Goal: Transaction & Acquisition: Book appointment/travel/reservation

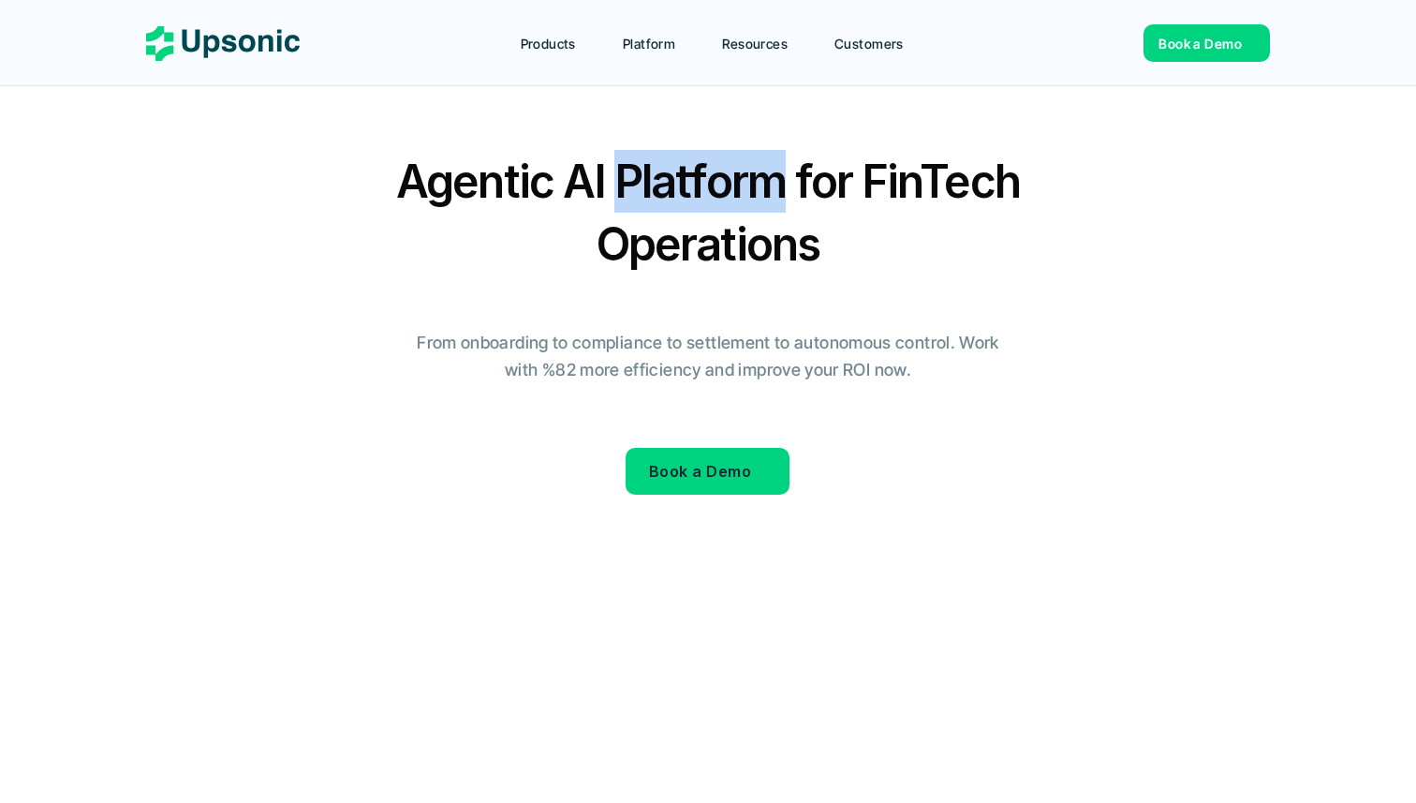
click at [629, 212] on h2 "Agentic AI Platform for FinTech Operations" at bounding box center [708, 213] width 656 height 126
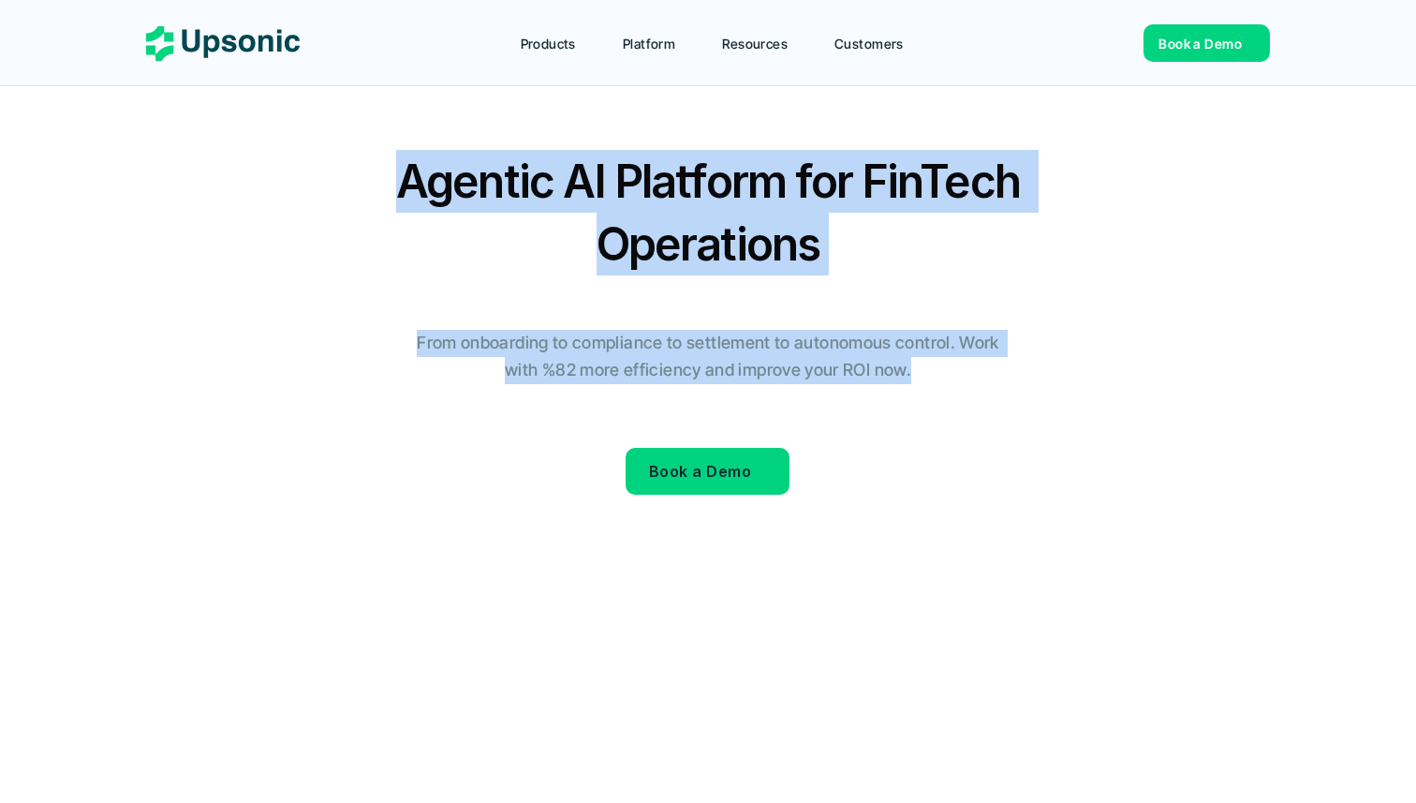
drag, startPoint x: 0, startPoint y: 0, endPoint x: 631, endPoint y: 377, distance: 735.1
click at [631, 377] on div "Agentic AI Platform for FinTech Operations From onboarding to compliance to set…" at bounding box center [708, 346] width 1096 height 393
click at [631, 377] on p "From onboarding to compliance to settlement to autonomous control. Work with %8…" at bounding box center [708, 357] width 609 height 54
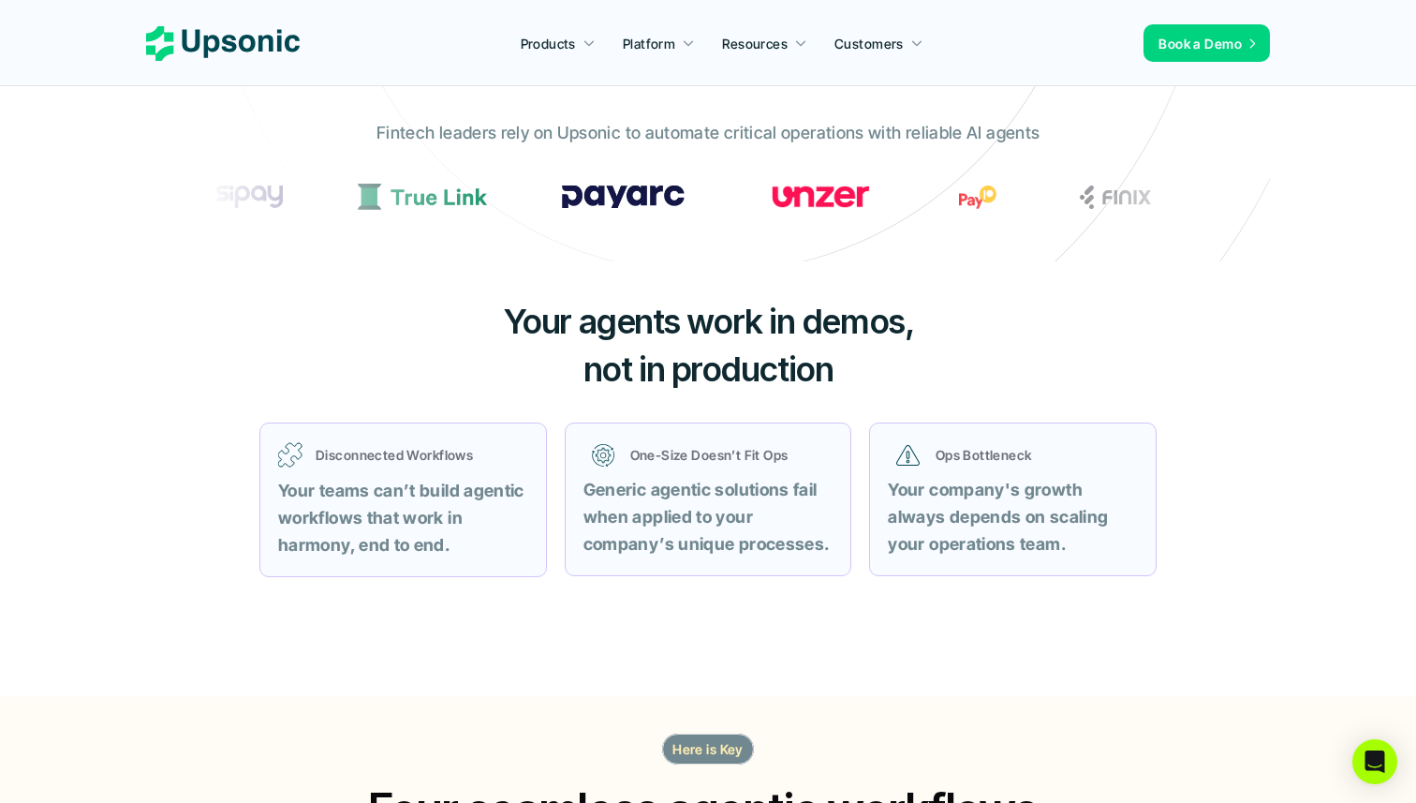
scroll to position [502, 0]
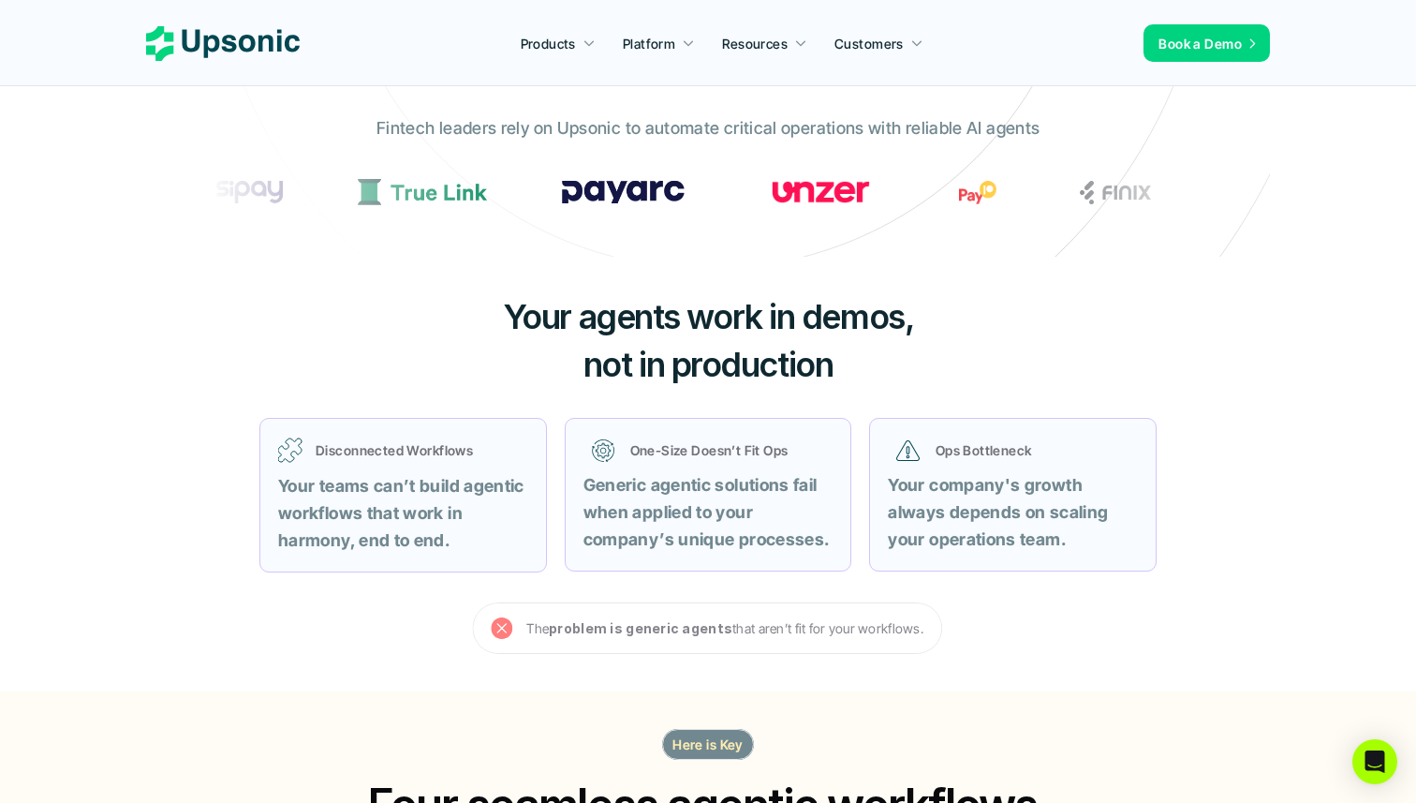
click at [726, 358] on span "not in production" at bounding box center [709, 364] width 250 height 41
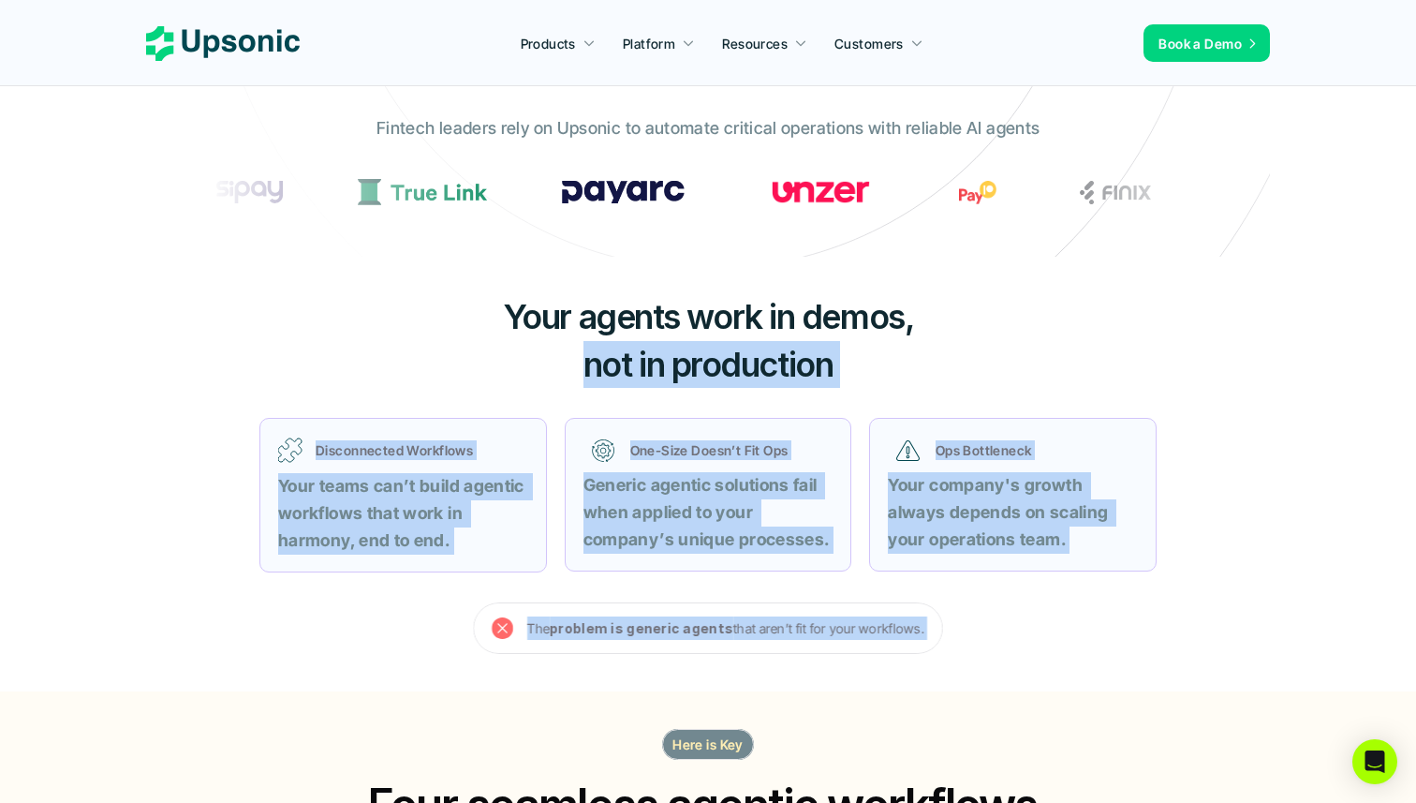
drag, startPoint x: 726, startPoint y: 358, endPoint x: 754, endPoint y: 626, distance: 269.4
click at [754, 625] on div "Your agents work in demos, not in production Disconnected Workflows Your teams …" at bounding box center [708, 474] width 1124 height 434
click at [754, 626] on p "The problem is generic agents that aren’t fit for your workflows." at bounding box center [725, 627] width 397 height 23
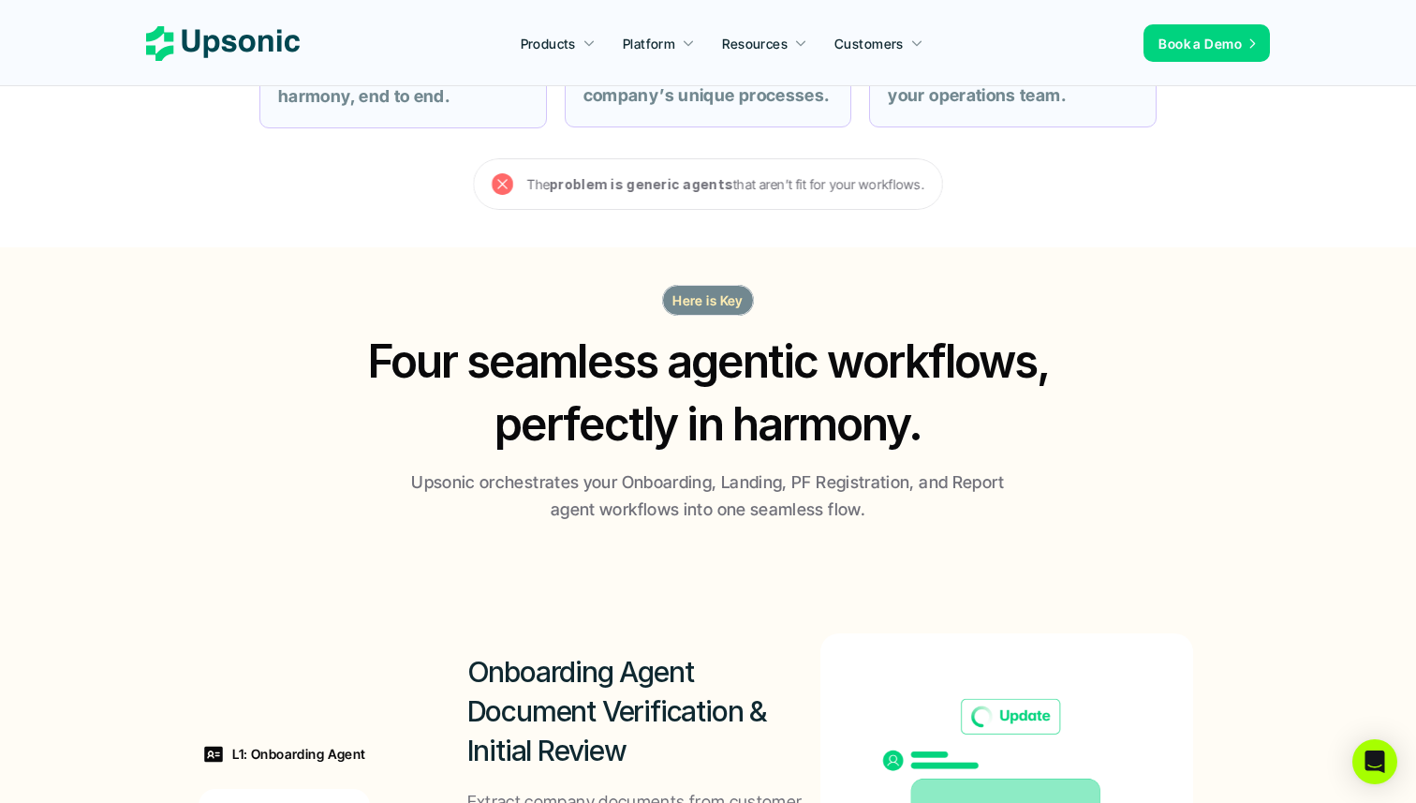
scroll to position [948, 0]
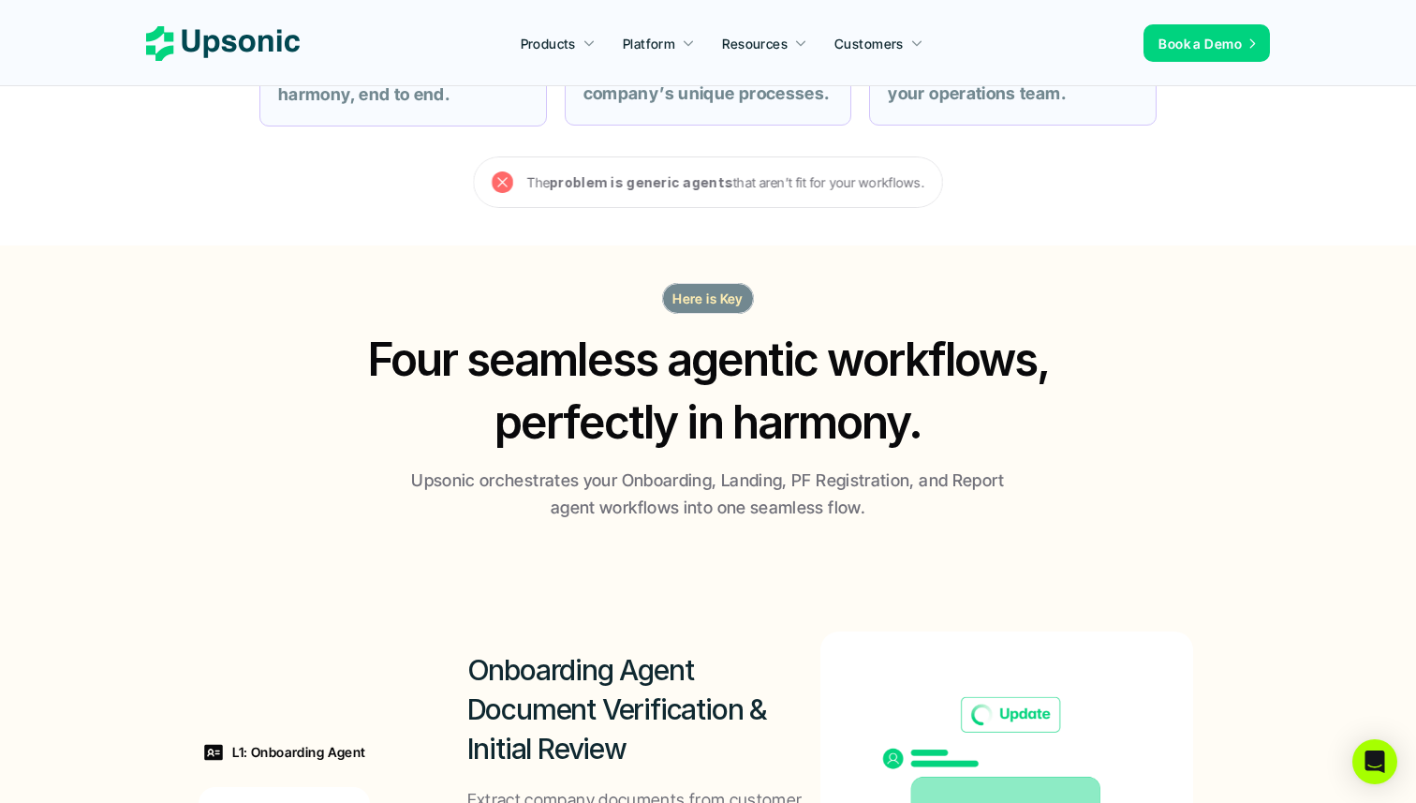
click at [769, 182] on p "The problem is generic agents that aren’t fit for your workflows." at bounding box center [725, 181] width 397 height 23
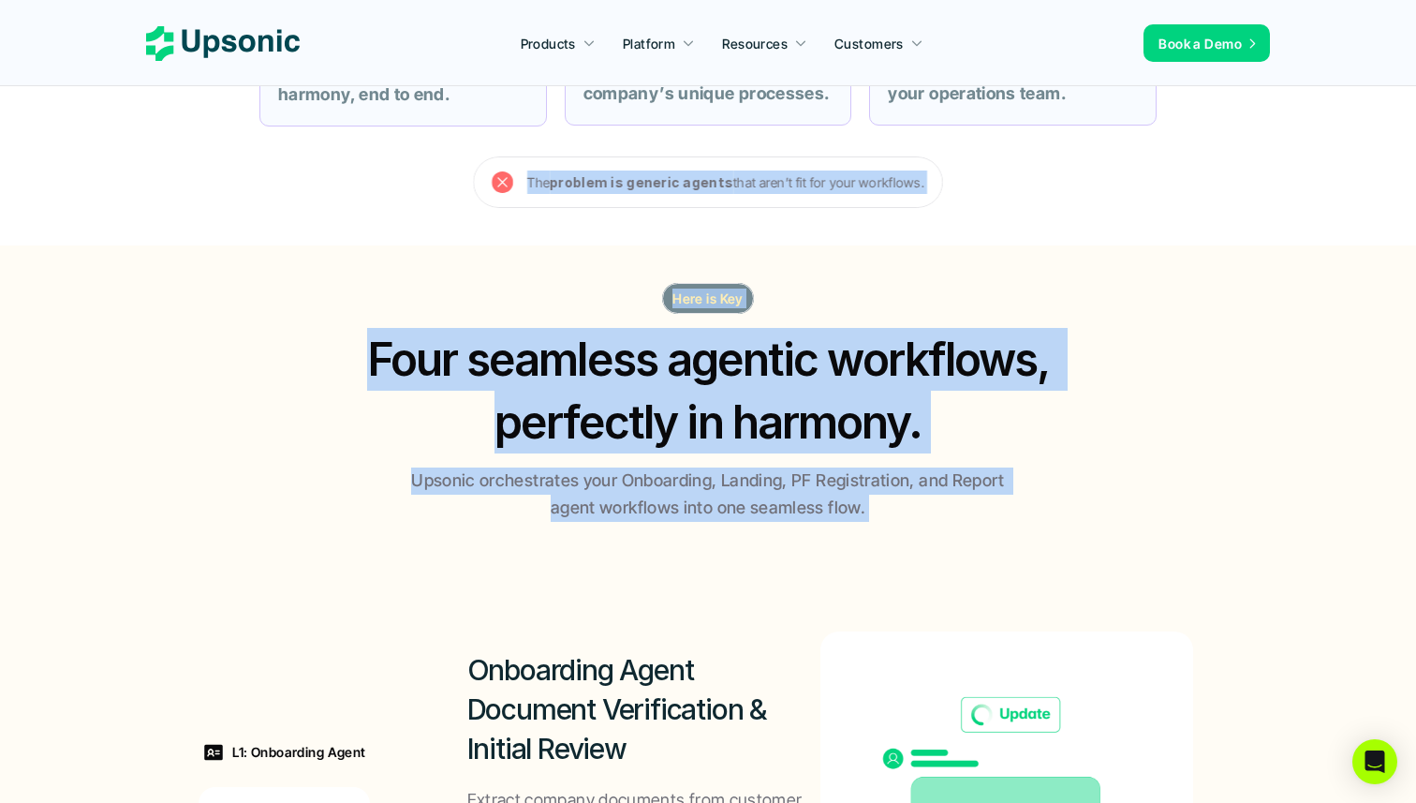
drag, startPoint x: 769, startPoint y: 182, endPoint x: 795, endPoint y: 465, distance: 284.1
click at [795, 465] on div "Here is Key Four seamless agentic workflows, perfectly in harmony. Upsonic orch…" at bounding box center [708, 402] width 1124 height 239
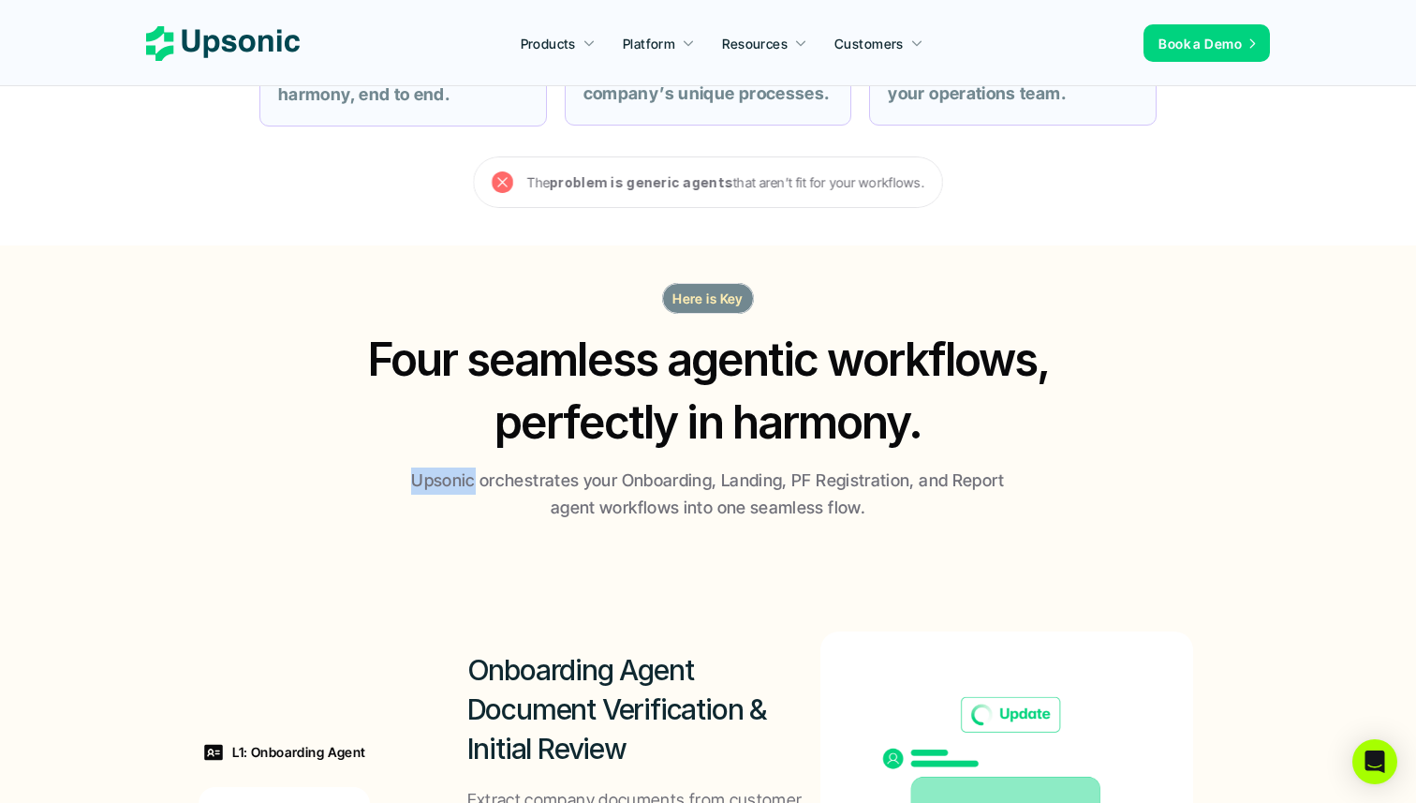
click at [795, 465] on div "Here is Key Four seamless agentic workflows, perfectly in harmony. Upsonic orch…" at bounding box center [708, 402] width 1124 height 239
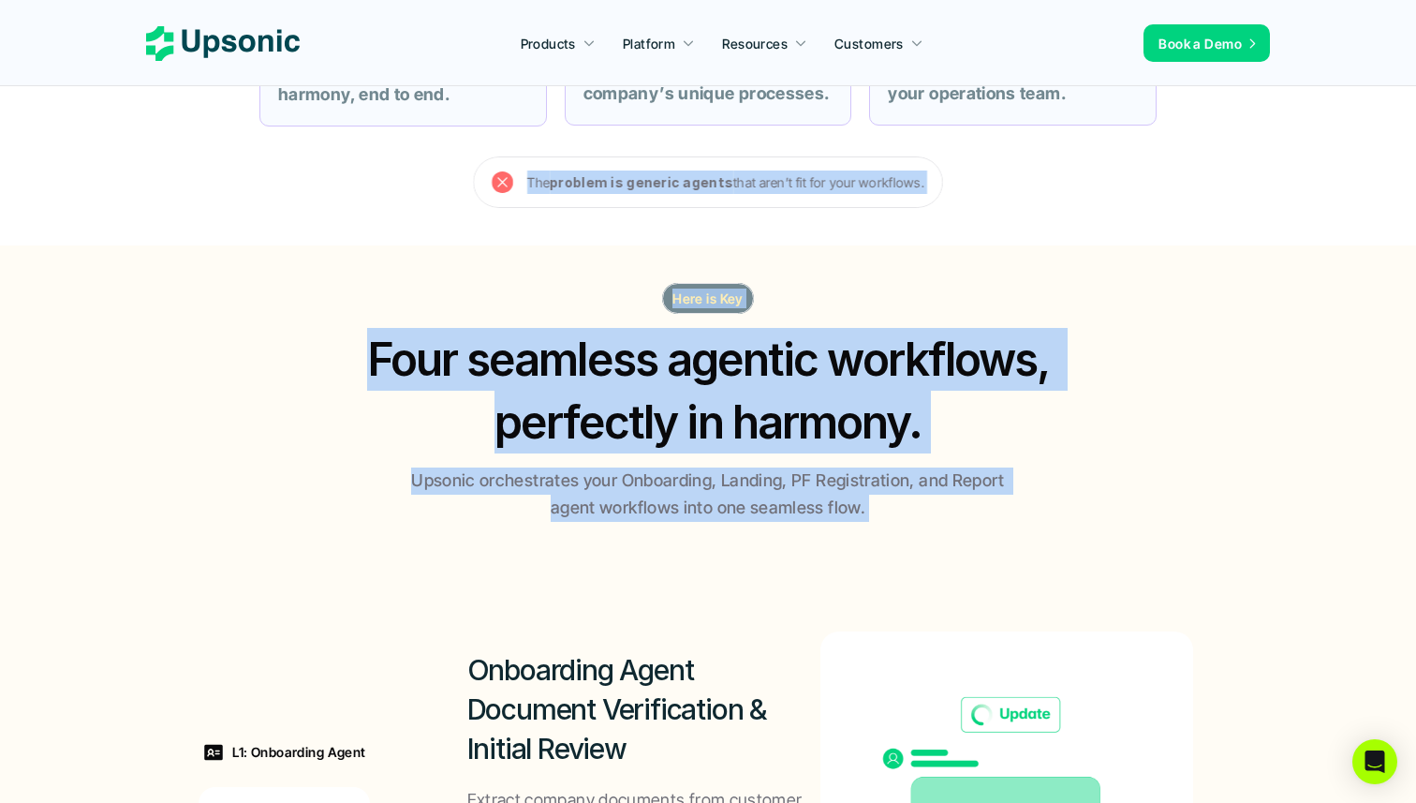
drag, startPoint x: 795, startPoint y: 465, endPoint x: 792, endPoint y: 158, distance: 306.3
click at [792, 158] on div "The problem is generic agents that aren’t fit for your workflows." at bounding box center [708, 182] width 470 height 52
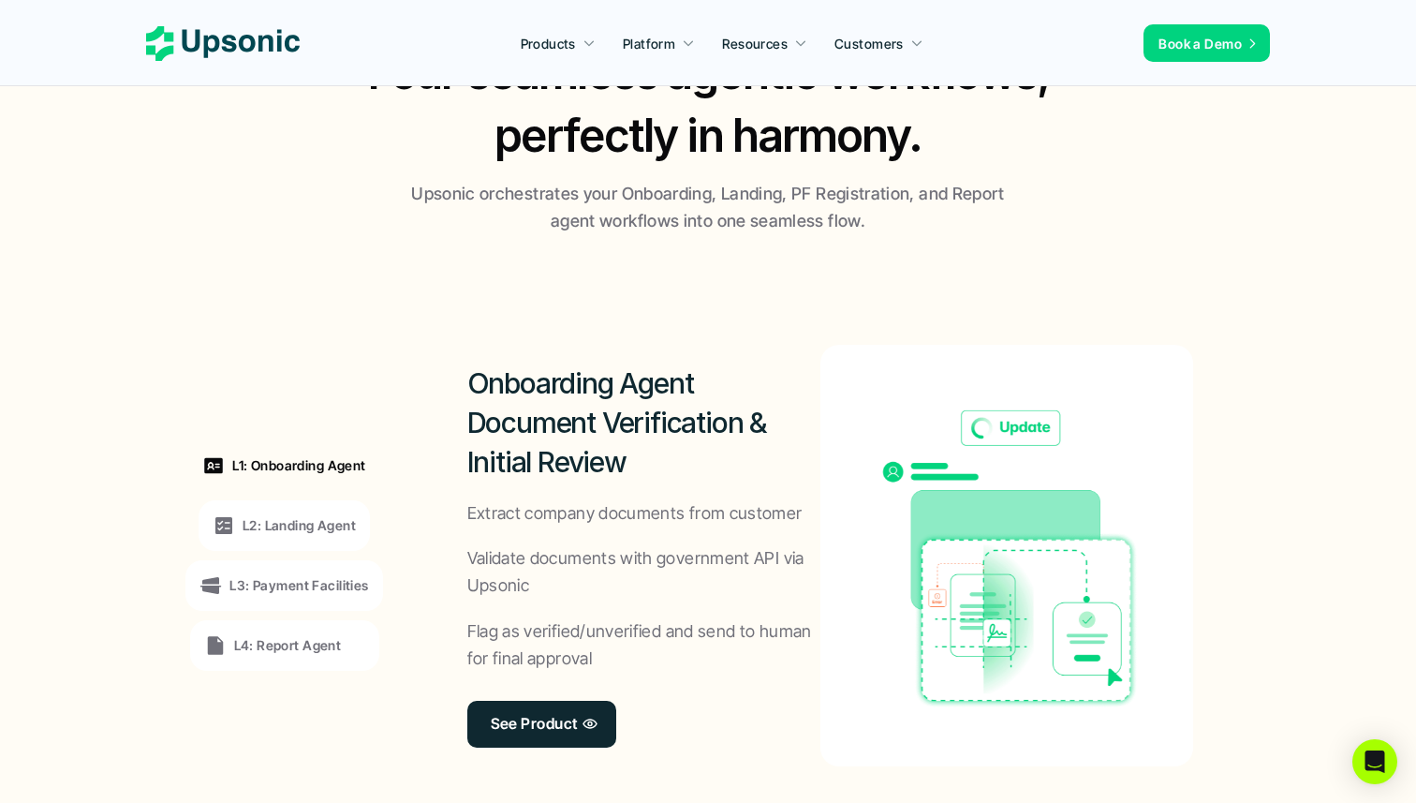
scroll to position [1236, 0]
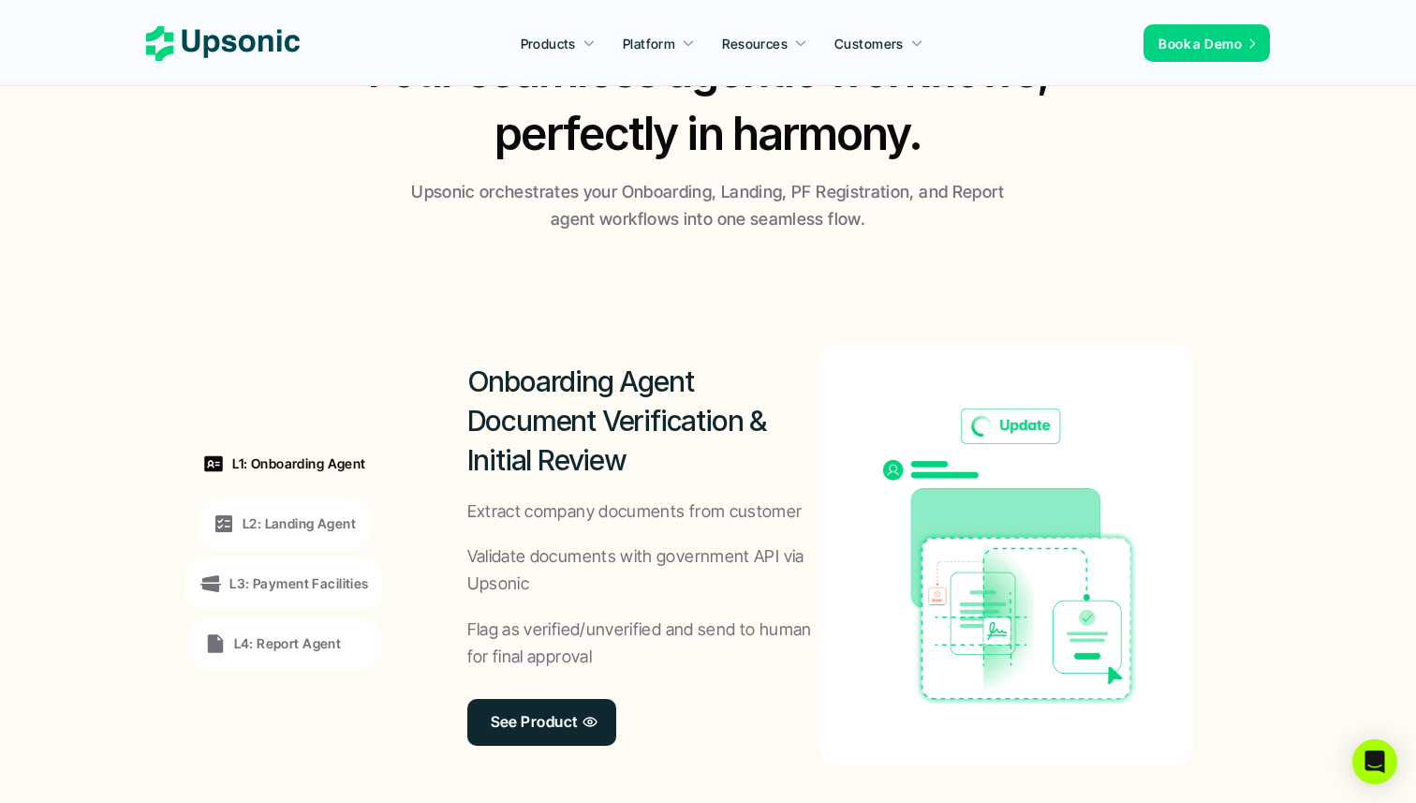
click at [298, 455] on p "L1: Onboarding Agent" at bounding box center [298, 463] width 133 height 20
click at [295, 520] on p "L2: Landing Agent" at bounding box center [299, 523] width 113 height 20
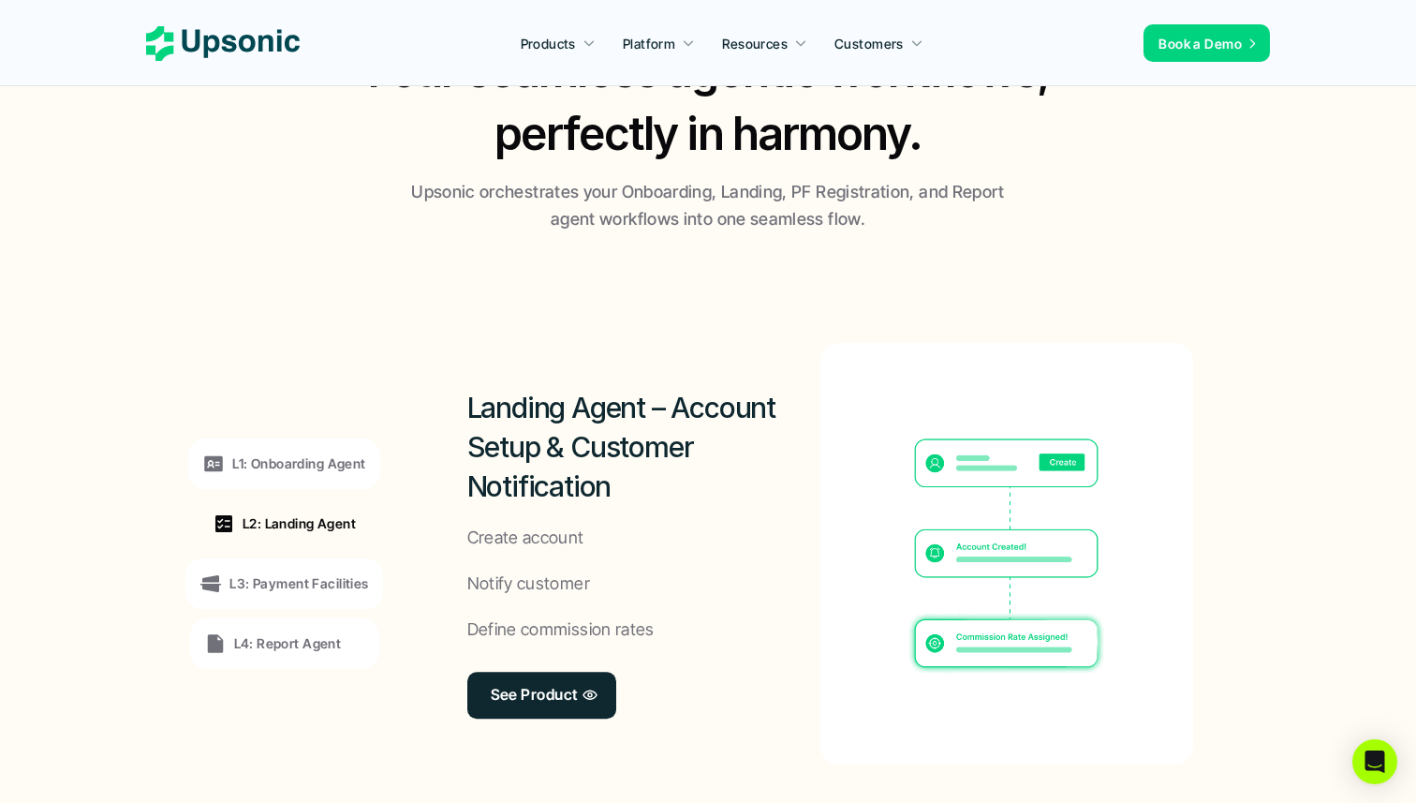
click at [291, 568] on div "L3: Payment Facilities" at bounding box center [283, 583] width 197 height 51
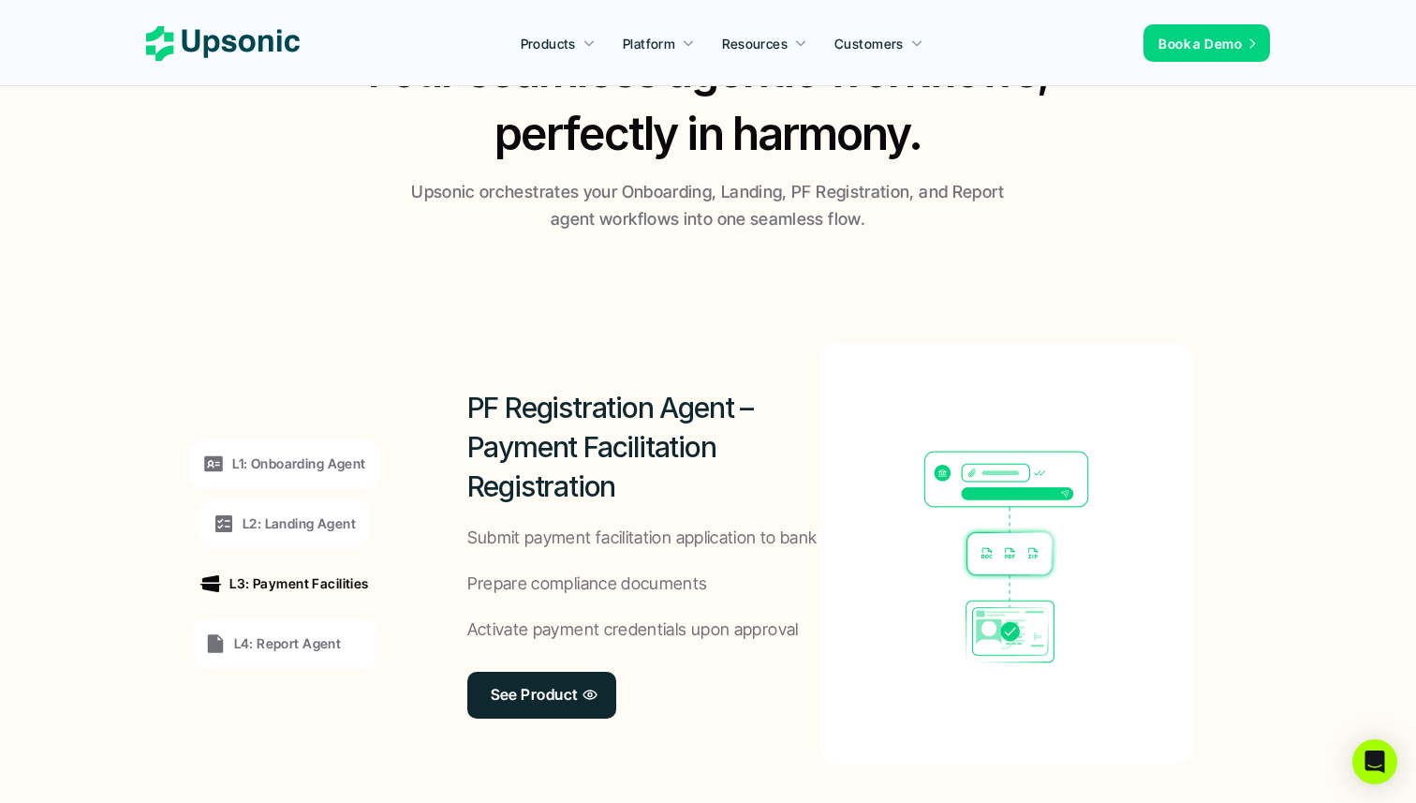
click at [276, 641] on p "L4: Report Agent" at bounding box center [288, 643] width 108 height 20
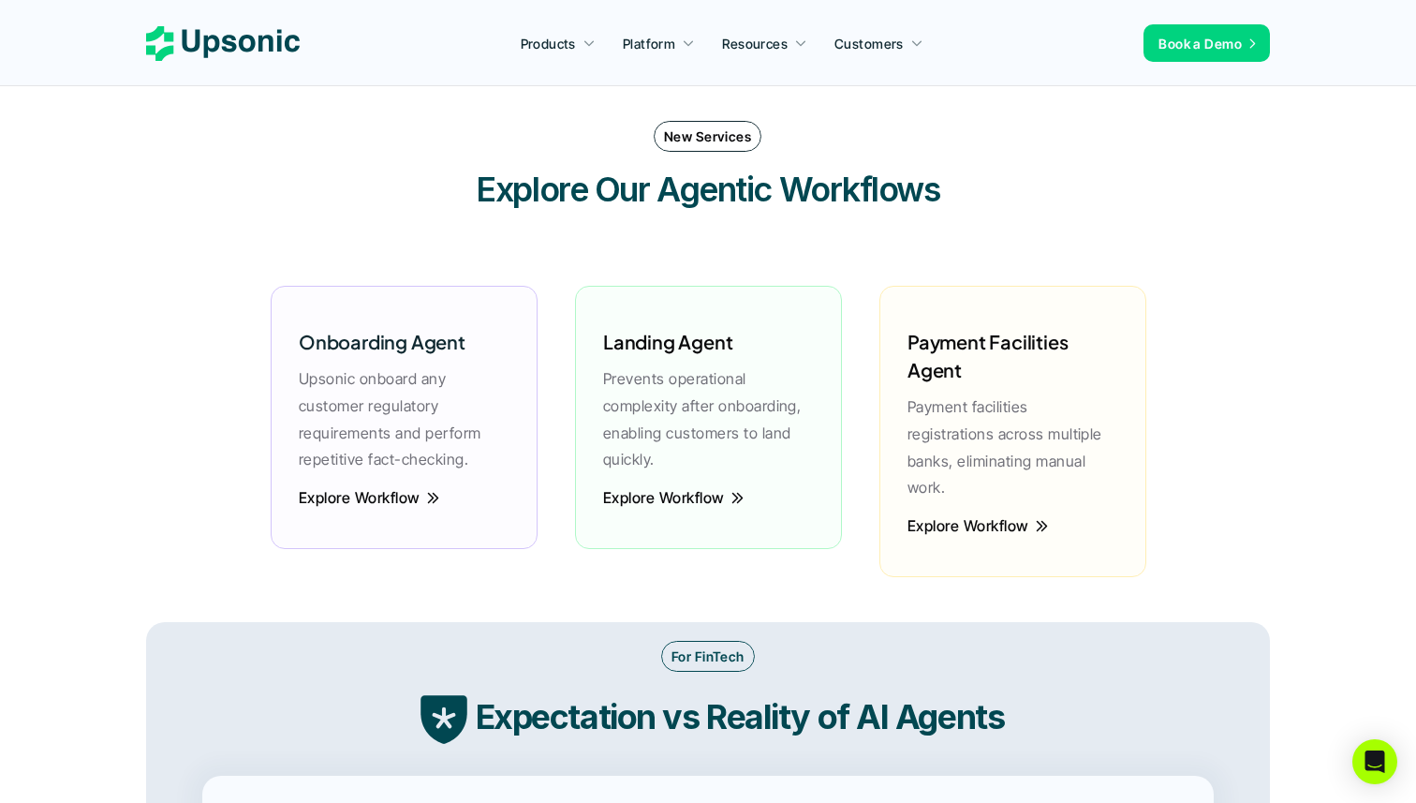
scroll to position [2580, 0]
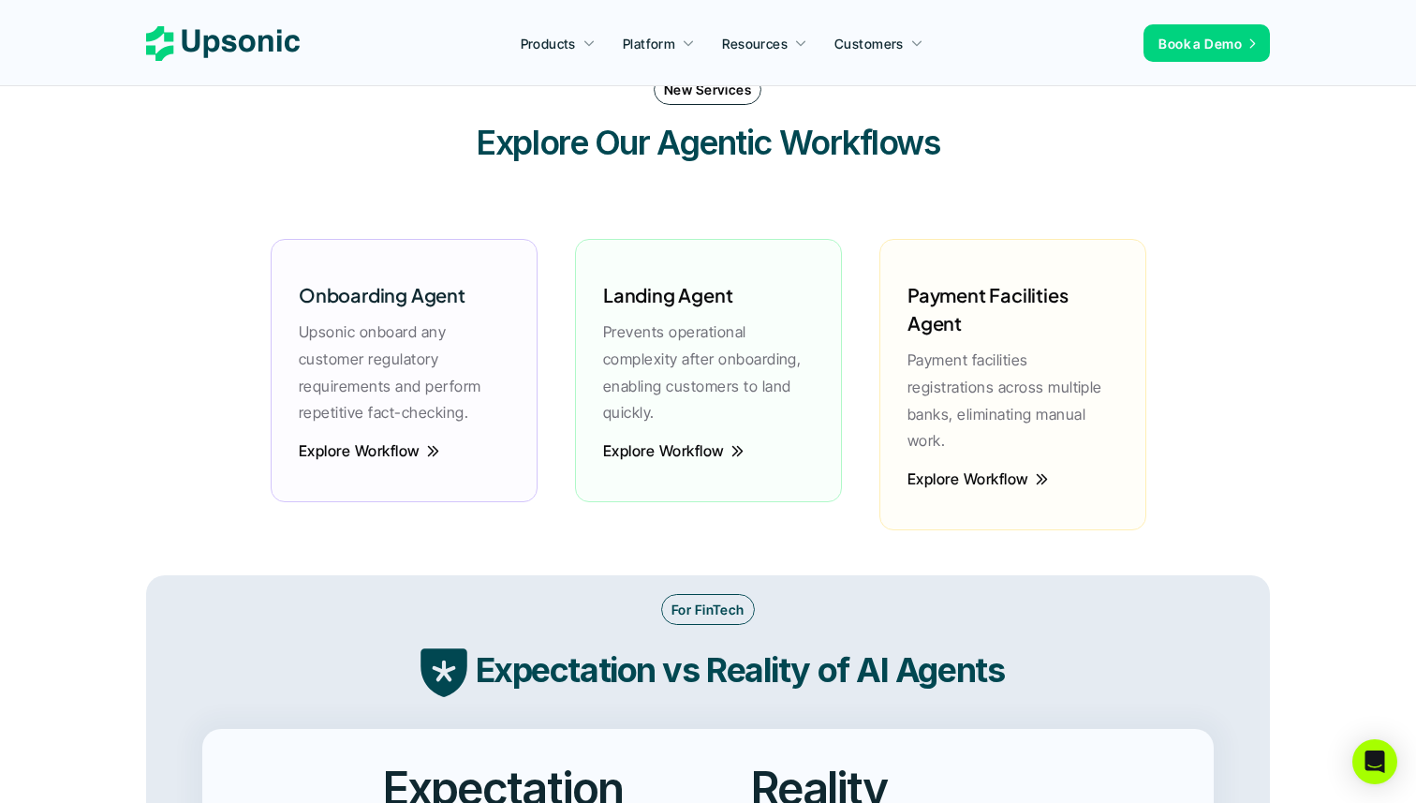
click at [674, 350] on p "Prevents operational complexity after onboarding, enabling customers to land qu…" at bounding box center [708, 372] width 211 height 108
click at [975, 341] on div "Payment Facilities Agent Payment facilities registrations across multiple banks…" at bounding box center [1013, 363] width 230 height 211
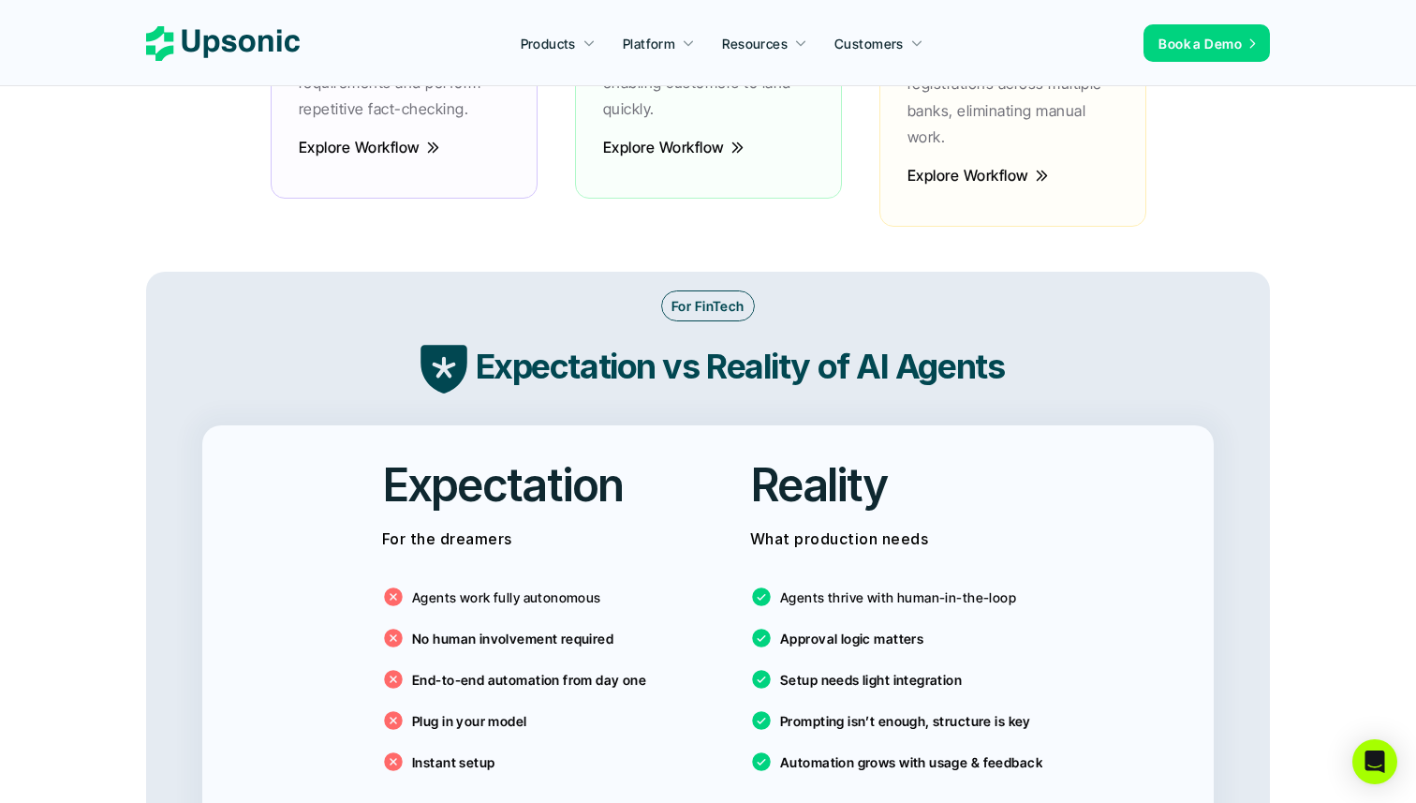
scroll to position [2962, 0]
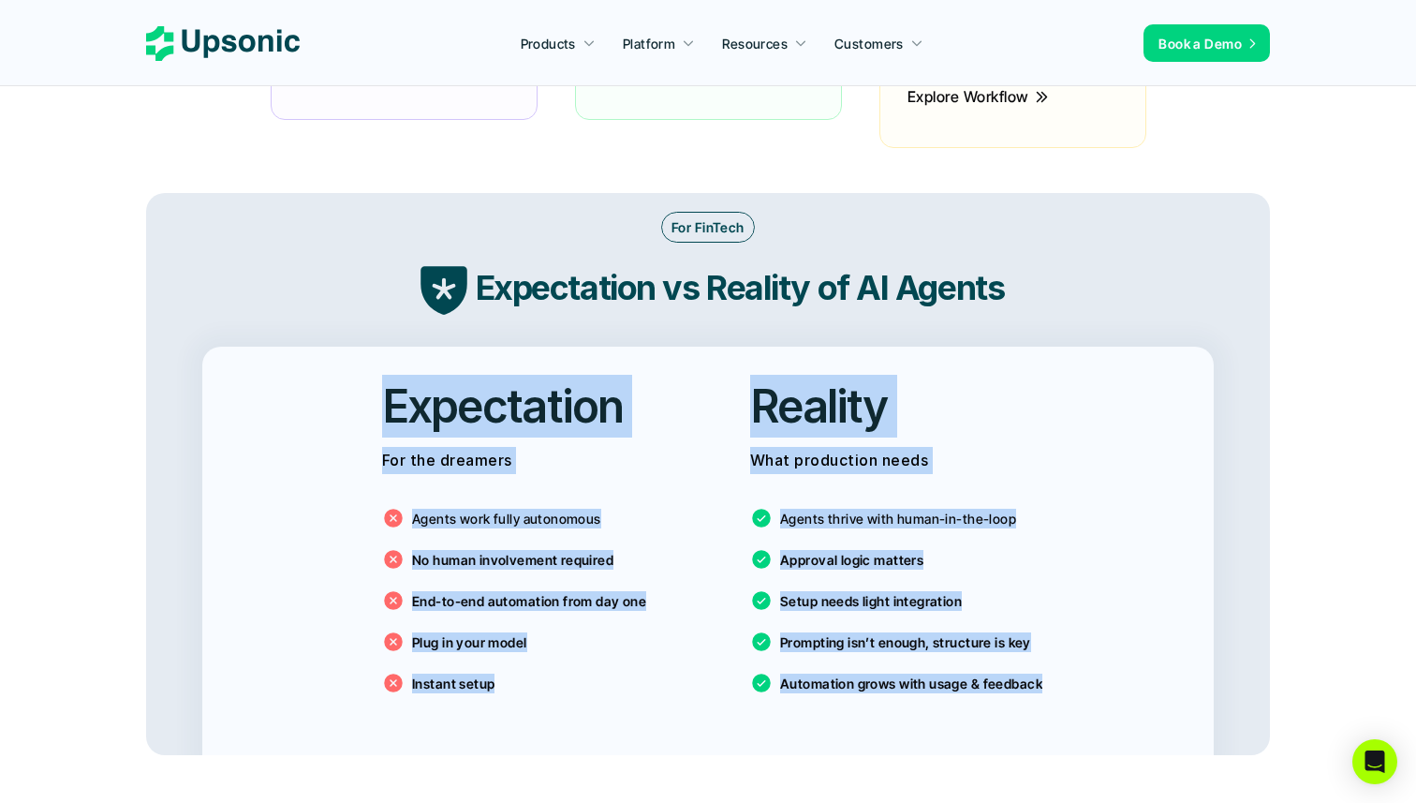
drag, startPoint x: 354, startPoint y: 351, endPoint x: 1050, endPoint y: 692, distance: 775.0
click at [1050, 692] on div "Expectation For the dreamers Agents work fully autonomous No human involvement …" at bounding box center [708, 551] width 1012 height 408
click at [1050, 692] on div "Reality What production needs Agents thrive with human-in-the-loop Approval log…" at bounding box center [892, 542] width 340 height 390
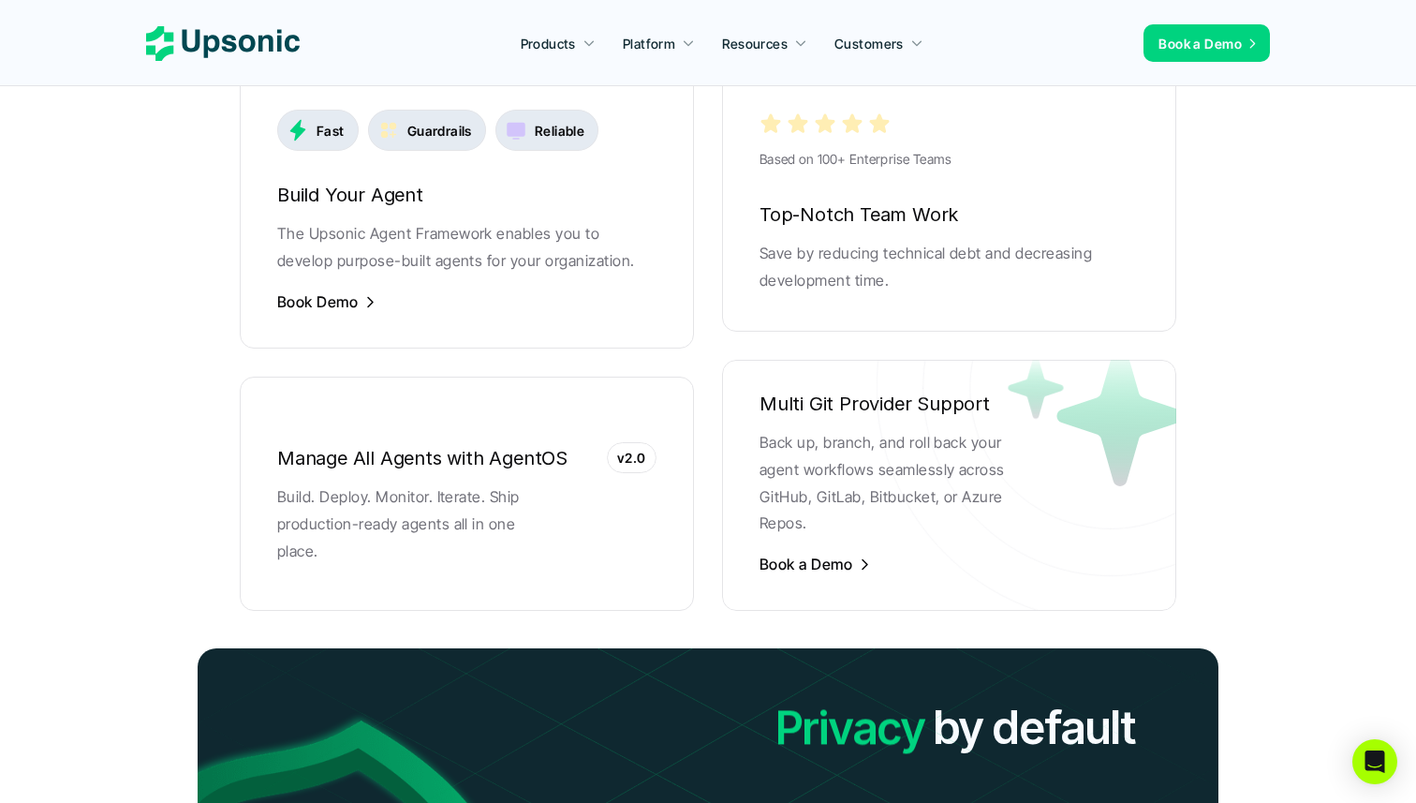
scroll to position [3722, 0]
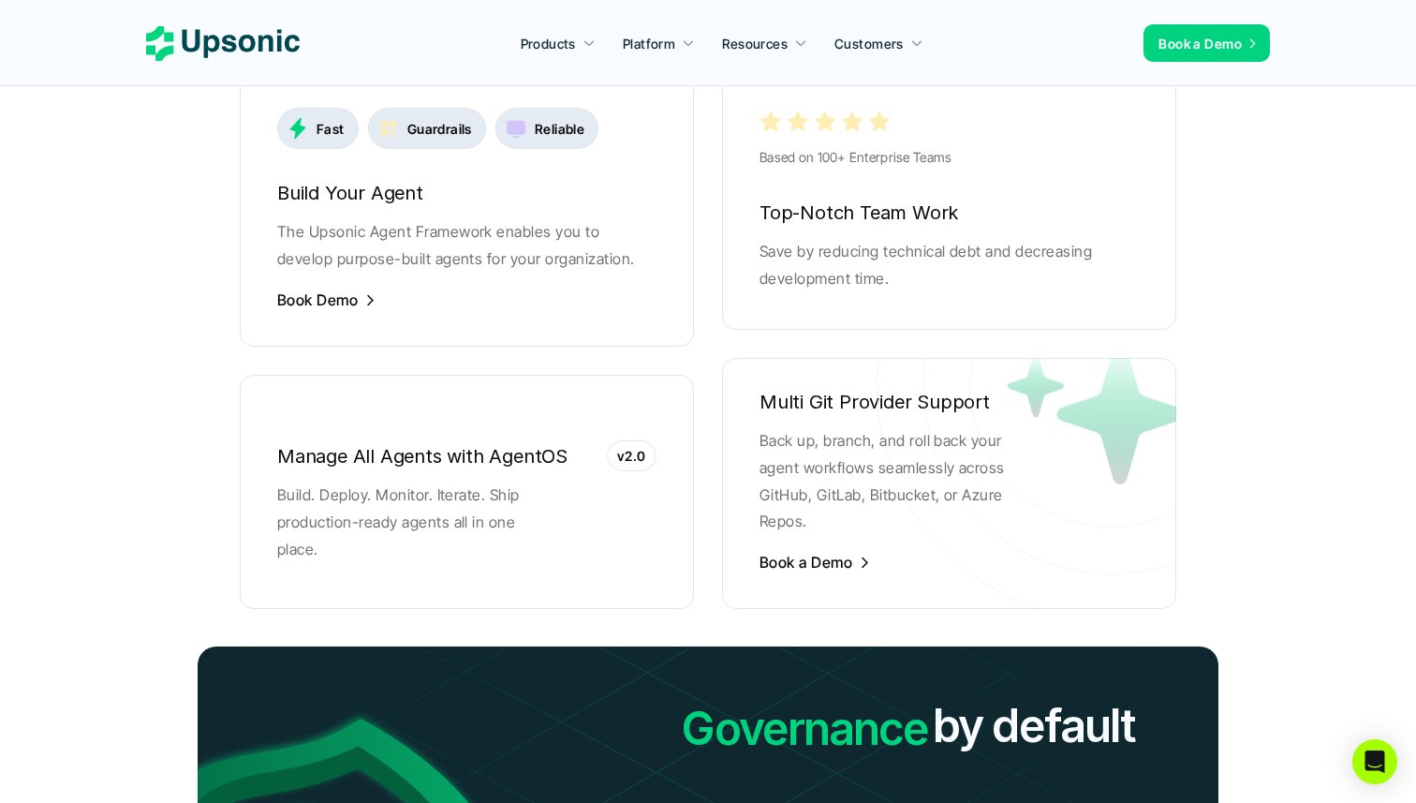
click at [930, 197] on h6 "Top-Notch Team Work" at bounding box center [949, 213] width 379 height 32
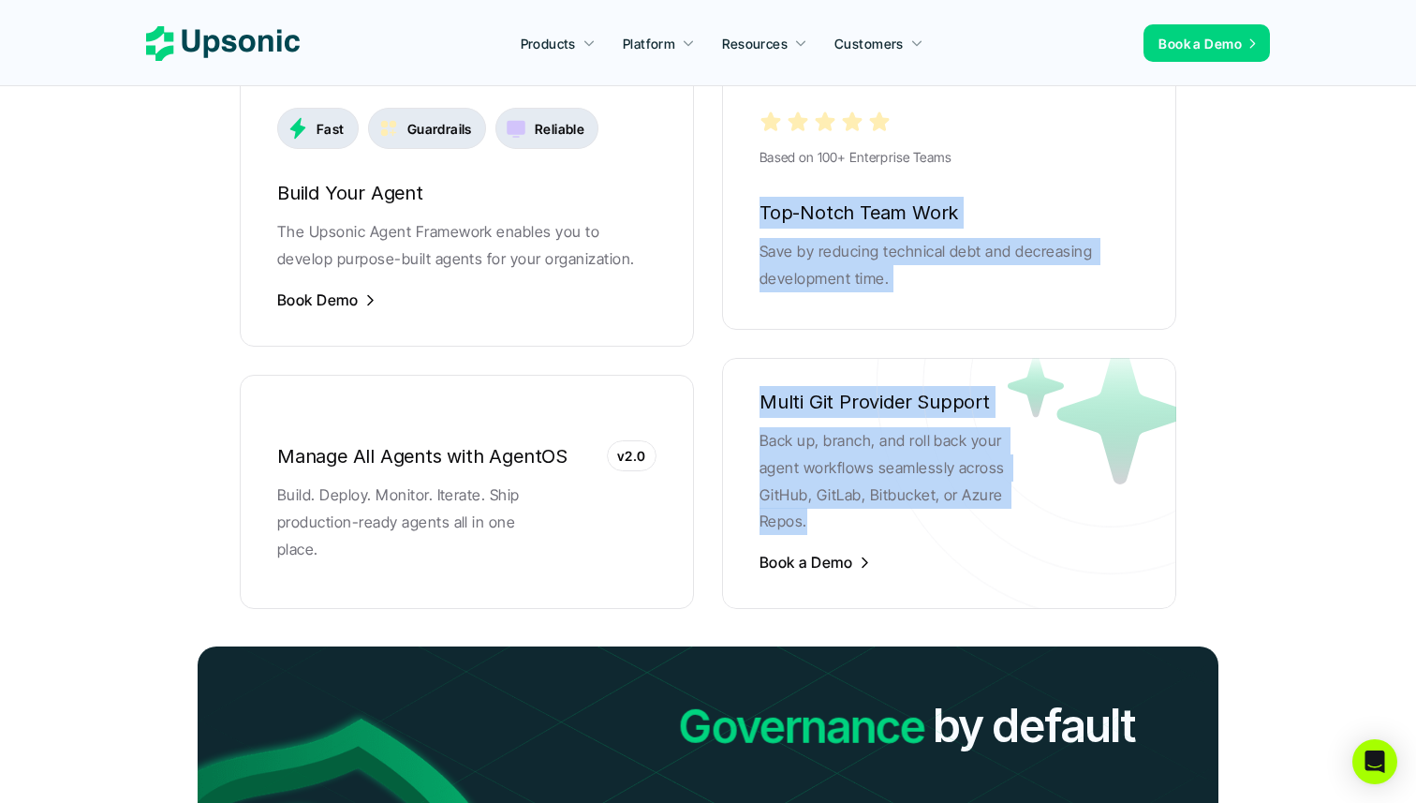
drag, startPoint x: 930, startPoint y: 186, endPoint x: 974, endPoint y: 482, distance: 299.3
click at [972, 481] on div "Based on 100+ Enterprise Teams Top-Notch Team Work Save by reducing technical d…" at bounding box center [949, 339] width 454 height 539
click at [974, 482] on p "Back up, branch, and roll back your agent workflows seamlessly across GitHub, G…" at bounding box center [900, 481] width 281 height 108
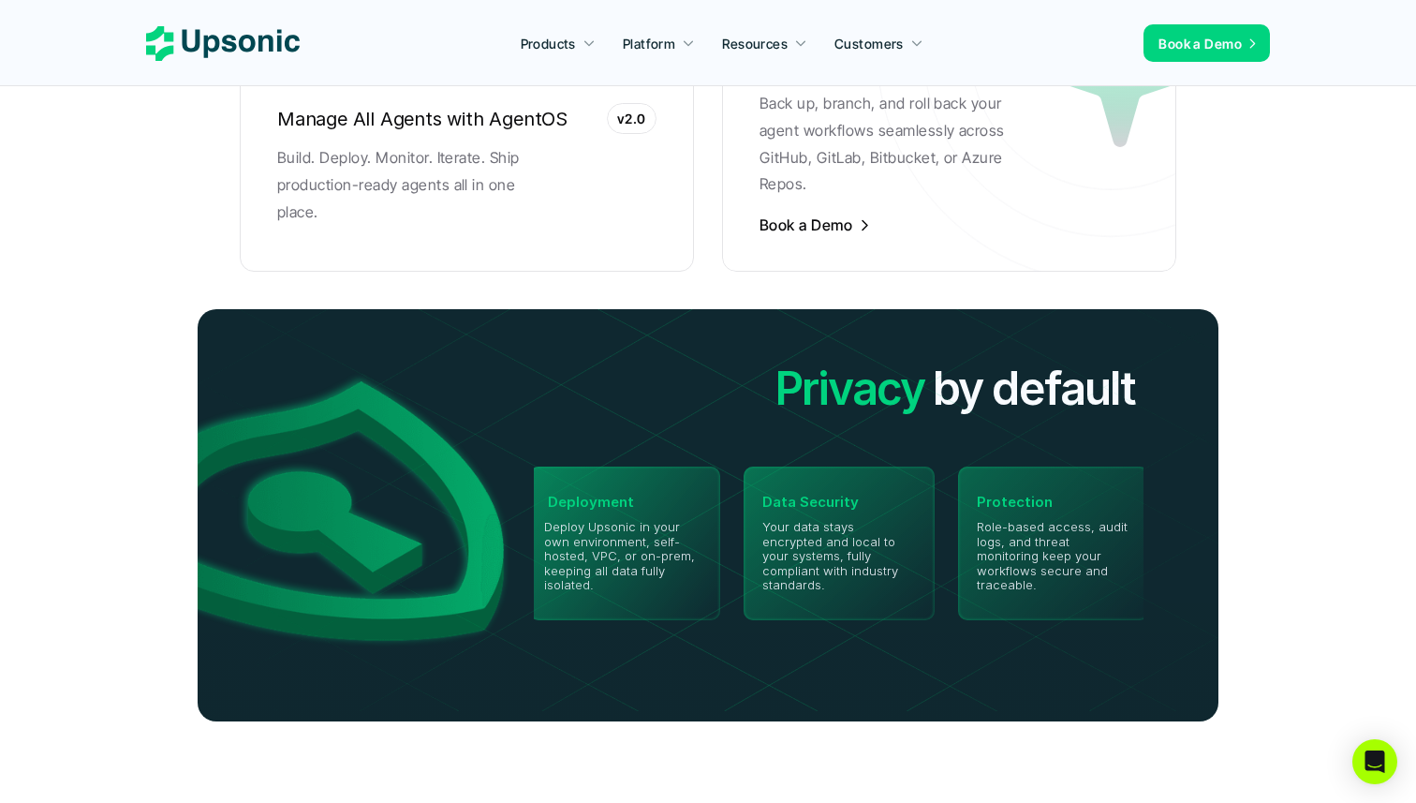
scroll to position [4062, 0]
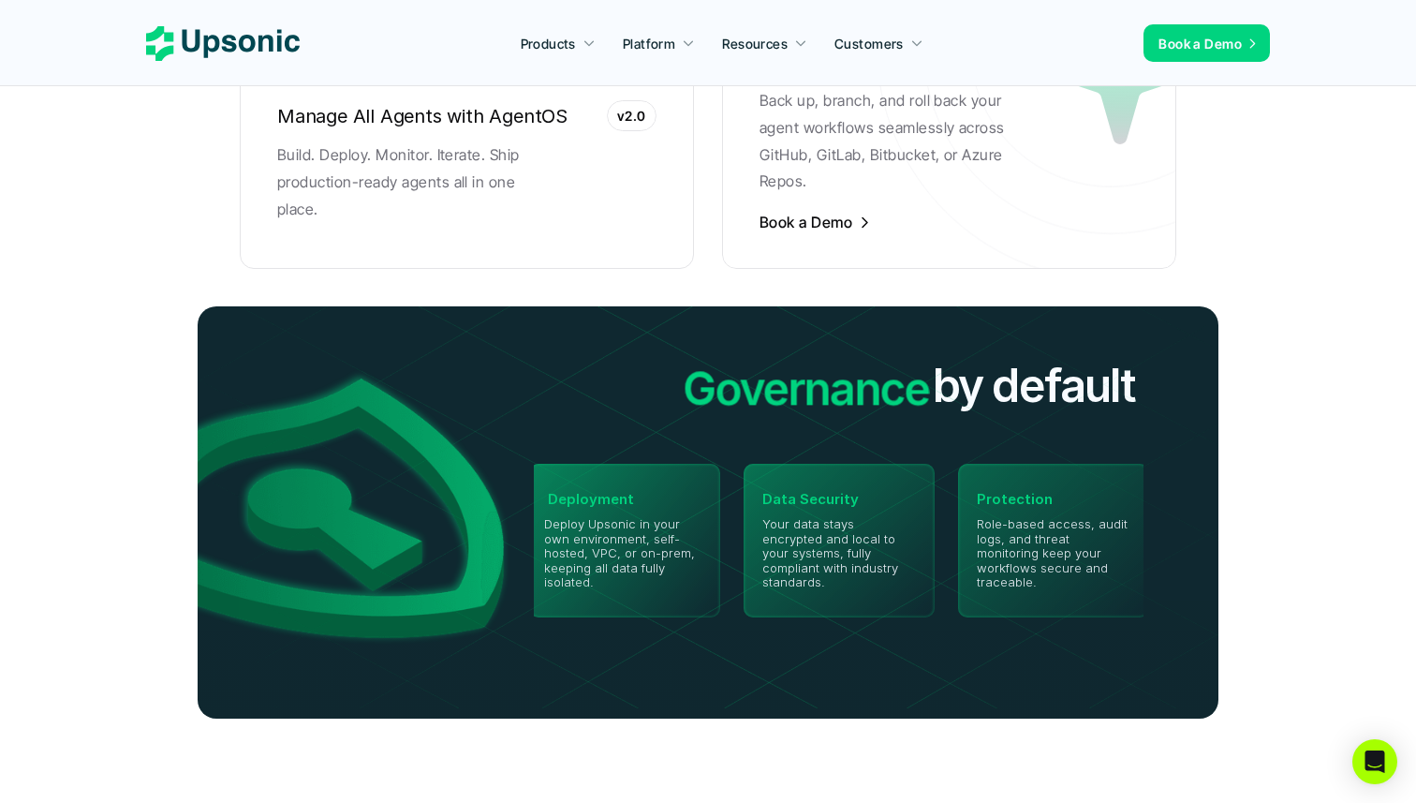
click at [1145, 615] on img at bounding box center [707, 507] width 1103 height 402
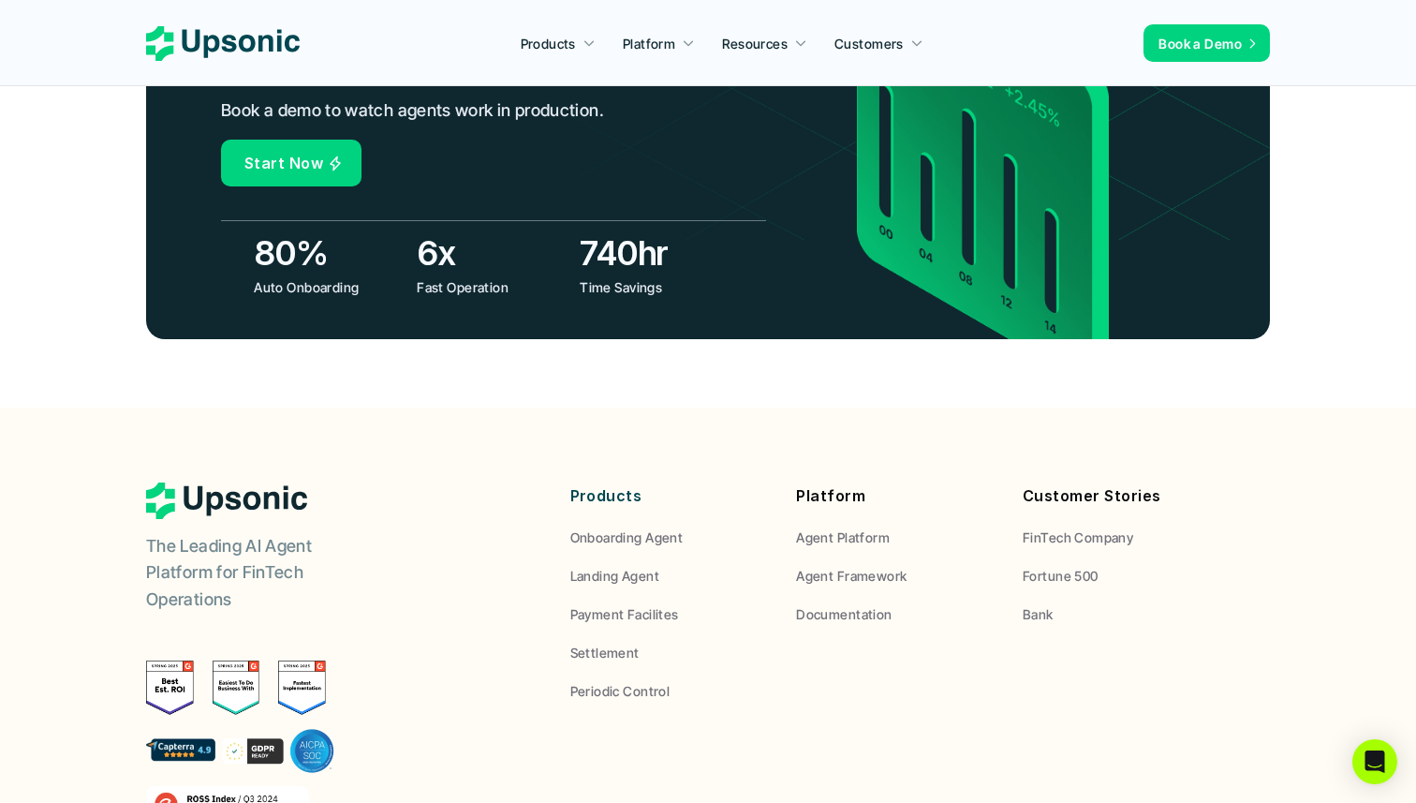
scroll to position [7009, 0]
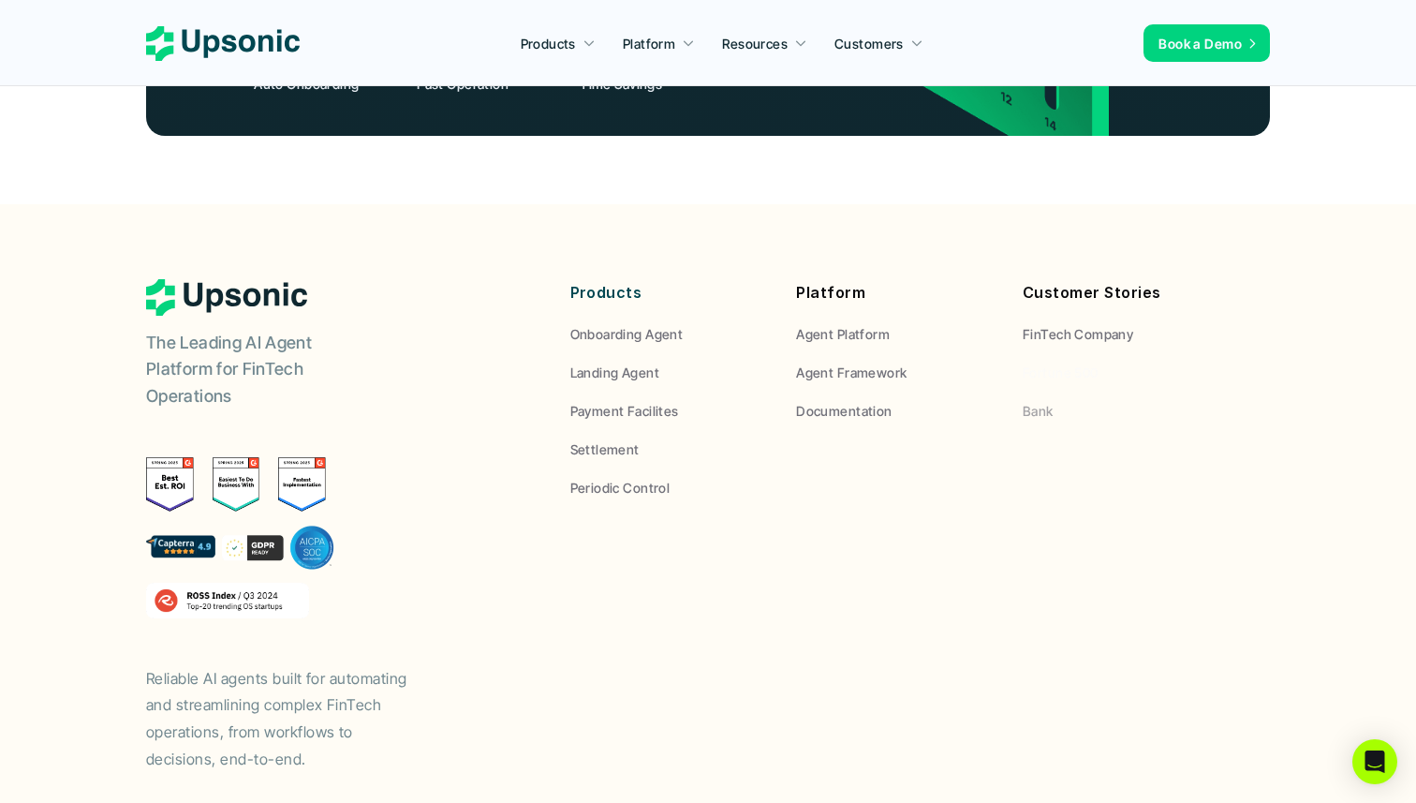
click at [1063, 364] on span "Fortune 500" at bounding box center [1061, 372] width 76 height 16
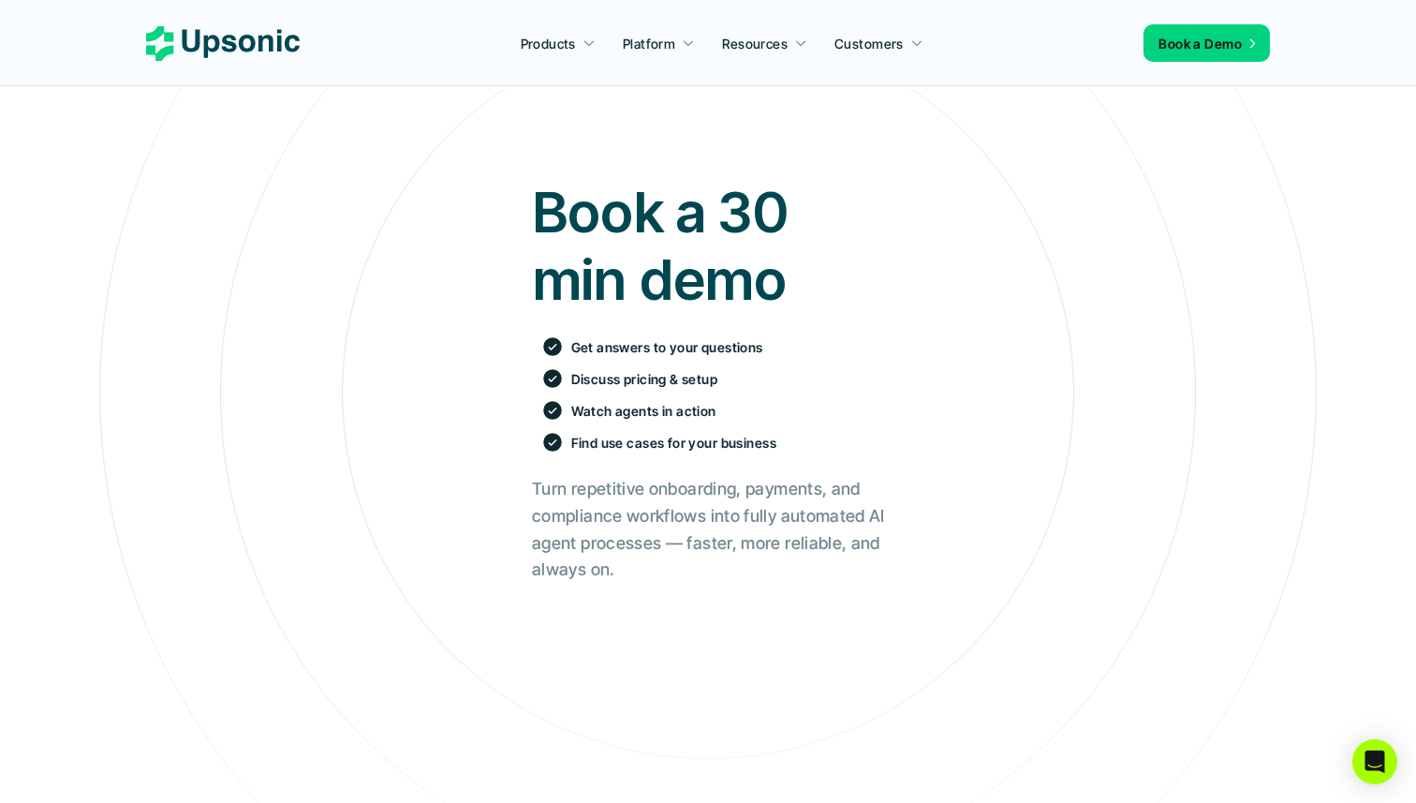
click at [267, 43] on icon at bounding box center [223, 43] width 154 height 35
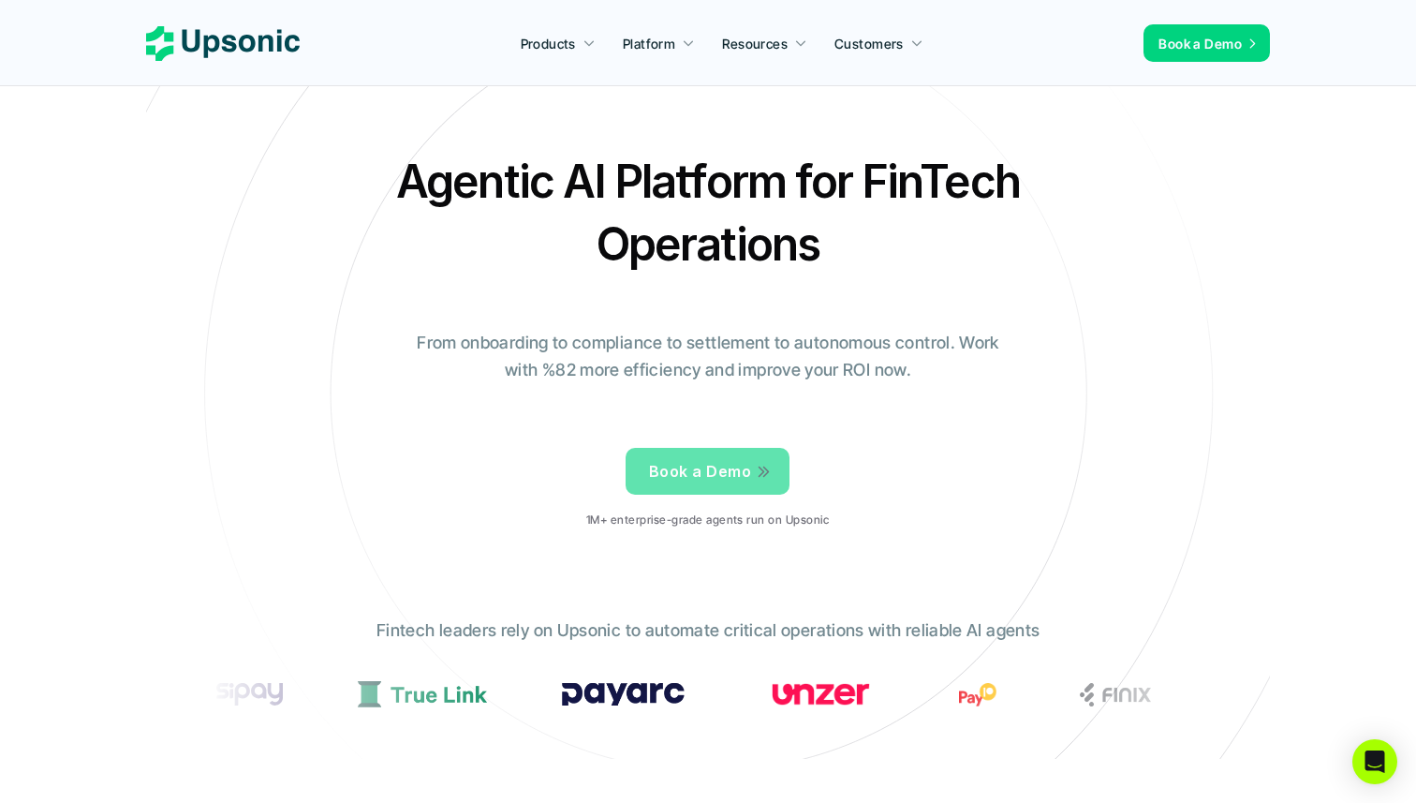
click at [683, 479] on span "Book a Demo" at bounding box center [700, 471] width 102 height 19
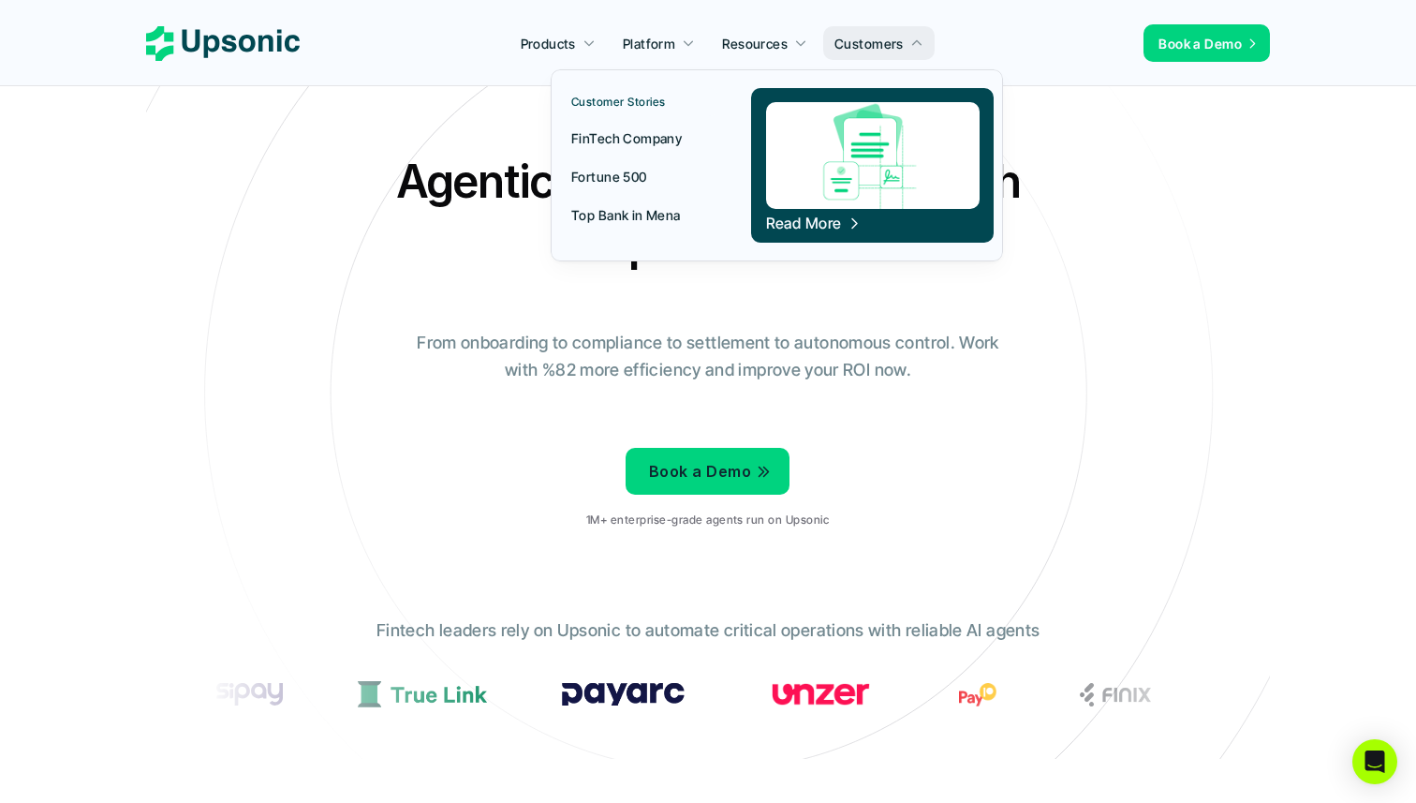
click at [629, 135] on p "FinTech Company" at bounding box center [626, 138] width 111 height 20
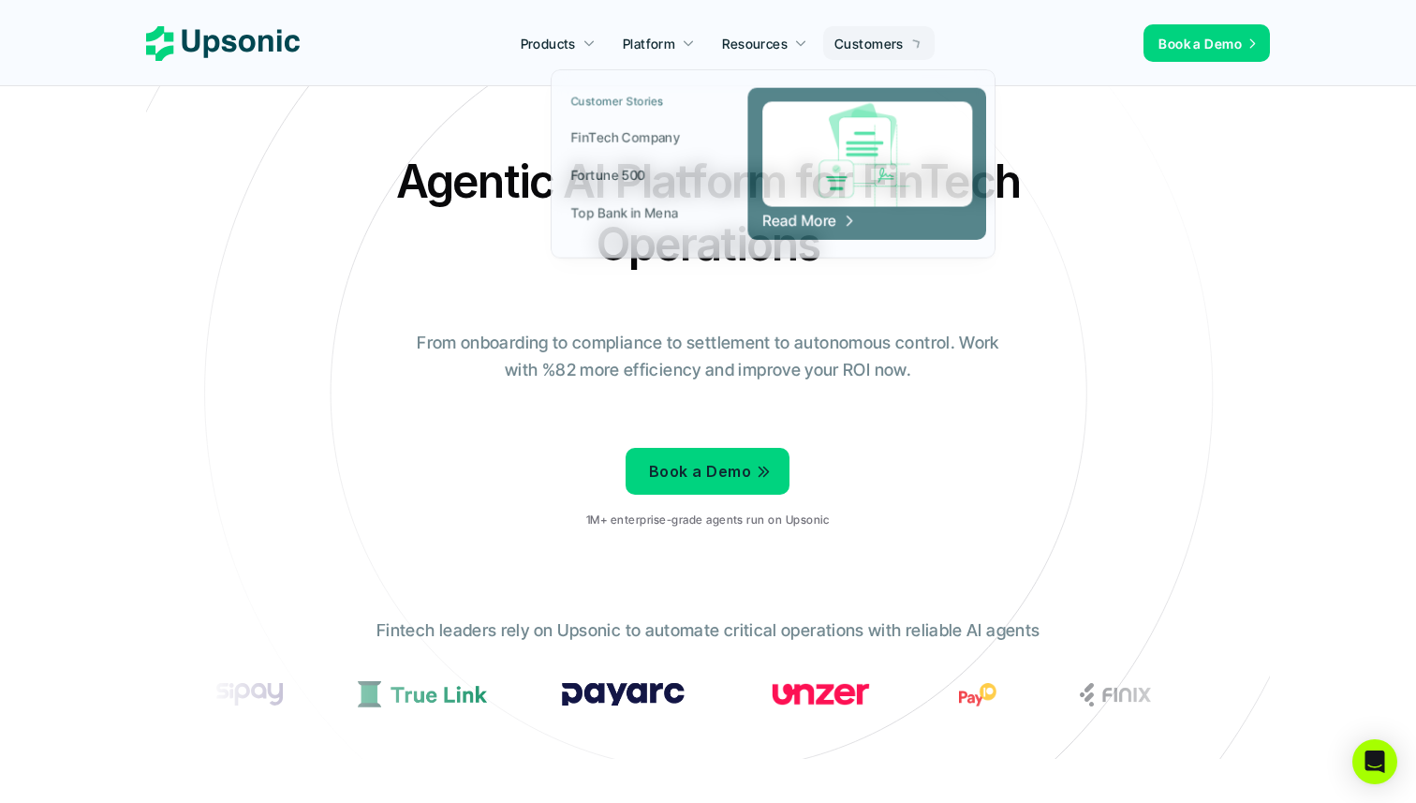
click at [223, 64] on nav "Products Platform Resources Customers Book a Demo" at bounding box center [708, 43] width 1416 height 86
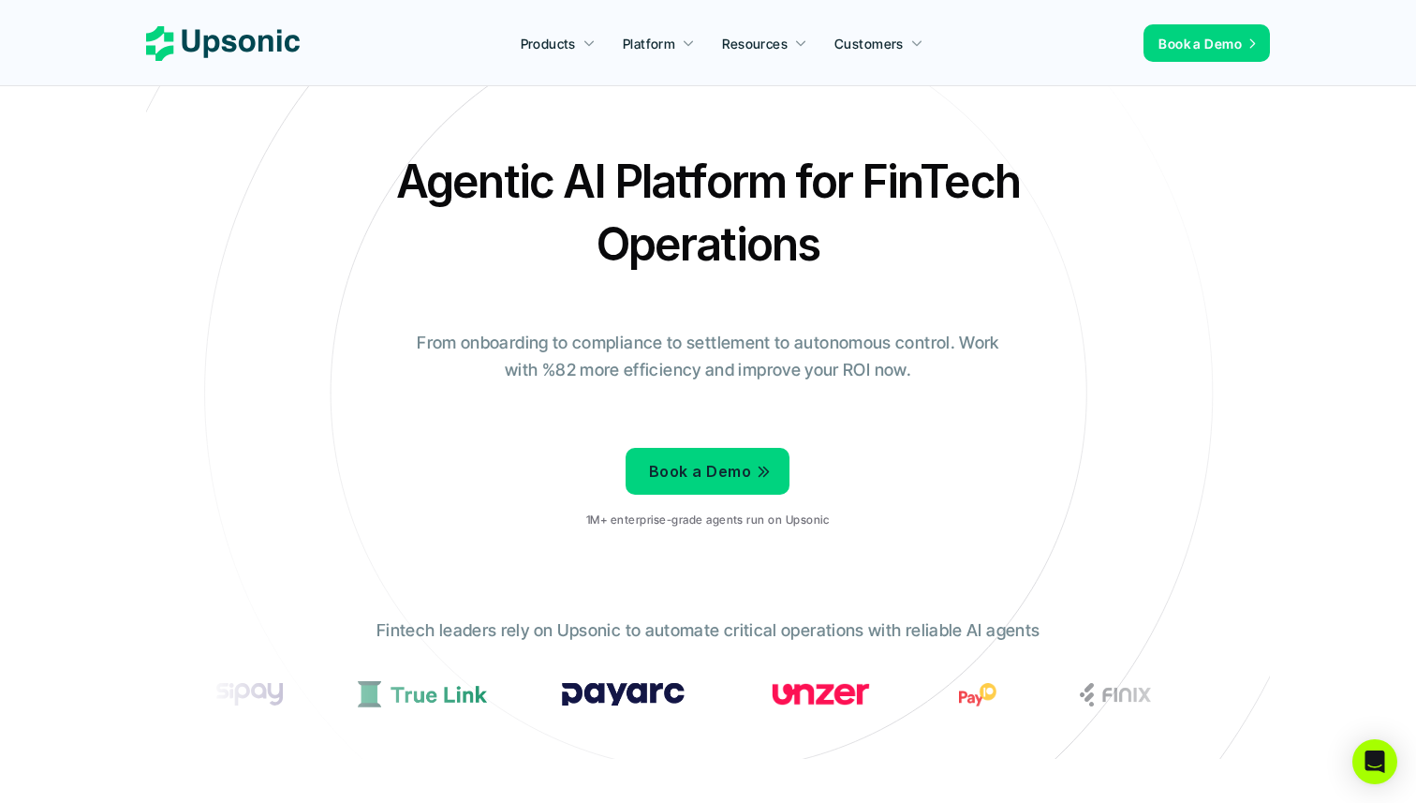
click at [240, 45] on use at bounding box center [223, 43] width 154 height 35
click at [474, 176] on h2 "Agentic AI Platform for FinTech Operations" at bounding box center [708, 213] width 656 height 126
drag, startPoint x: 474, startPoint y: 176, endPoint x: 750, endPoint y: 422, distance: 370.2
click at [750, 422] on div "Agentic AI Platform for FinTech Operations From onboarding to compliance to set…" at bounding box center [708, 346] width 1096 height 393
click at [785, 383] on p "From onboarding to compliance to settlement to autonomous control. Work with %8…" at bounding box center [708, 357] width 609 height 54
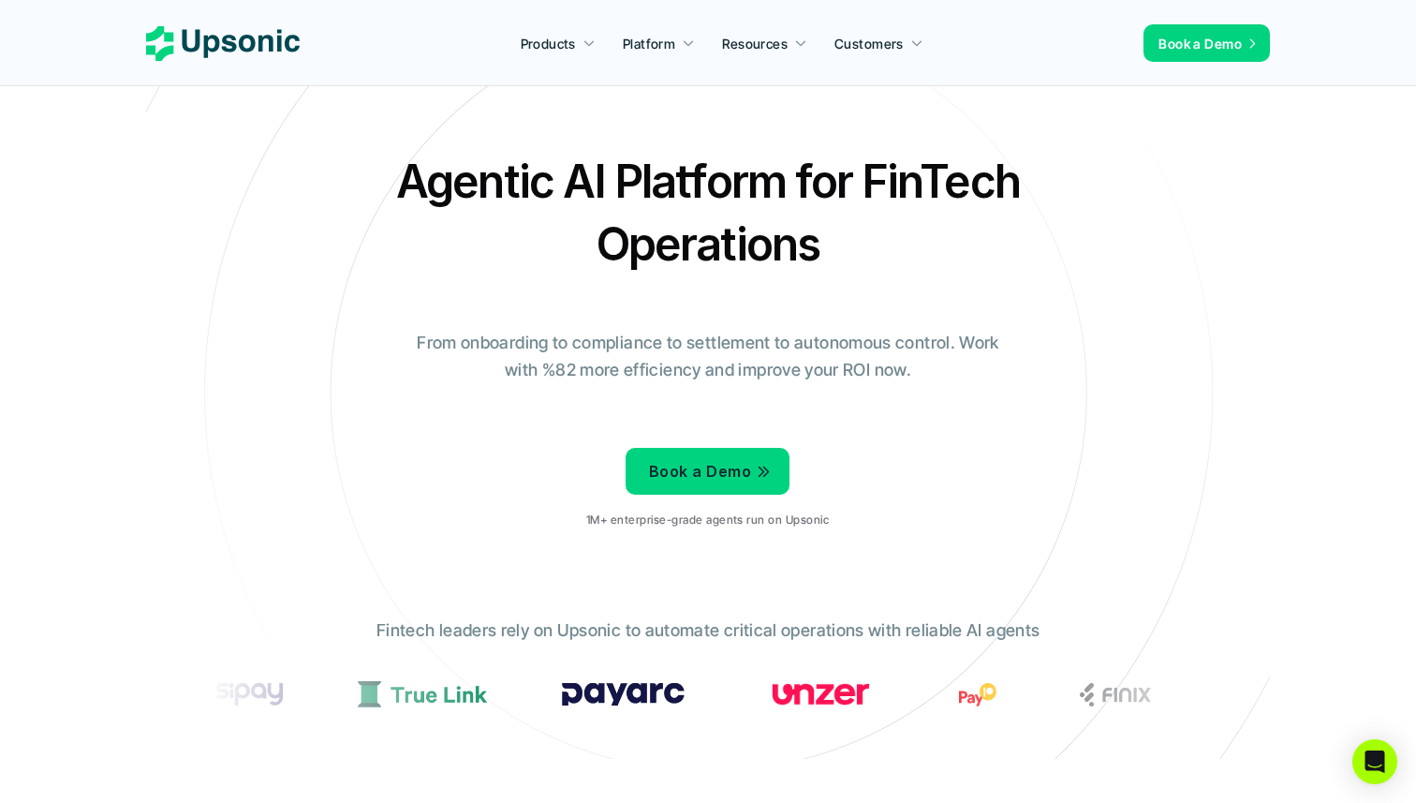
click at [785, 383] on p "From onboarding to compliance to settlement to autonomous control. Work with %8…" at bounding box center [708, 357] width 609 height 54
drag, startPoint x: 785, startPoint y: 383, endPoint x: 500, endPoint y: 147, distance: 369.9
click at [501, 147] on section "Agentic AI Platform for FinTech Operations From onboarding to compliance to set…" at bounding box center [708, 379] width 1124 height 759
click at [500, 147] on icon at bounding box center [709, 393] width 1258 height 1258
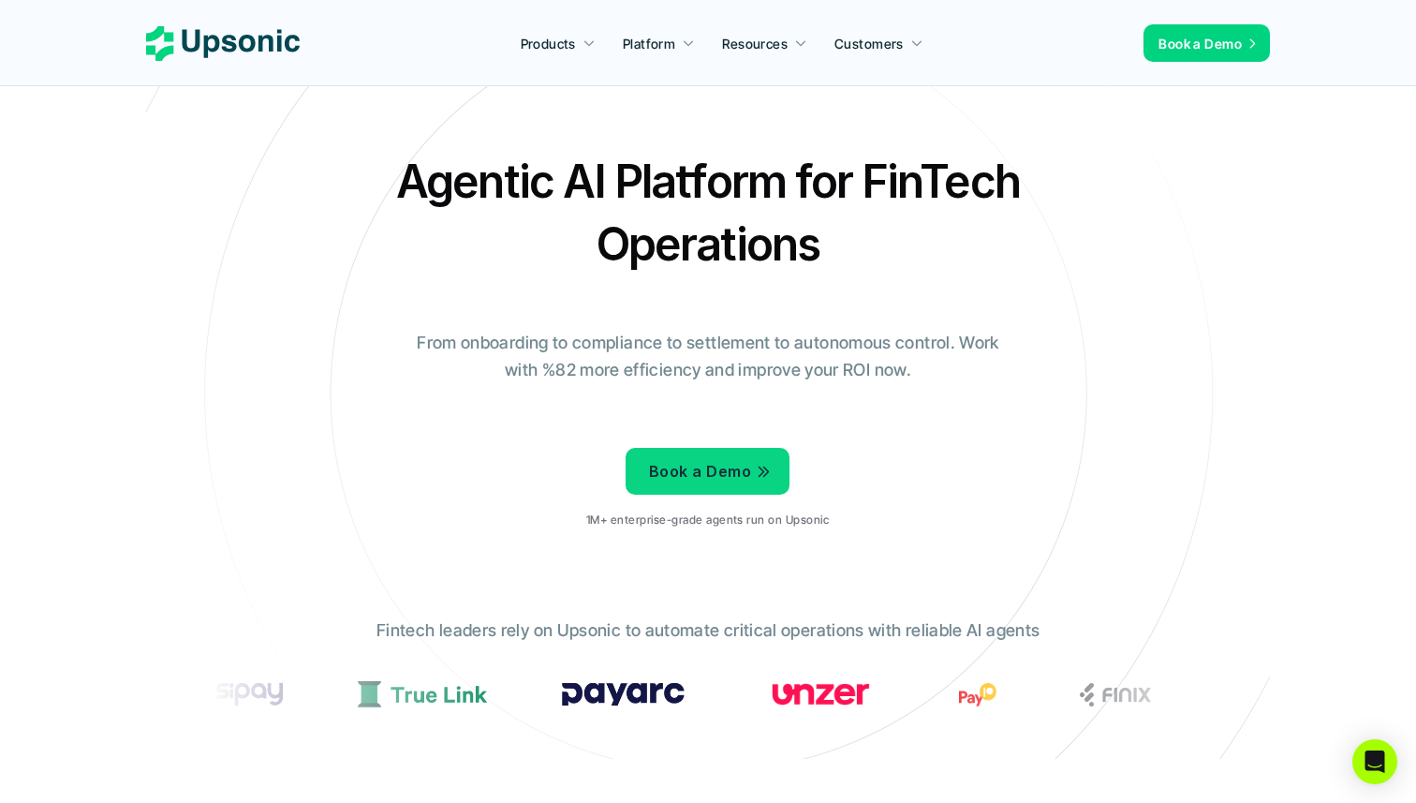
drag, startPoint x: 500, startPoint y: 147, endPoint x: 883, endPoint y: 606, distance: 597.9
click at [883, 606] on section "Agentic AI Platform for FinTech Operations From onboarding to compliance to set…" at bounding box center [708, 379] width 1124 height 759
click at [866, 633] on p "Fintech leaders rely on Upsonic to automate critical operations with reliable A…" at bounding box center [708, 630] width 663 height 27
drag, startPoint x: 866, startPoint y: 633, endPoint x: 484, endPoint y: 180, distance: 593.0
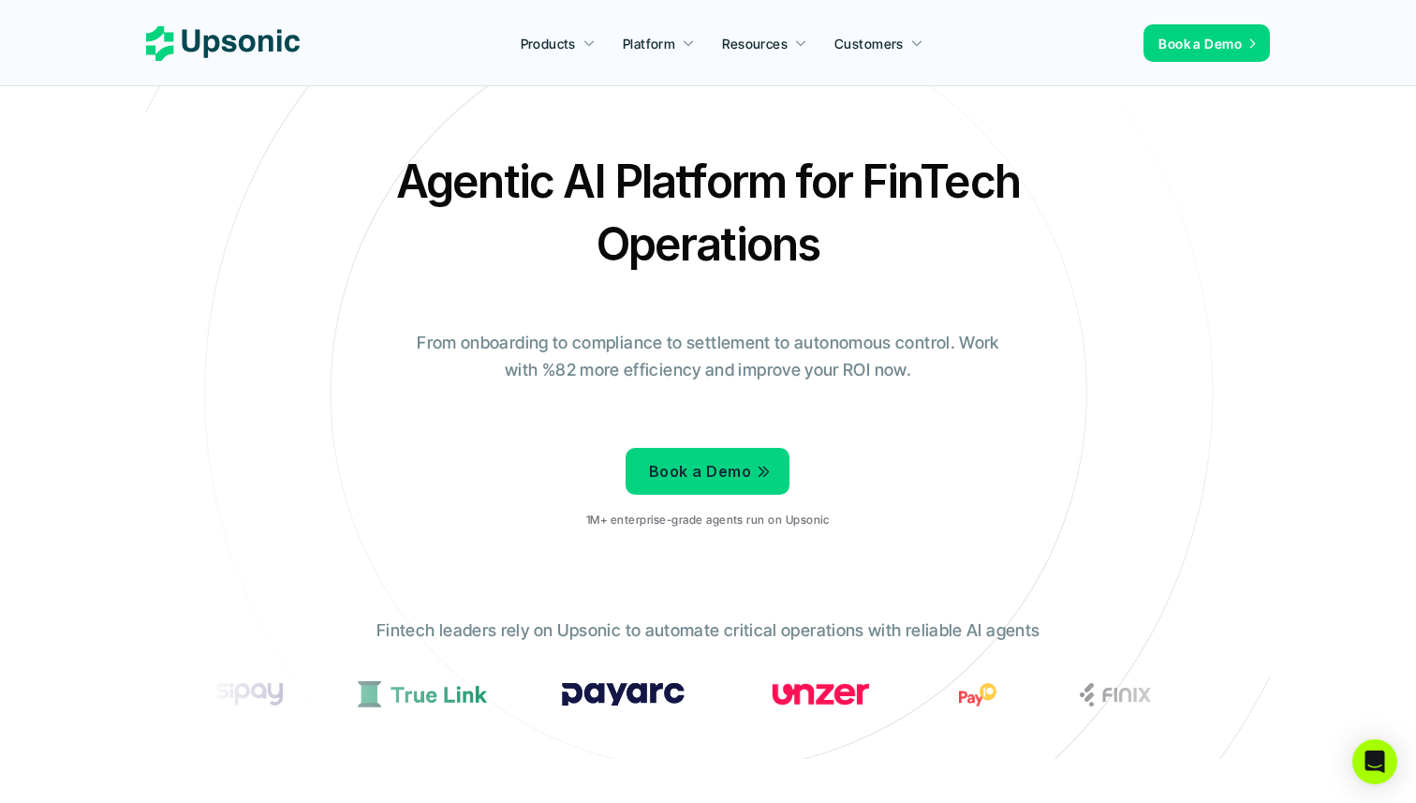
click at [484, 180] on section "Agentic AI Platform for FinTech Operations From onboarding to compliance to set…" at bounding box center [708, 379] width 1124 height 759
click at [484, 180] on h2 "Agentic AI Platform for FinTech Operations" at bounding box center [708, 213] width 656 height 126
drag, startPoint x: 484, startPoint y: 180, endPoint x: 959, endPoint y: 649, distance: 667.7
click at [959, 649] on section "Agentic AI Platform for FinTech Operations From onboarding to compliance to set…" at bounding box center [708, 379] width 1124 height 759
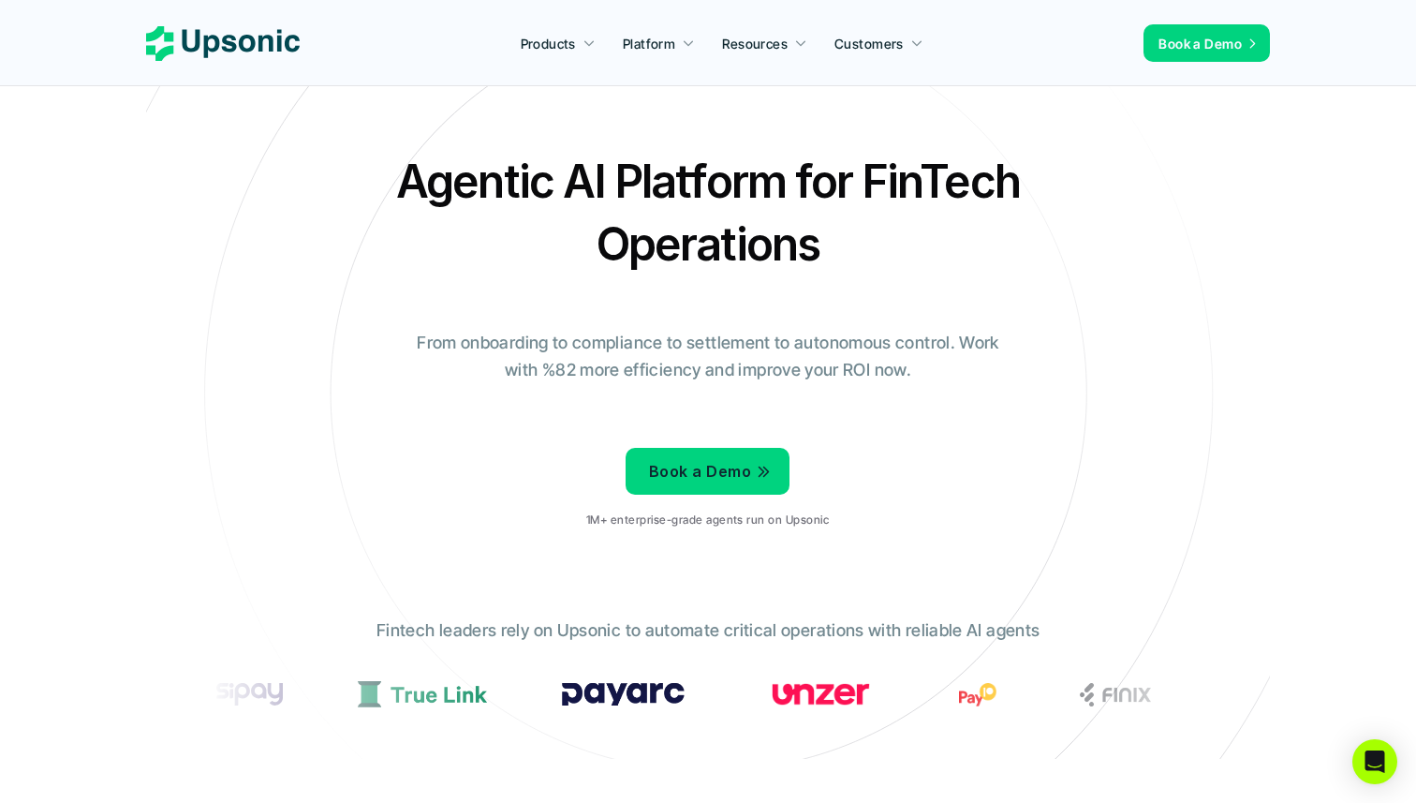
click at [983, 628] on p "Fintech leaders rely on Upsonic to automate critical operations with reliable A…" at bounding box center [708, 630] width 663 height 27
drag, startPoint x: 983, startPoint y: 628, endPoint x: 455, endPoint y: 160, distance: 704.7
click at [455, 161] on section "Agentic AI Platform for FinTech Operations From onboarding to compliance to set…" at bounding box center [708, 379] width 1124 height 759
click at [455, 160] on h2 "Agentic AI Platform for FinTech Operations" at bounding box center [708, 213] width 656 height 126
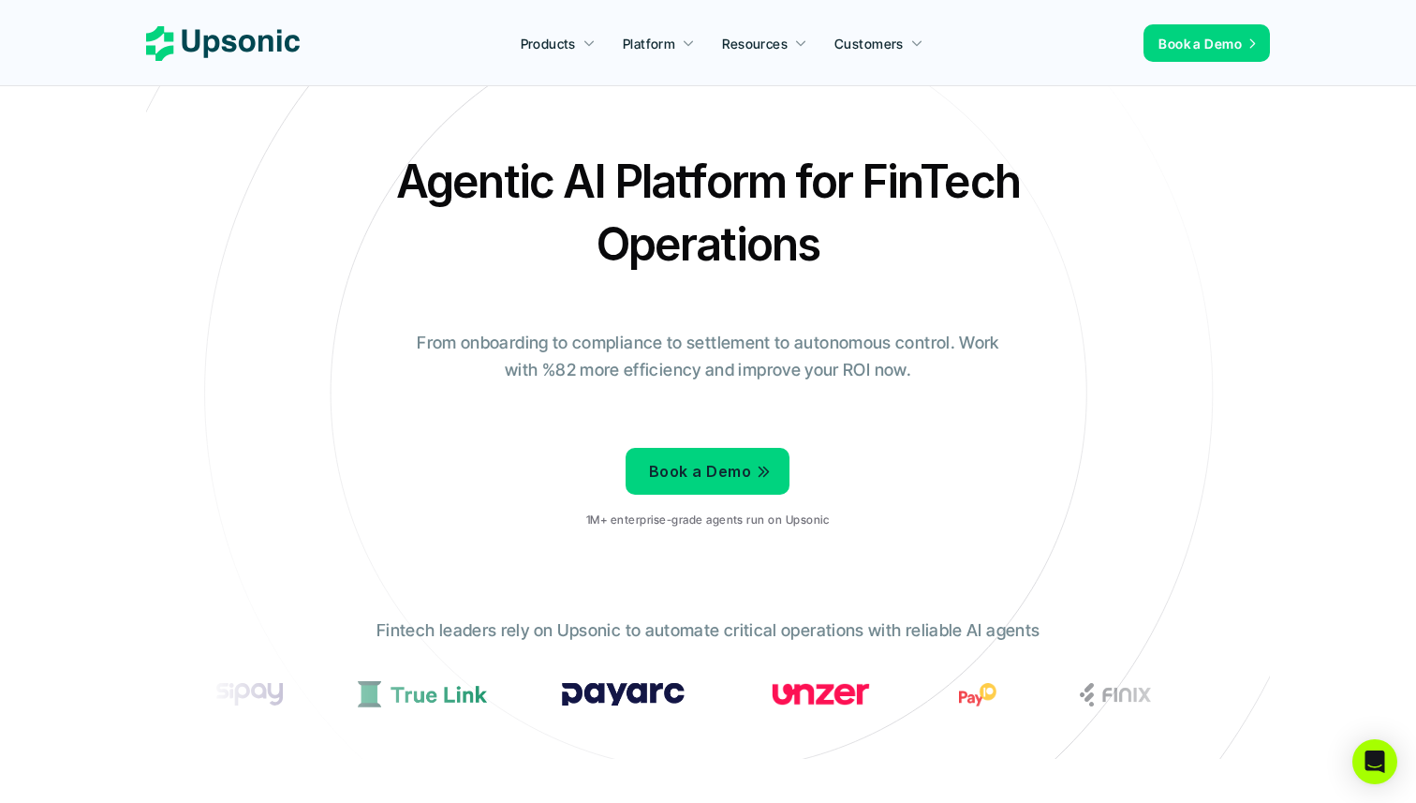
click at [455, 160] on h2 "Agentic AI Platform for FinTech Operations" at bounding box center [708, 213] width 656 height 126
drag, startPoint x: 455, startPoint y: 160, endPoint x: 1059, endPoint y: 708, distance: 815.7
click at [1058, 705] on section "Agentic AI Platform for FinTech Operations From onboarding to compliance to set…" at bounding box center [708, 379] width 1124 height 759
click at [970, 605] on div "Fintech leaders rely on Upsonic to automate critical operations with reliable A…" at bounding box center [708, 673] width 1030 height 141
click at [961, 623] on p "Fintech leaders rely on Upsonic to automate critical operations with reliable A…" at bounding box center [708, 630] width 663 height 27
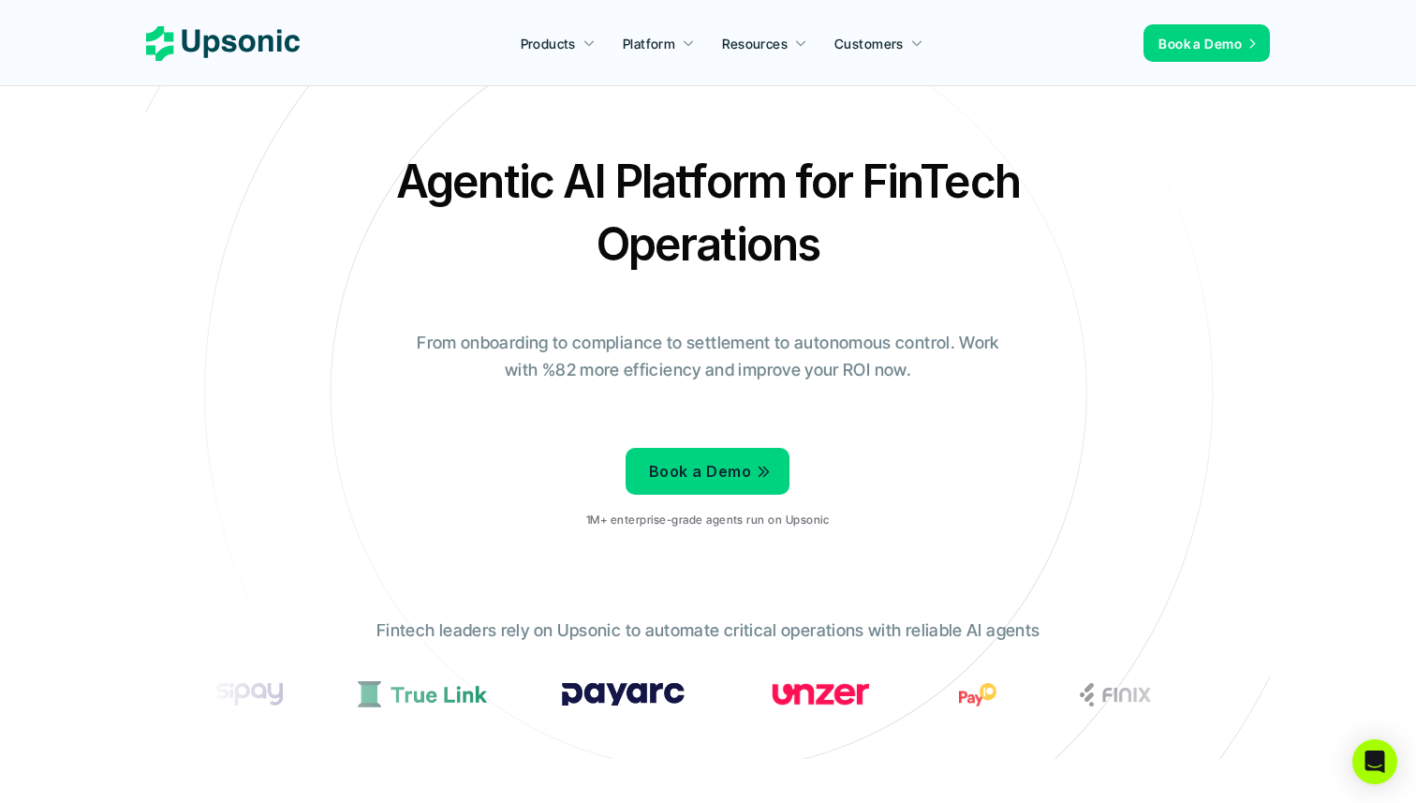
drag, startPoint x: 961, startPoint y: 623, endPoint x: 417, endPoint y: 58, distance: 784.4
click at [466, 136] on icon at bounding box center [709, 393] width 1258 height 1258
click at [495, 178] on h2 "Agentic AI Platform for FinTech Operations" at bounding box center [708, 213] width 656 height 126
drag, startPoint x: 495, startPoint y: 178, endPoint x: 777, endPoint y: 277, distance: 299.8
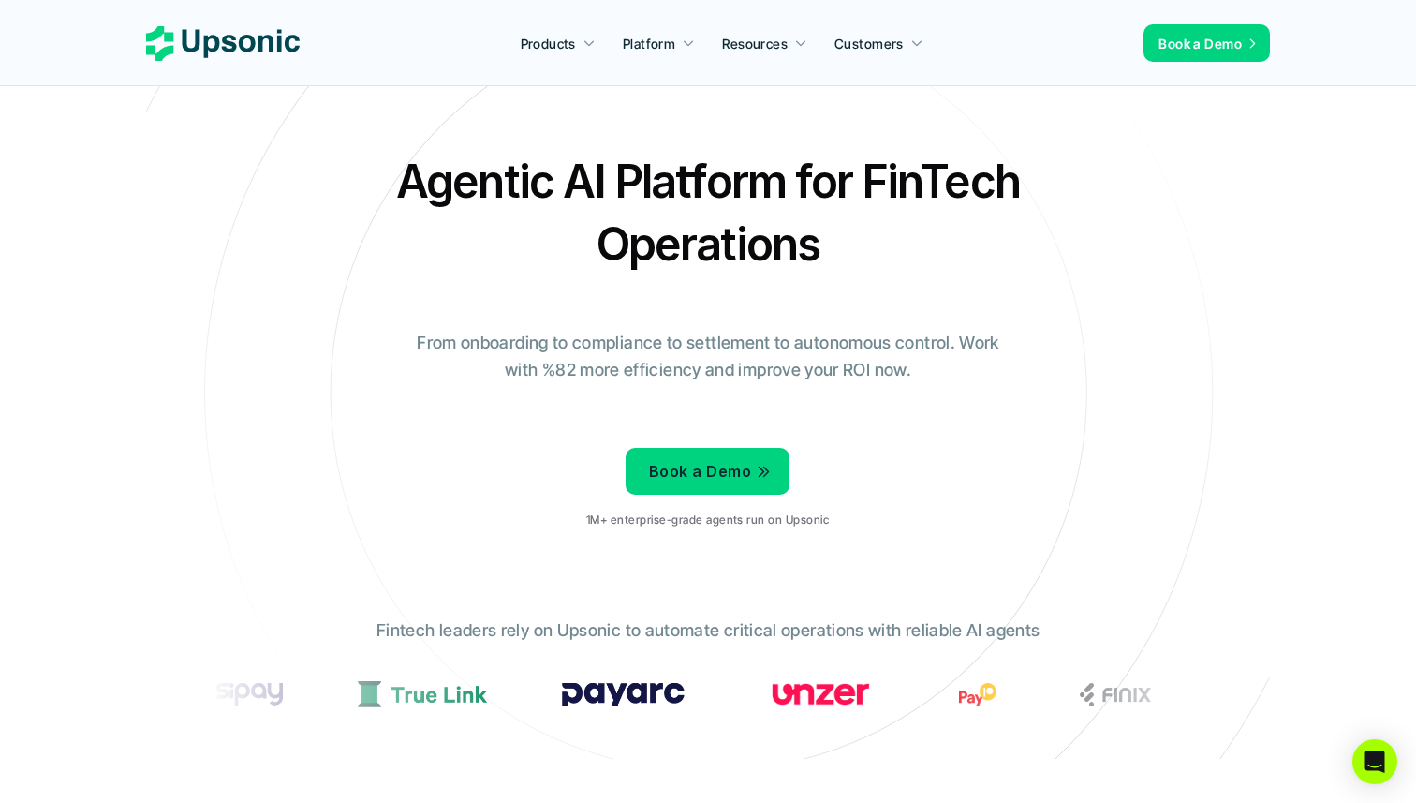
click at [777, 277] on div "Agentic AI Platform for FinTech Operations From onboarding to compliance to set…" at bounding box center [708, 346] width 1096 height 393
click at [302, 192] on div "Agentic AI Platform for FinTech Operations From onboarding to compliance to set…" at bounding box center [708, 346] width 1096 height 393
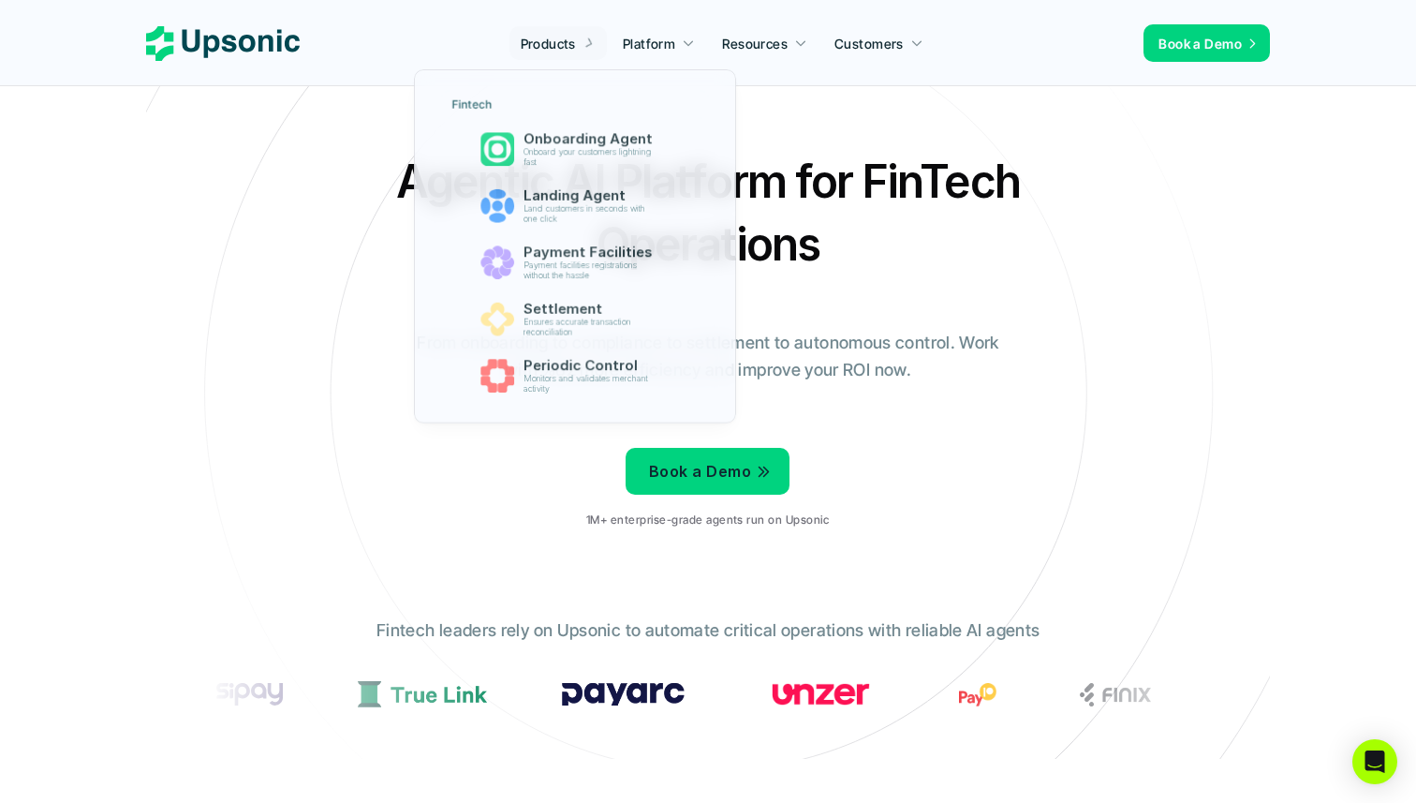
click at [576, 37] on p "Products" at bounding box center [548, 44] width 55 height 20
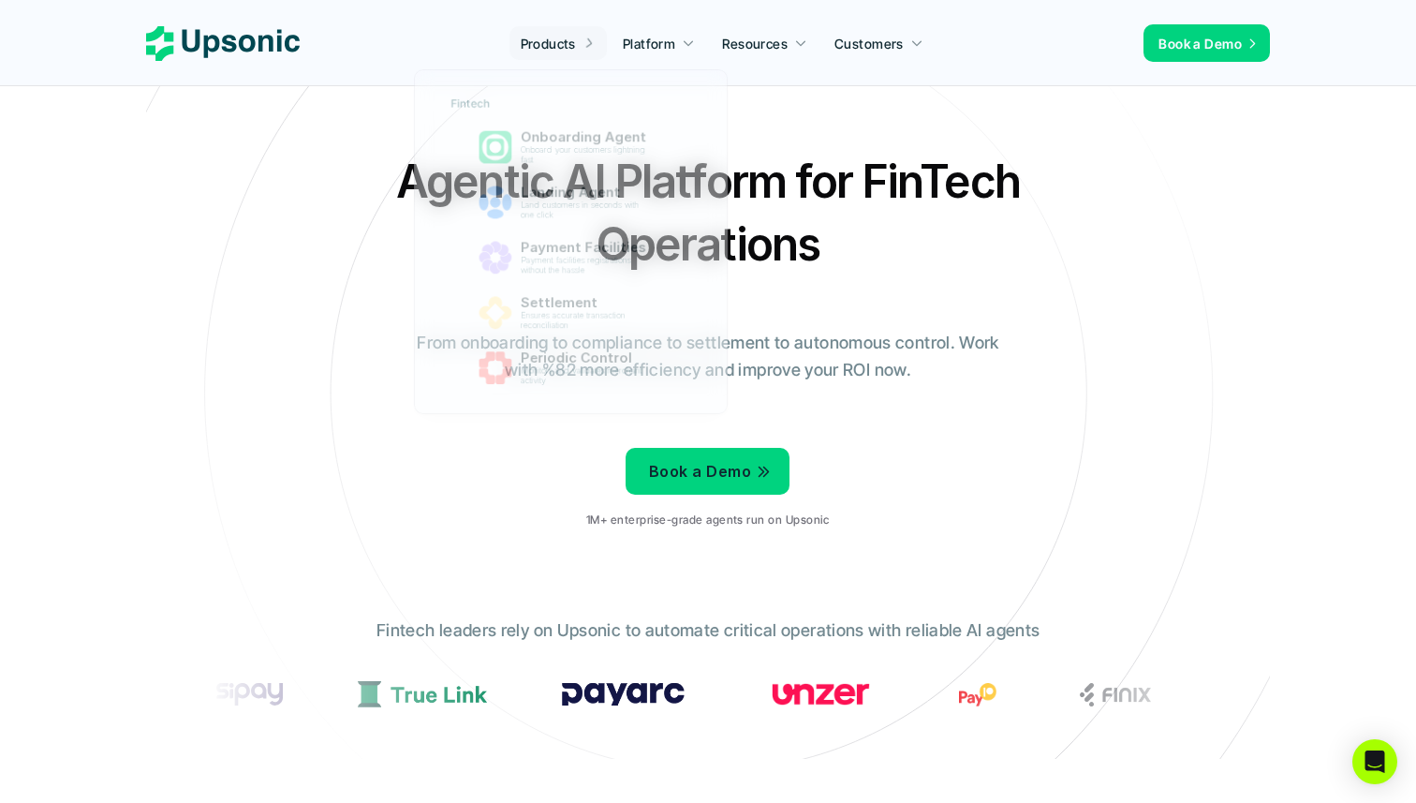
click at [329, 158] on div "Agentic AI Platform for FinTech Operations From onboarding to compliance to set…" at bounding box center [708, 346] width 1096 height 393
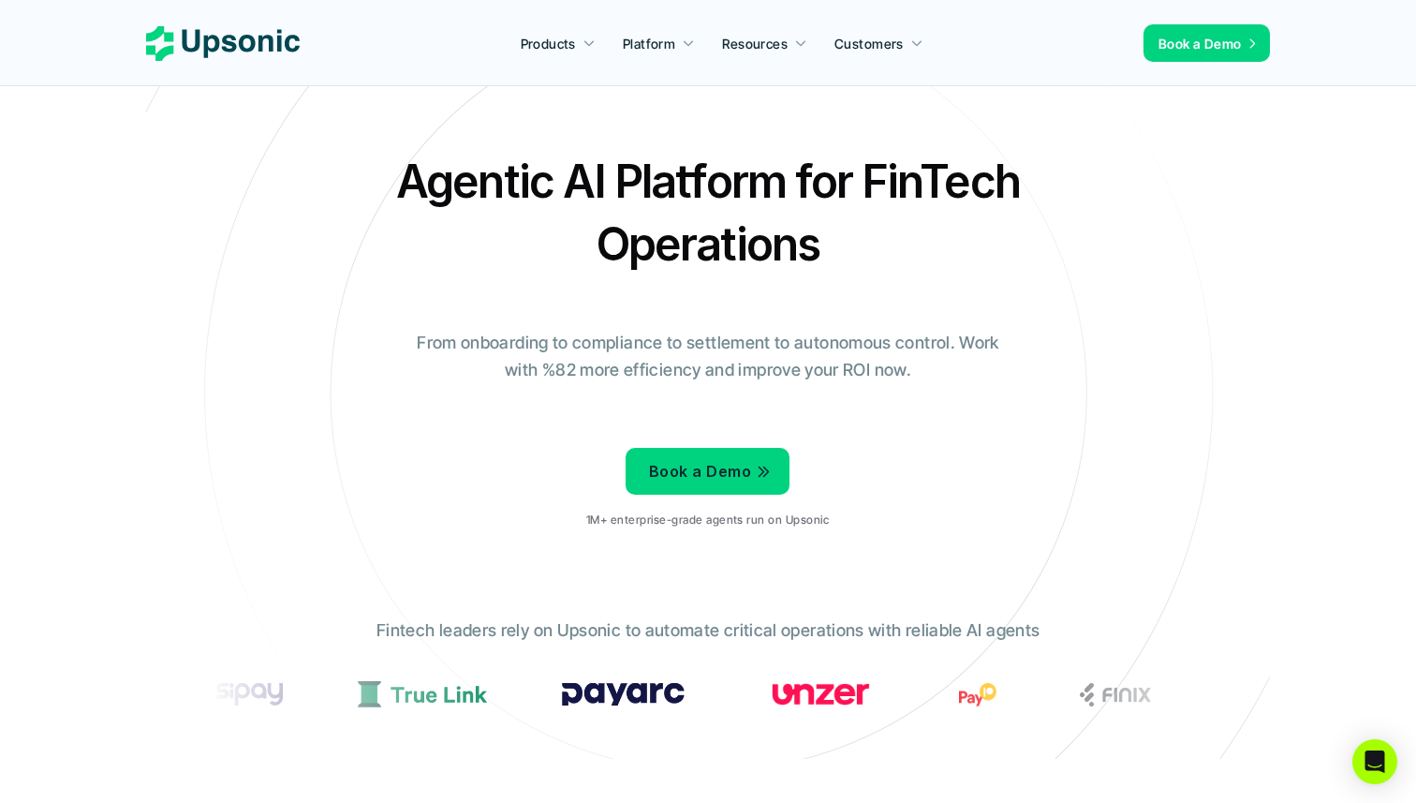
click at [1244, 42] on link "Book a Demo" at bounding box center [1207, 42] width 126 height 37
click at [564, 370] on p "From onboarding to compliance to settlement to autonomous control. Work with %8…" at bounding box center [708, 357] width 609 height 54
click at [239, 48] on icon at bounding box center [223, 43] width 154 height 35
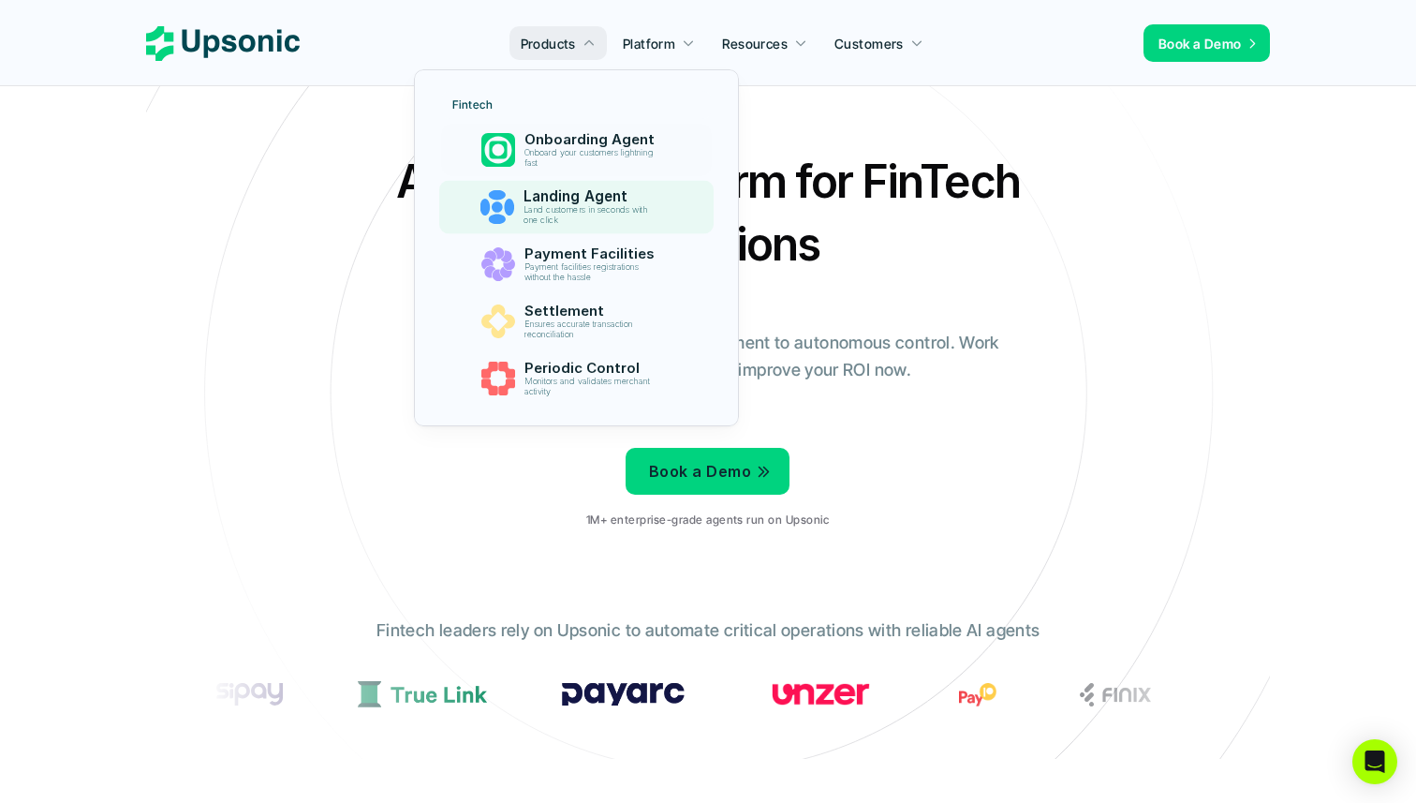
click at [575, 200] on p "Landing Agent" at bounding box center [593, 196] width 141 height 17
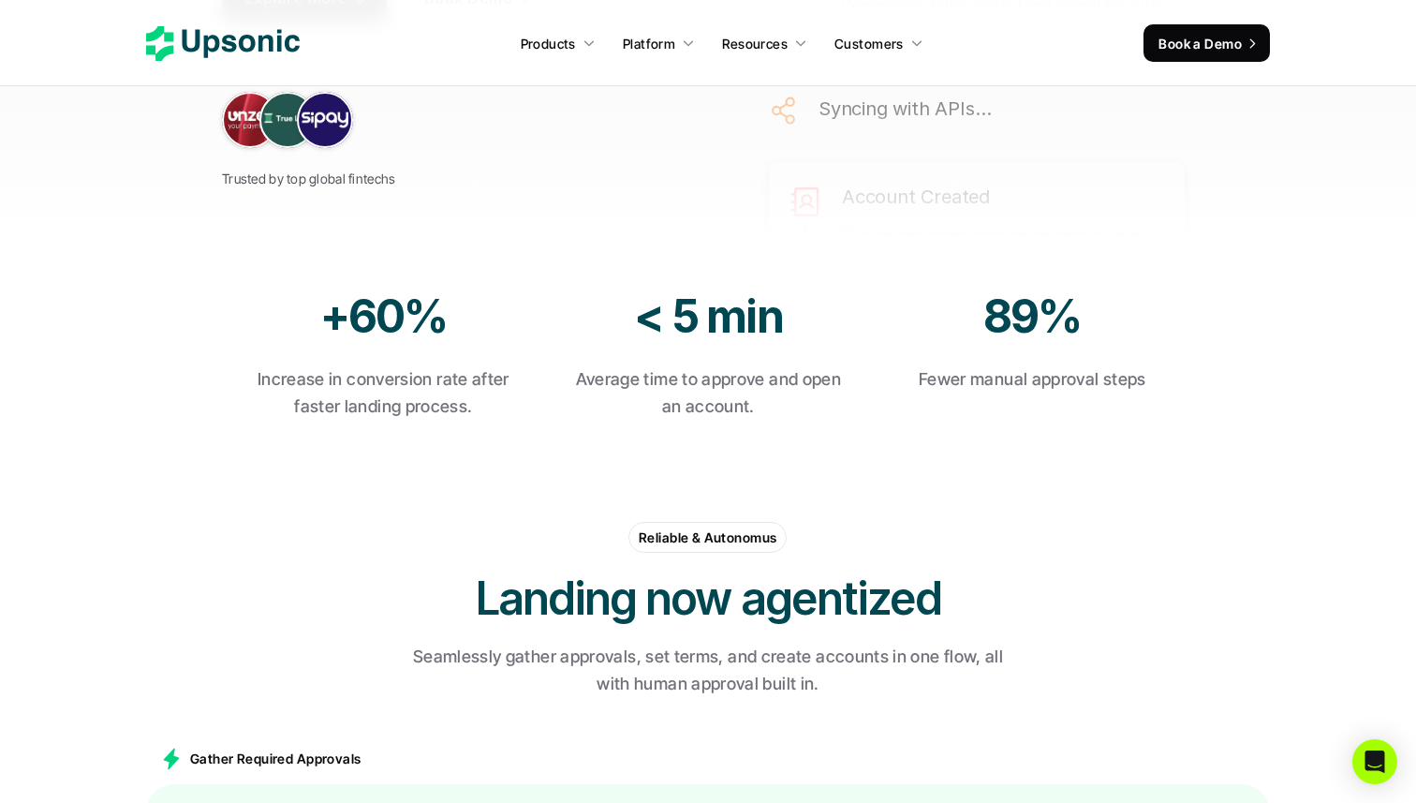
scroll to position [667, 0]
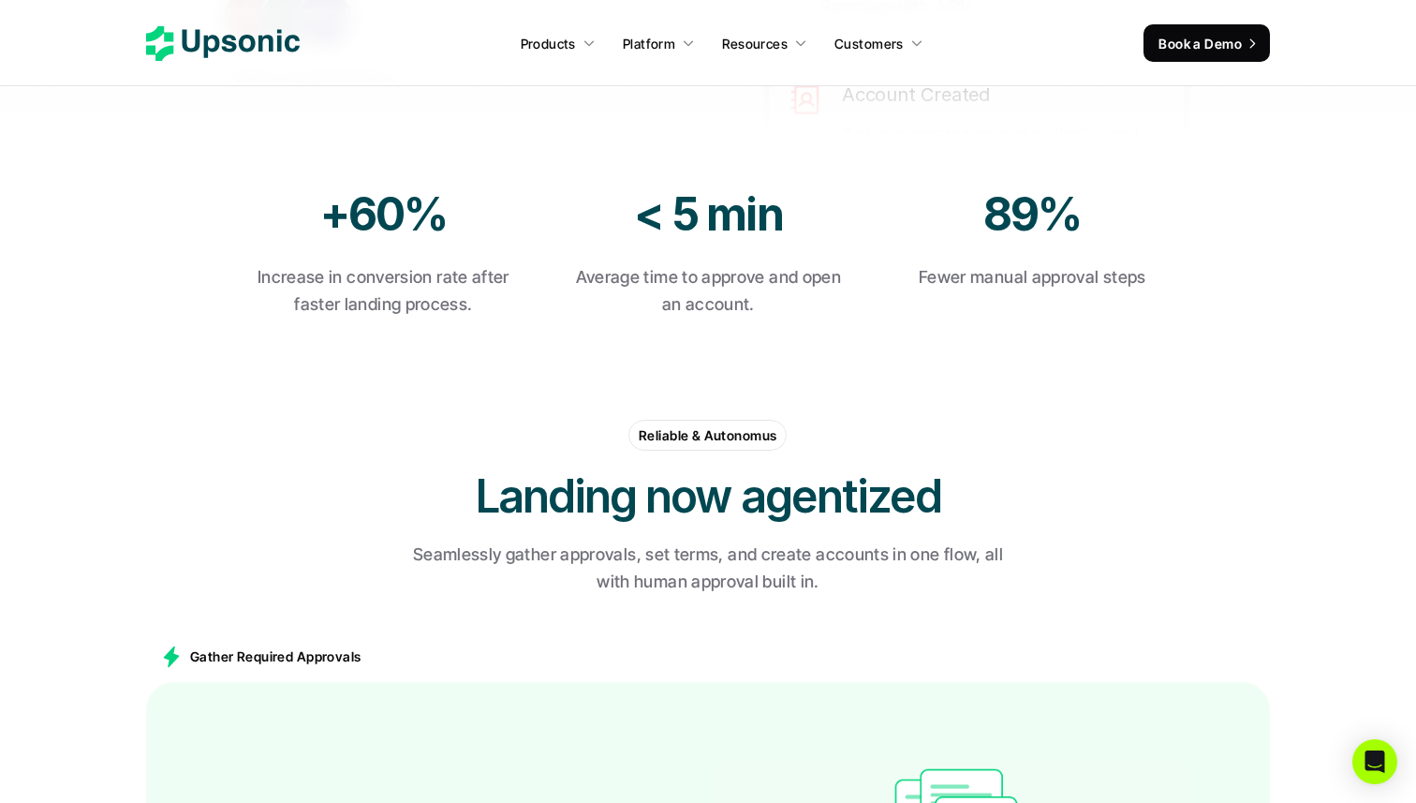
click at [768, 487] on h2 "Landing now agentized" at bounding box center [708, 496] width 562 height 63
drag, startPoint x: 768, startPoint y: 487, endPoint x: 788, endPoint y: 595, distance: 109.5
click at [788, 593] on div "Reliable & Autonomus Landing now agentized Seamlessly gather approvals, set ter…" at bounding box center [708, 508] width 1124 height 210
click at [788, 595] on p "Seamlessly gather approvals, set terms, and create accounts in one flow, all wi…" at bounding box center [708, 568] width 609 height 54
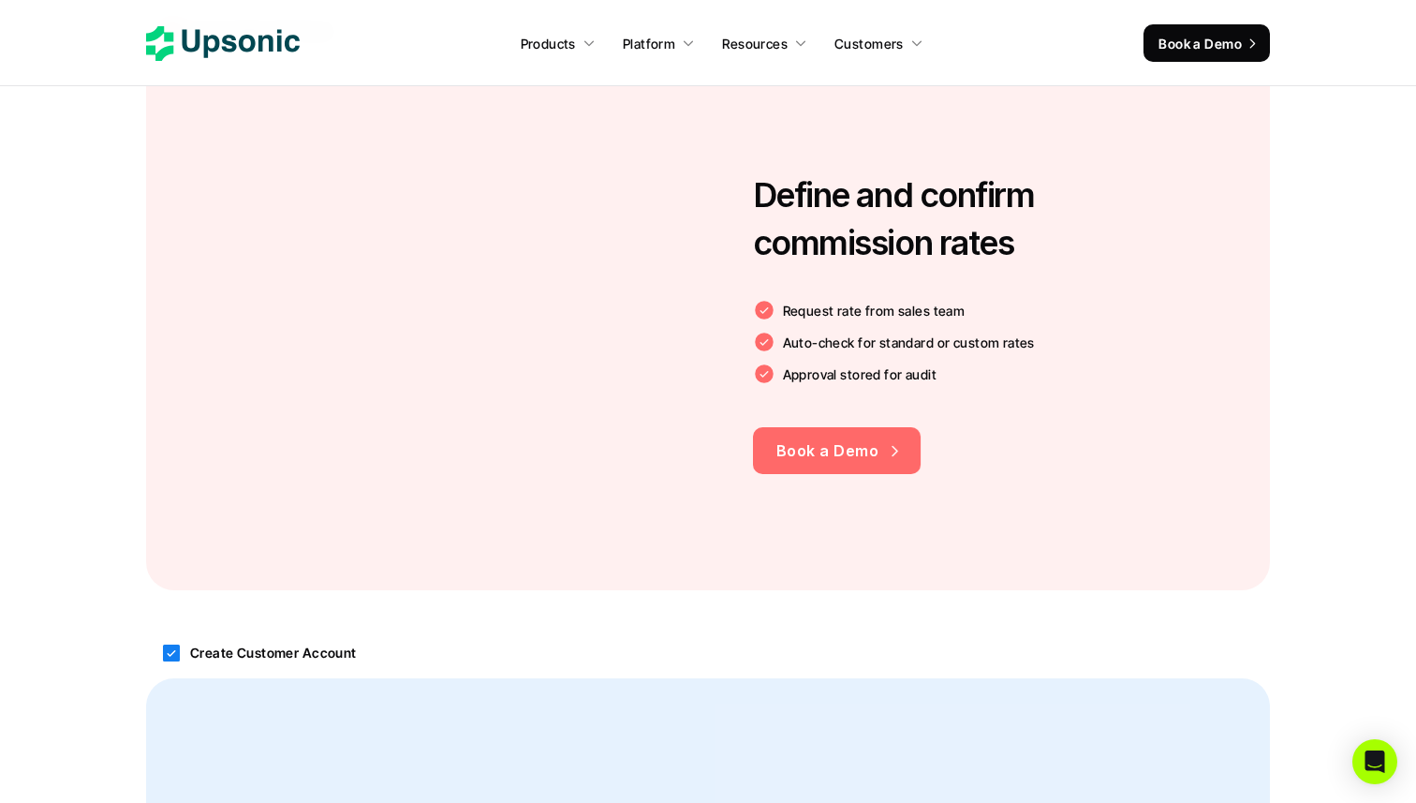
scroll to position [1925, 0]
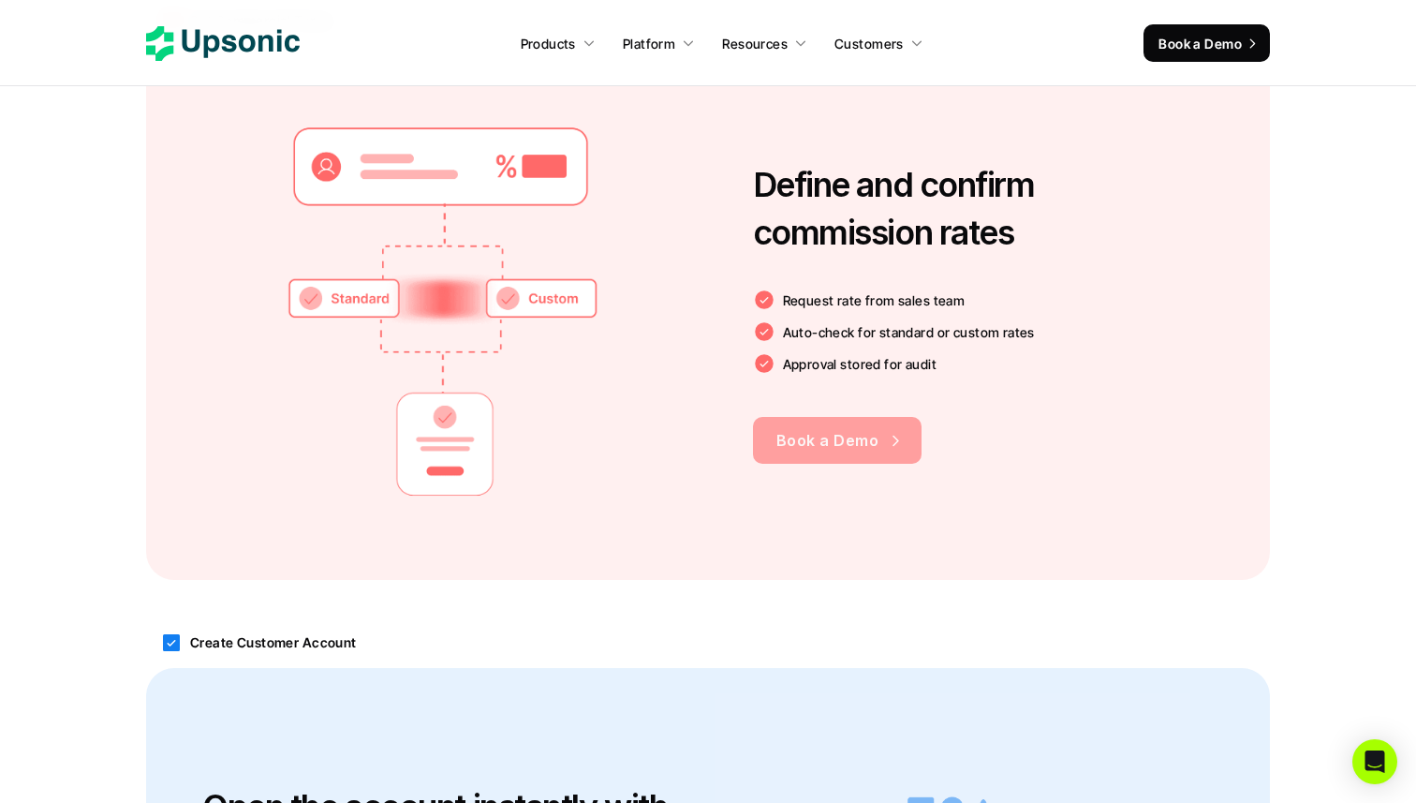
click at [825, 432] on span "Book a Demo" at bounding box center [828, 440] width 102 height 19
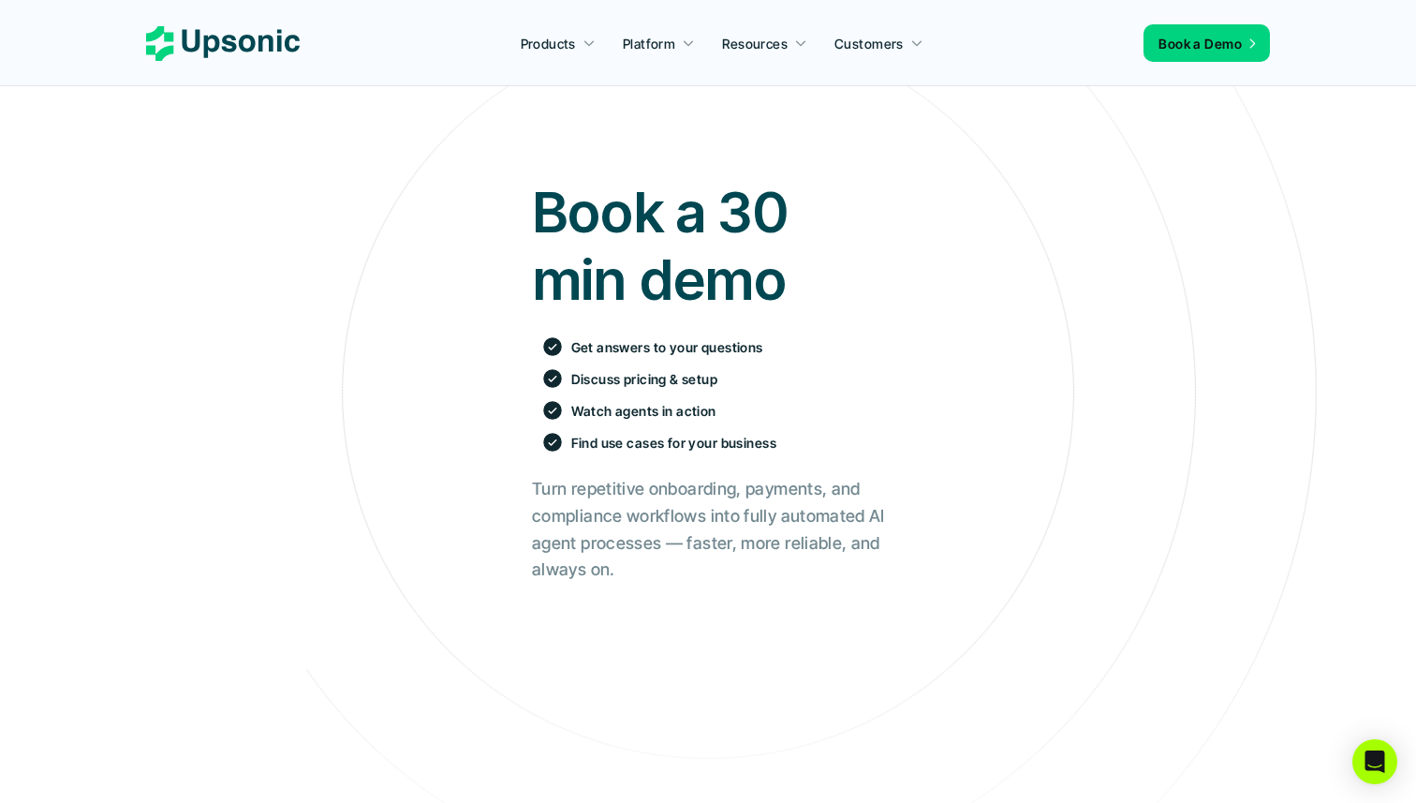
click at [280, 46] on use at bounding box center [223, 43] width 154 height 35
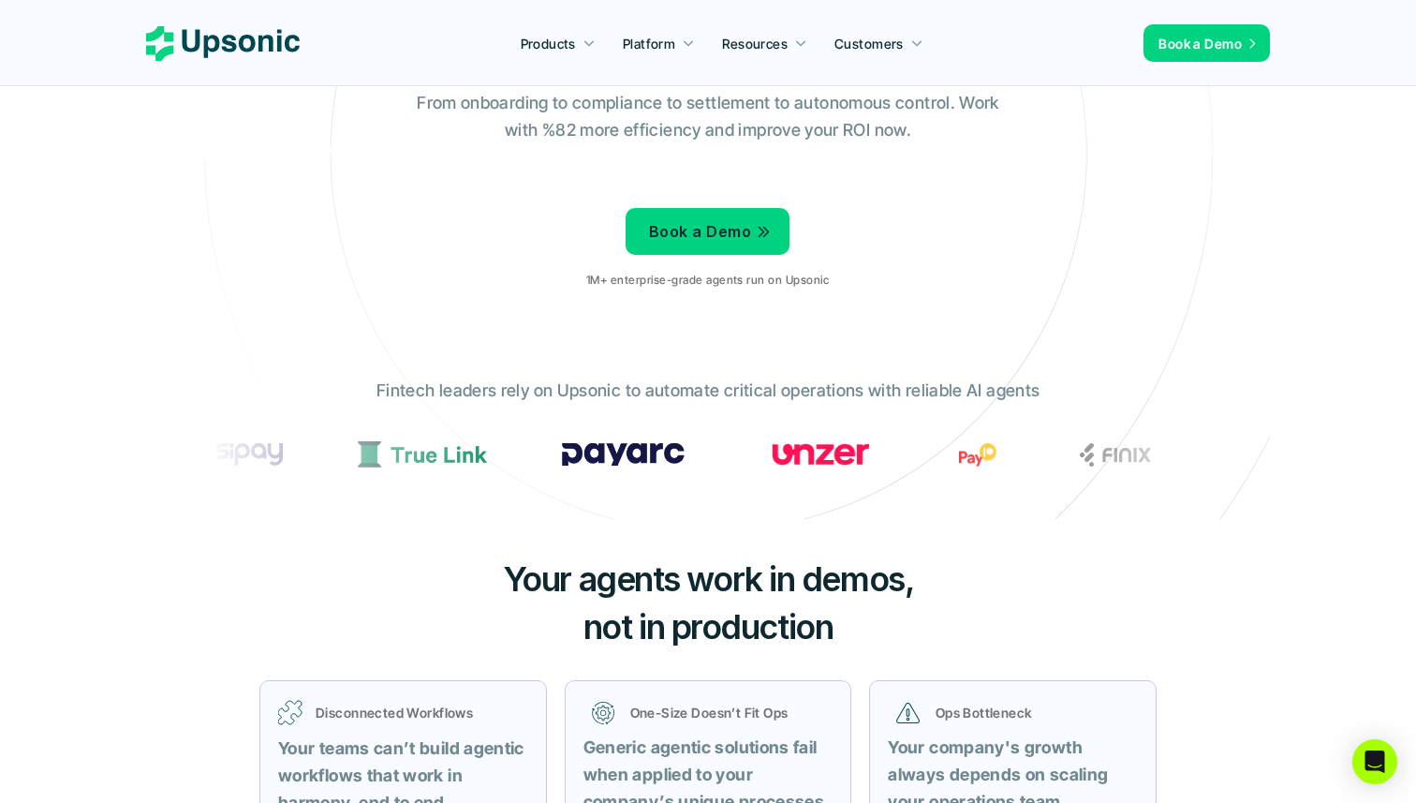
scroll to position [263, 0]
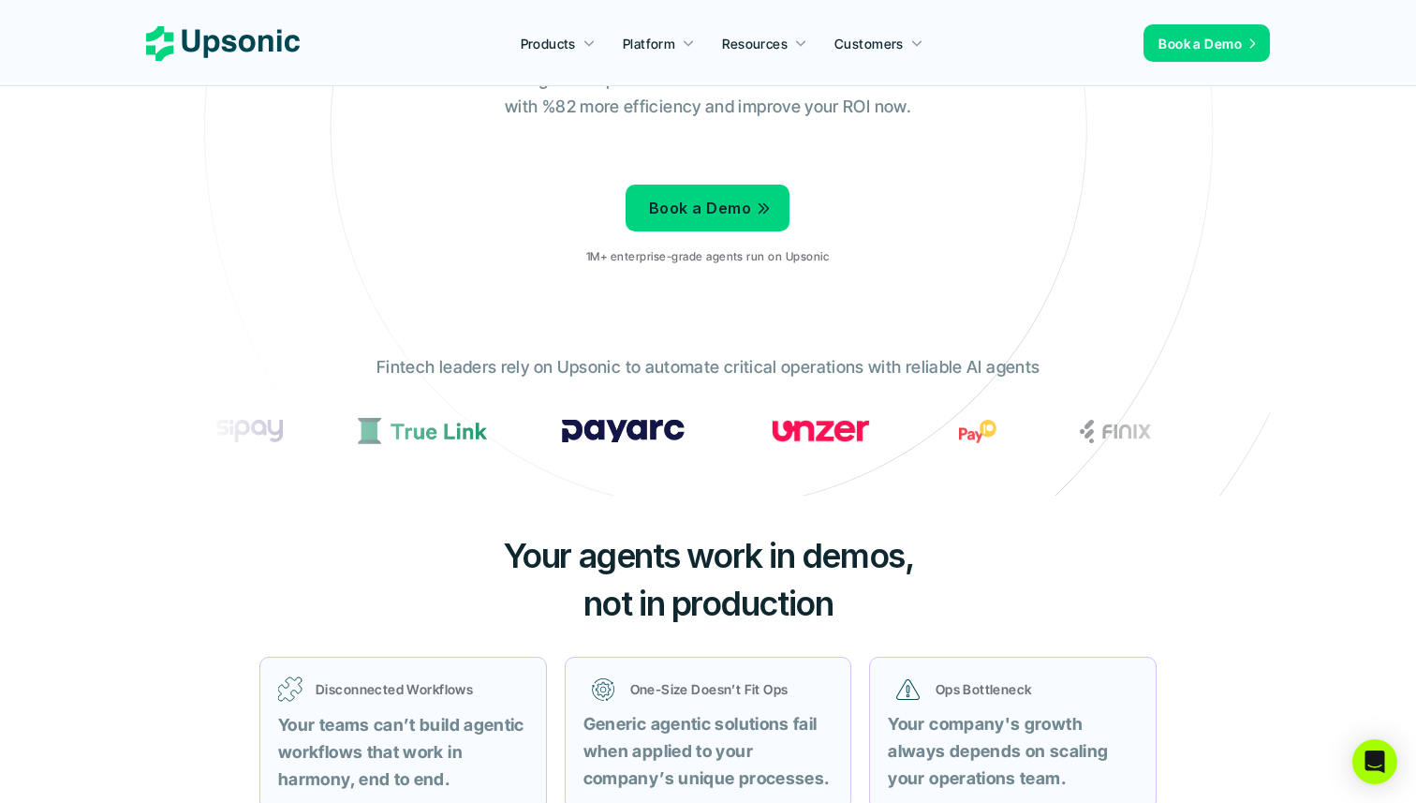
drag, startPoint x: 597, startPoint y: 422, endPoint x: 1055, endPoint y: 489, distance: 463.0
click at [1055, 489] on section "Agentic AI Platform for FinTech Operations From onboarding to compliance to set…" at bounding box center [708, 116] width 1124 height 759
click at [1055, 489] on icon at bounding box center [708, 130] width 1259 height 1259
drag, startPoint x: 1055, startPoint y: 489, endPoint x: 1148, endPoint y: 441, distance: 104.3
click at [1148, 441] on section "Agentic AI Platform for FinTech Operations From onboarding to compliance to set…" at bounding box center [708, 116] width 1124 height 759
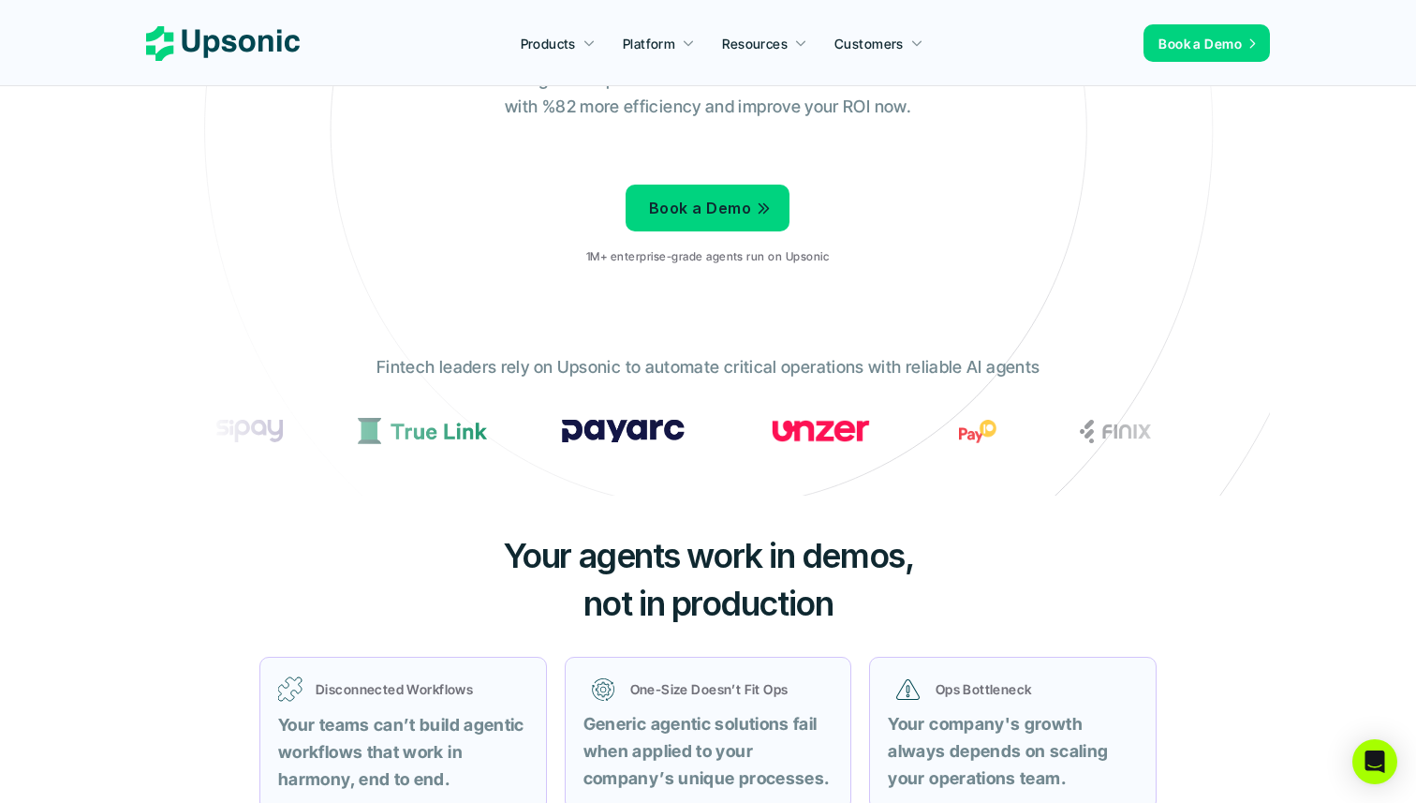
click at [1109, 460] on div at bounding box center [708, 435] width 1002 height 65
drag, startPoint x: 1162, startPoint y: 463, endPoint x: 301, endPoint y: 368, distance: 866.0
click at [301, 368] on div "Fintech leaders rely on Upsonic to automate critical operations with reliable A…" at bounding box center [708, 410] width 1030 height 141
click at [302, 368] on div "Fintech leaders rely on Upsonic to automate critical operations with reliable A…" at bounding box center [708, 410] width 1030 height 141
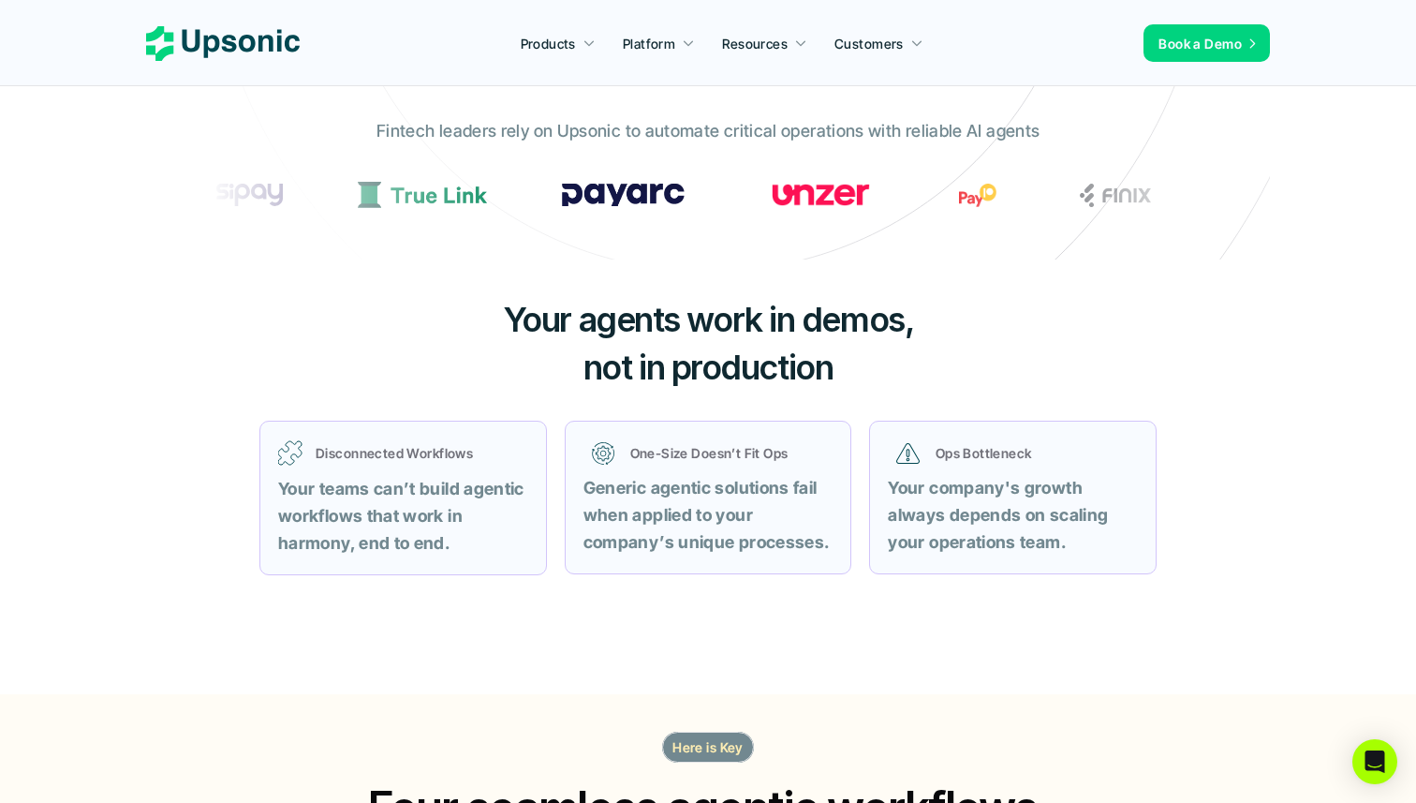
scroll to position [578, 0]
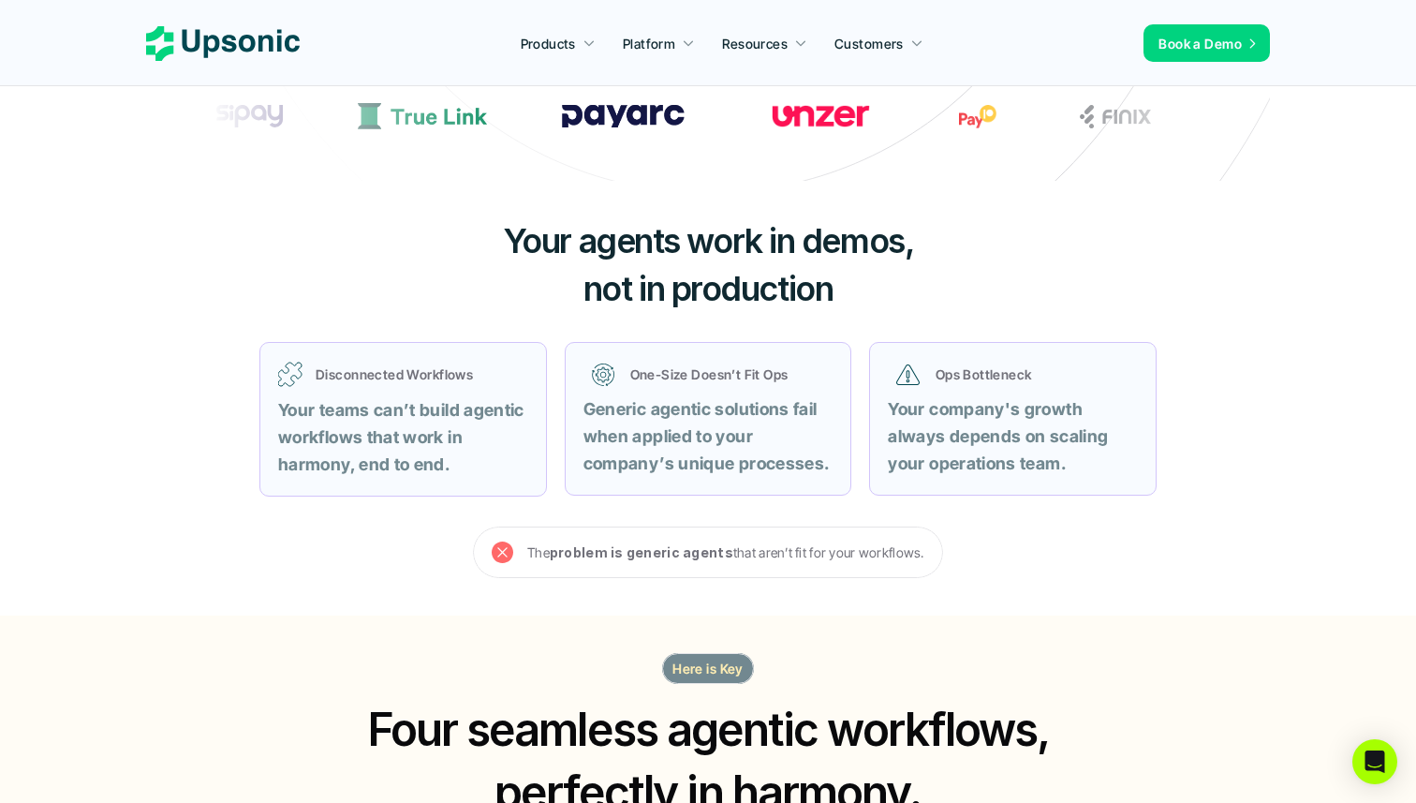
click at [691, 552] on strong "problem is generic agents" at bounding box center [642, 552] width 184 height 16
drag, startPoint x: 691, startPoint y: 552, endPoint x: 554, endPoint y: 233, distance: 347.0
click at [554, 234] on div "Your agents work in demos, not in production Disconnected Workflows Your teams …" at bounding box center [708, 398] width 1124 height 434
click at [554, 233] on span "Your agents work in demos," at bounding box center [708, 240] width 411 height 41
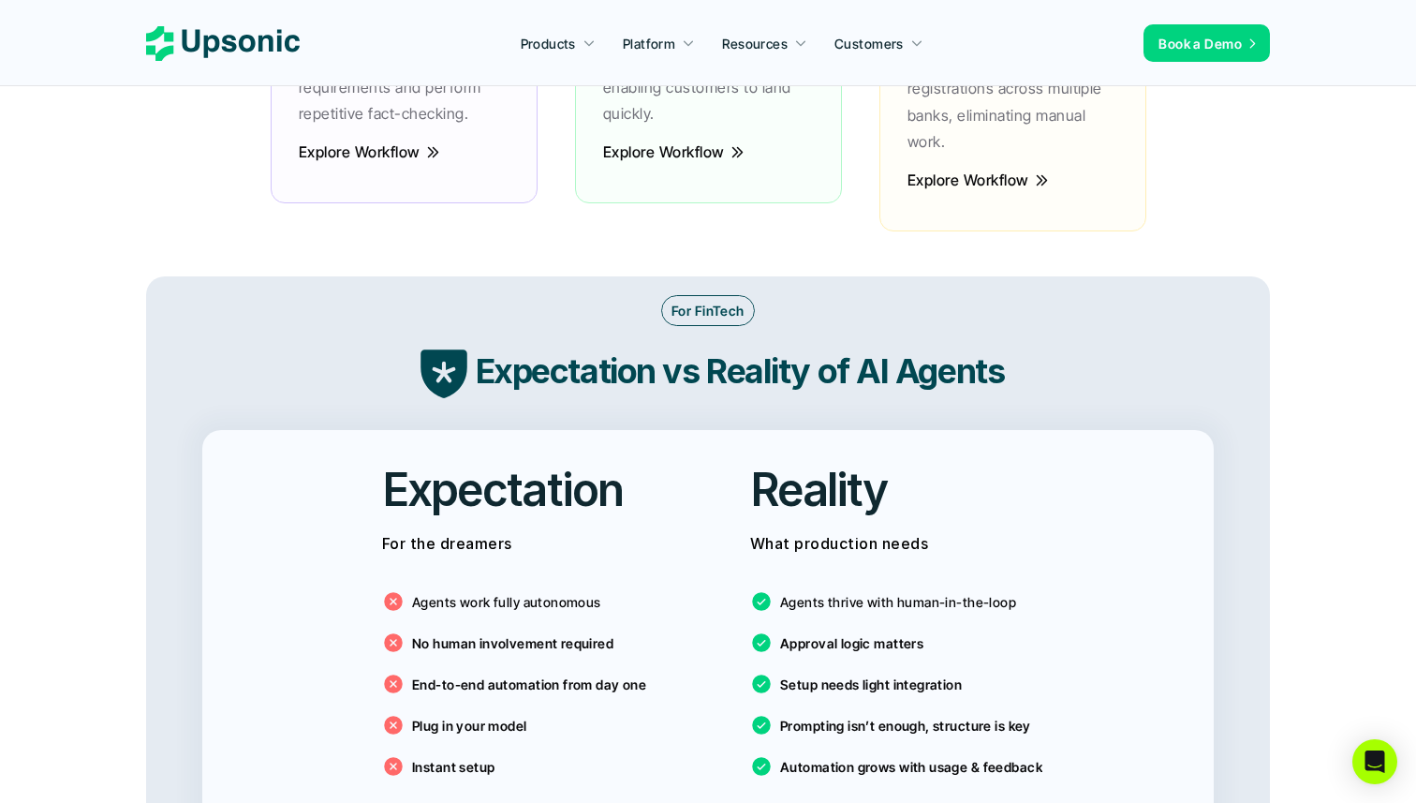
scroll to position [2984, 0]
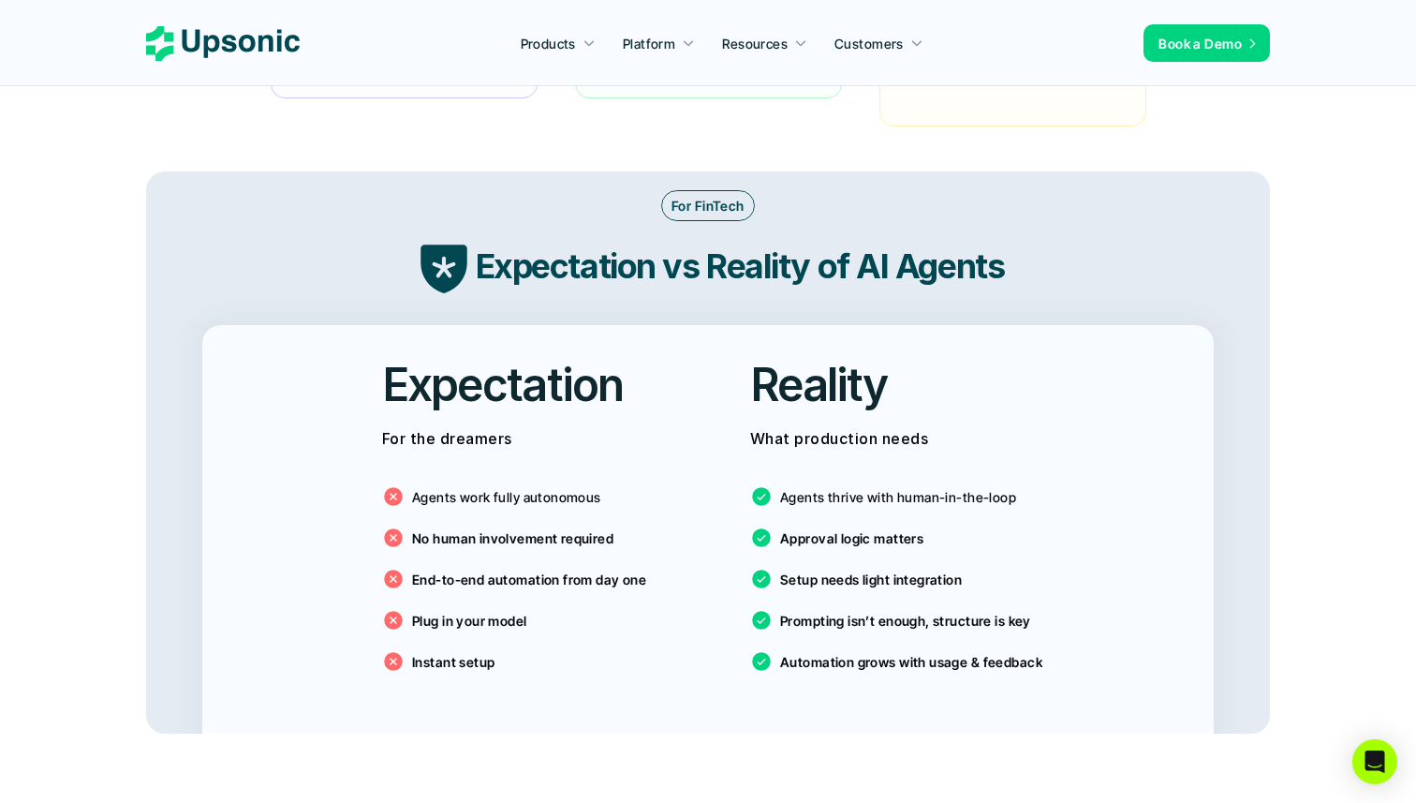
drag, startPoint x: 570, startPoint y: 143, endPoint x: 1033, endPoint y: 673, distance: 703.6
click at [1034, 671] on main "Agentic AI Platform for FinTech Operations From onboarding to compliance to set…" at bounding box center [708, 622] width 1416 height 7213
click at [1033, 673] on div "Reality What production needs Agents thrive with human-in-the-loop Approval log…" at bounding box center [892, 520] width 340 height 390
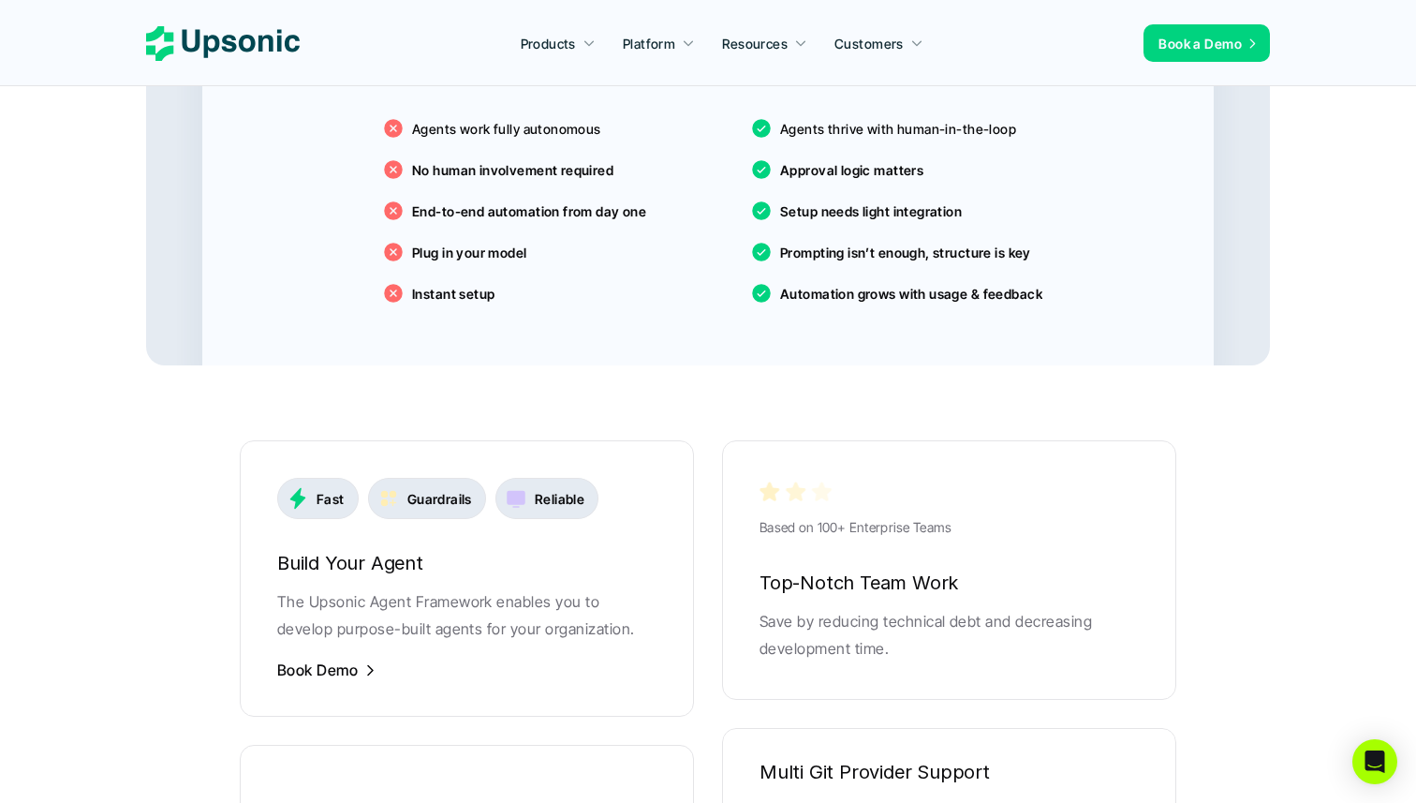
scroll to position [3593, 0]
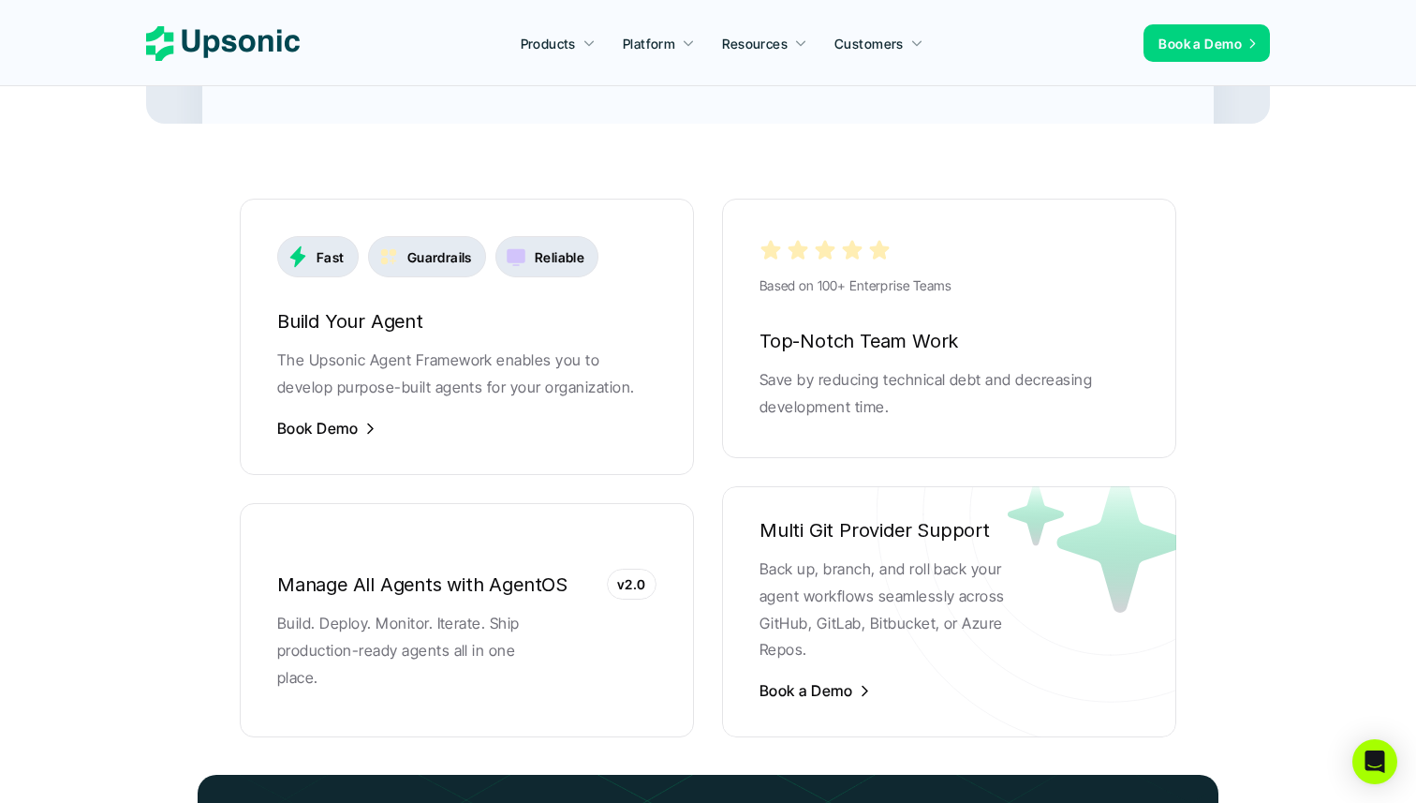
drag, startPoint x: 225, startPoint y: 187, endPoint x: 1136, endPoint y: 669, distance: 1030.8
click at [1136, 669] on section "Fast Guardrails Reliable Build Your Agent The Upsonic Agent Framework enables y…" at bounding box center [708, 712] width 1124 height 1176
click at [1136, 669] on icon at bounding box center [1111, 514] width 468 height 468
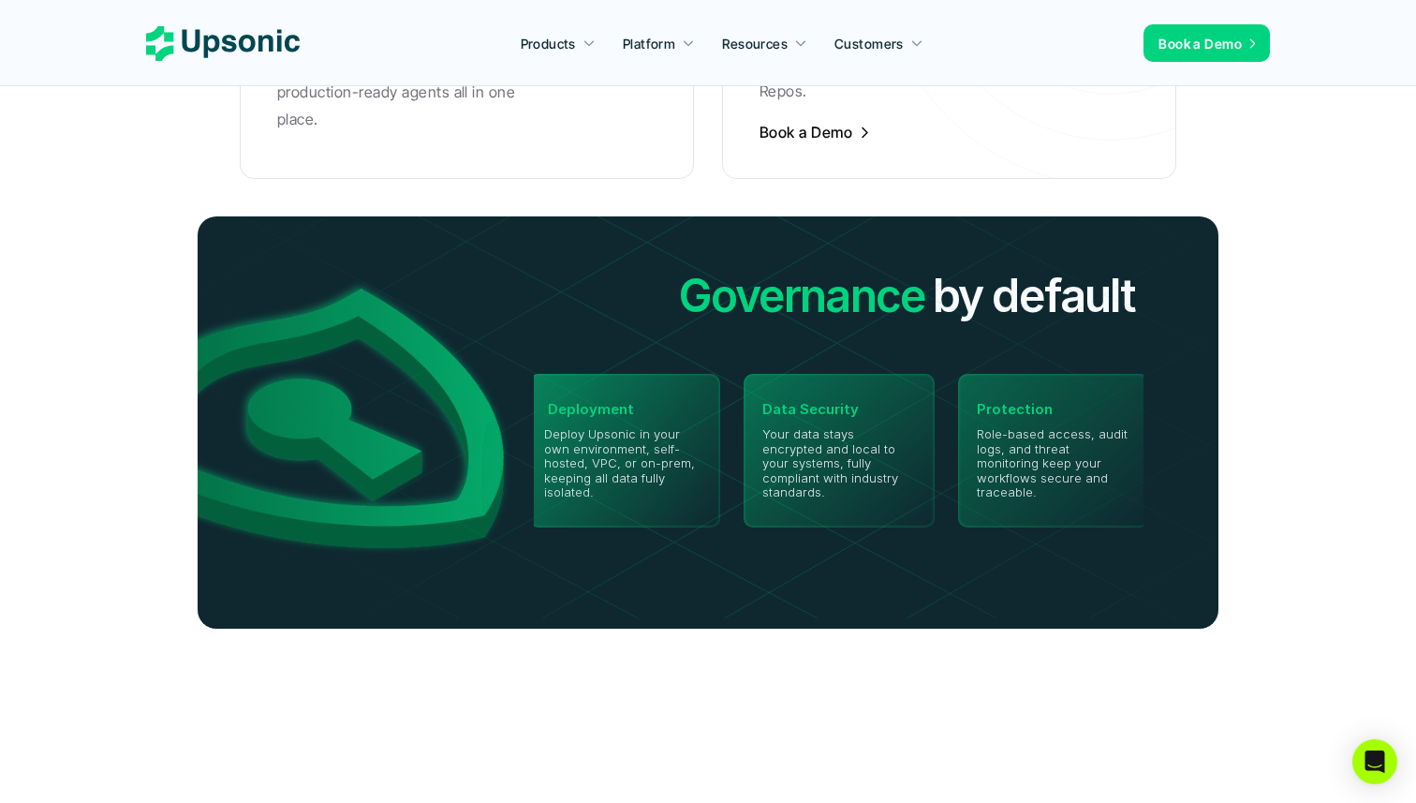
scroll to position [4233, 0]
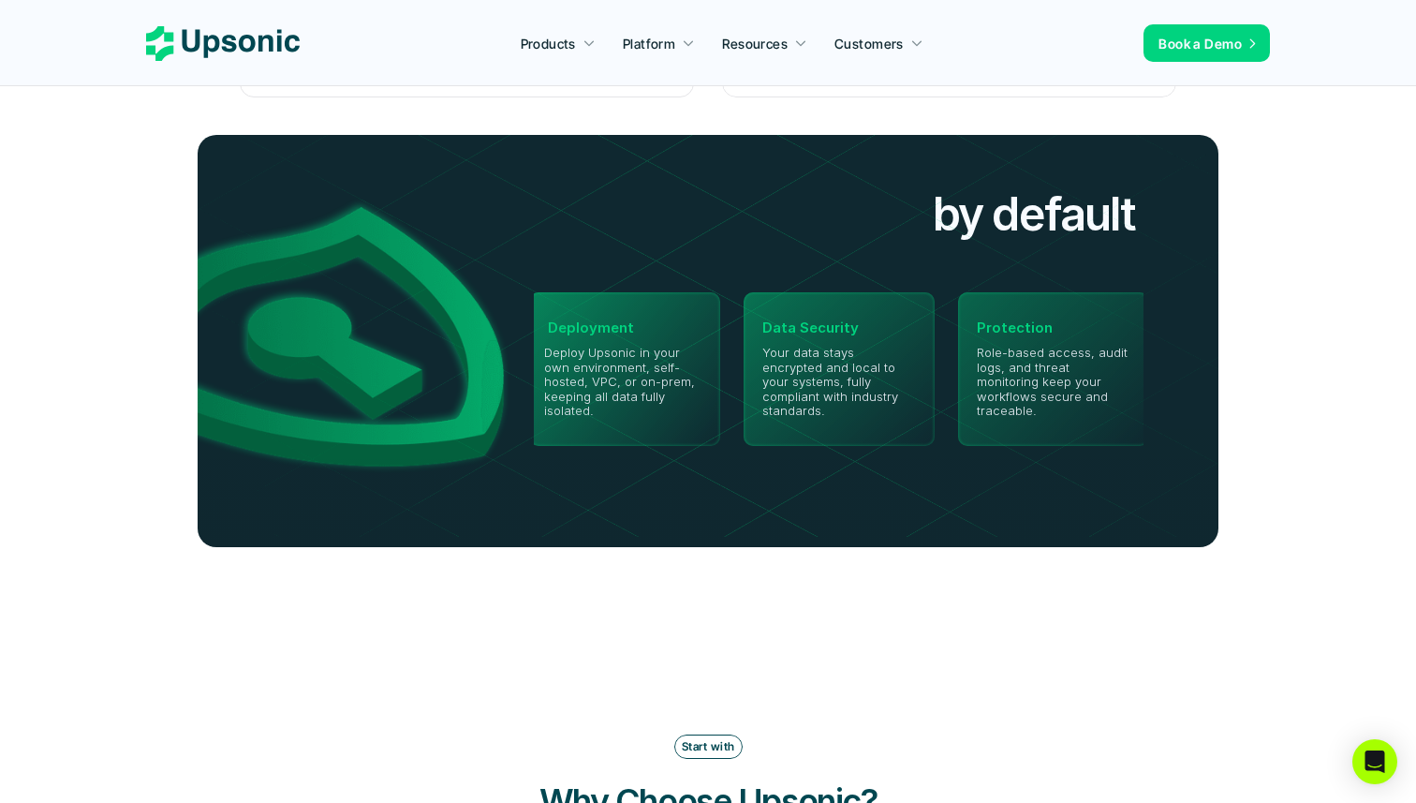
drag, startPoint x: 105, startPoint y: 130, endPoint x: 913, endPoint y: 481, distance: 881.1
click at [933, 541] on section "Security Privacy Governance Security by default Deployment Deploy Upsonic in yo…" at bounding box center [708, 340] width 1096 height 487
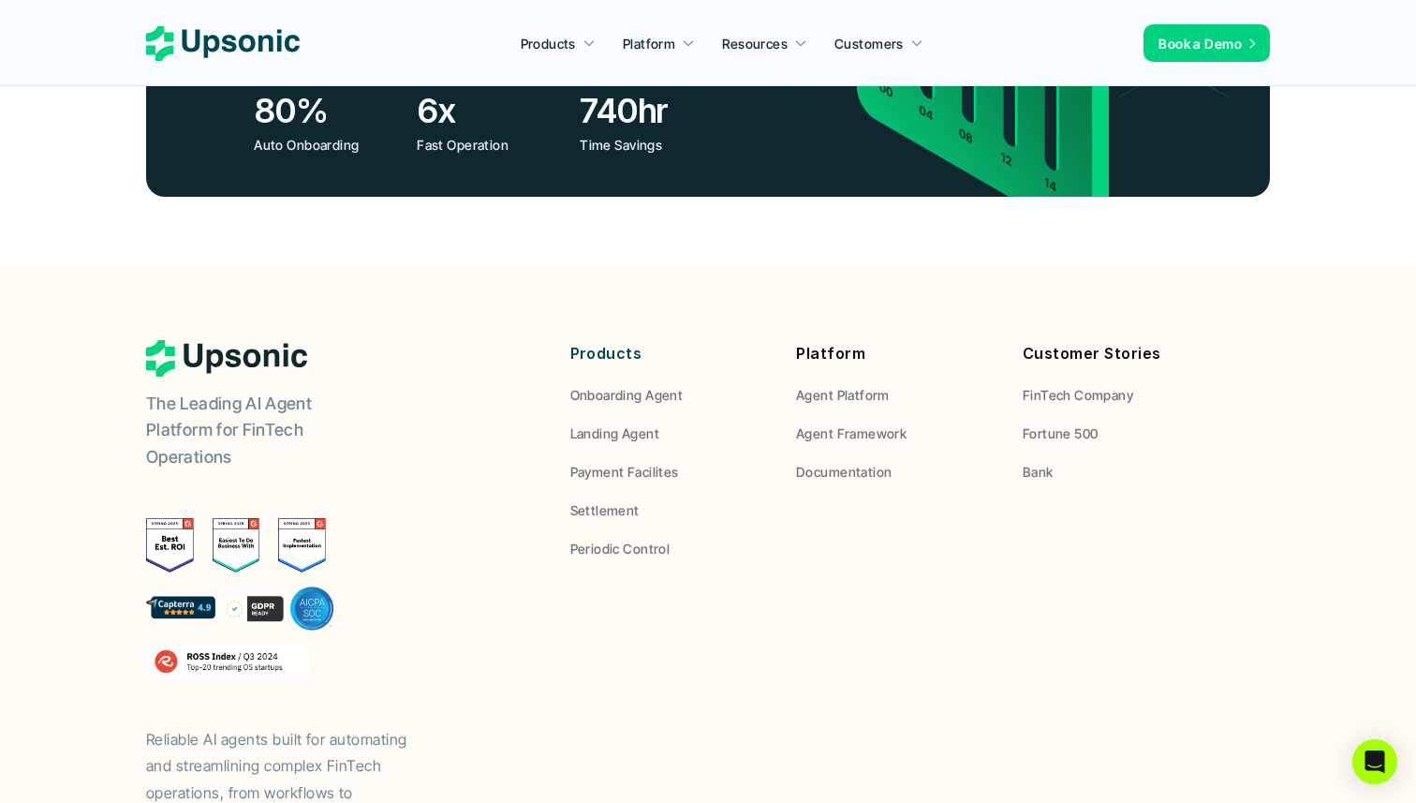
scroll to position [7009, 0]
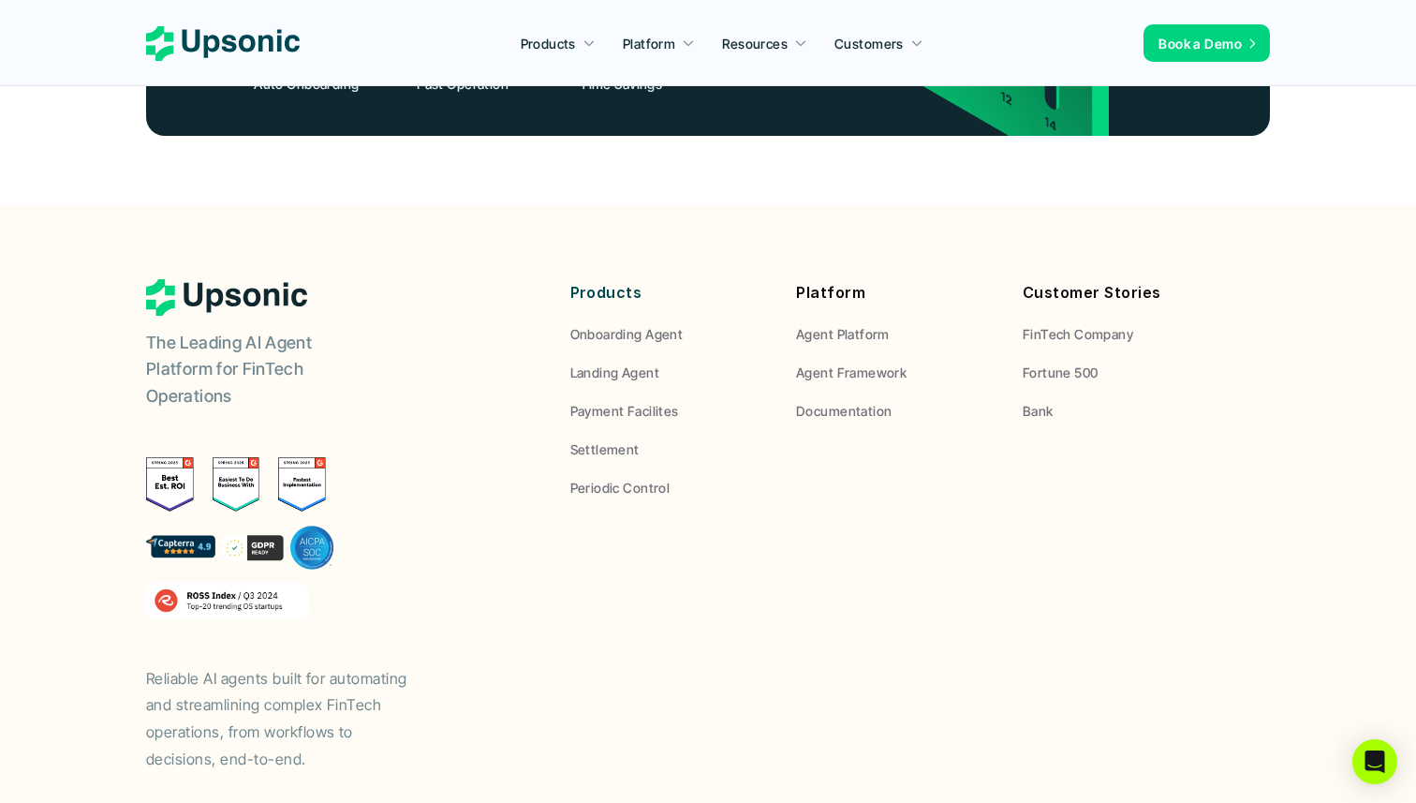
drag, startPoint x: 481, startPoint y: 381, endPoint x: 1267, endPoint y: 776, distance: 879.3
drag, startPoint x: 1267, startPoint y: 776, endPoint x: 99, endPoint y: 71, distance: 1364.1
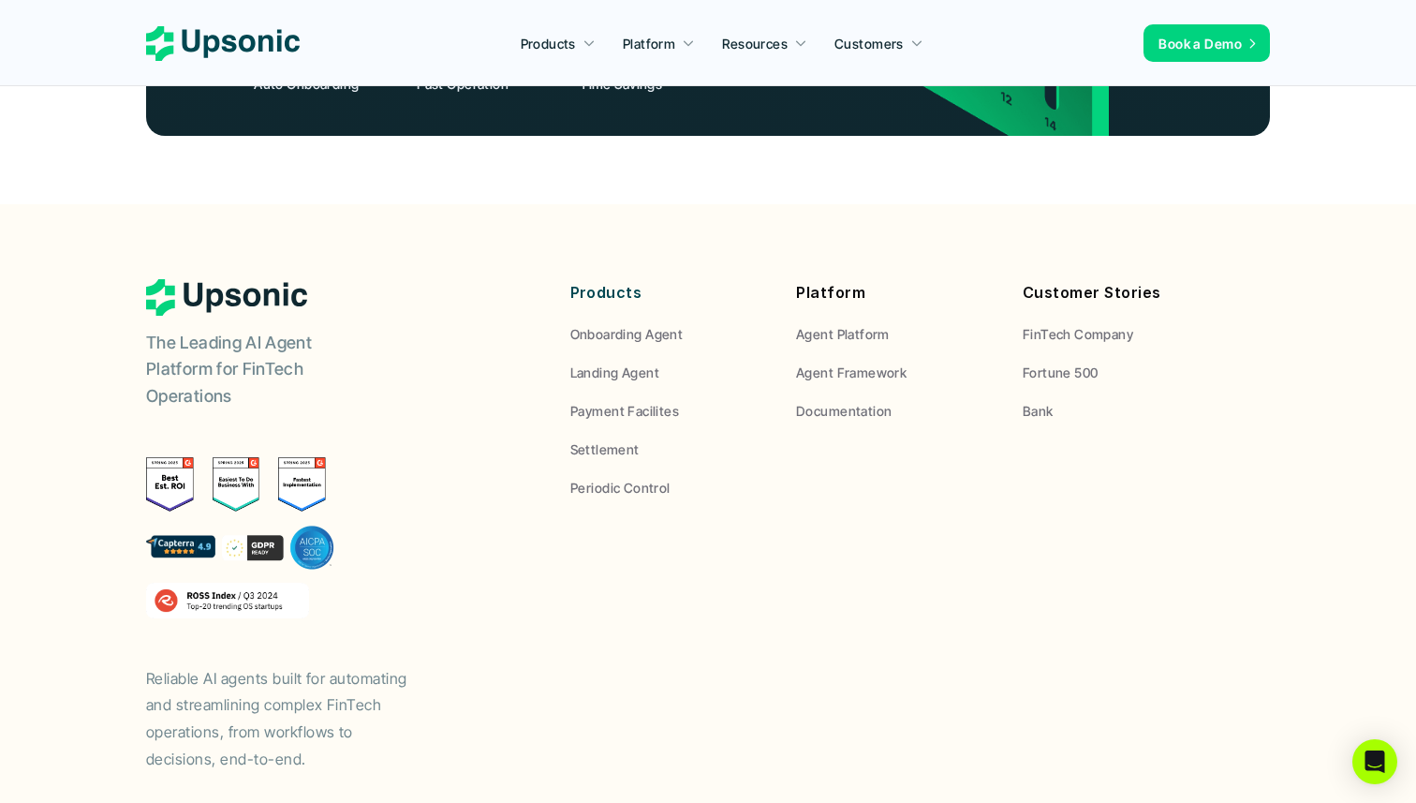
click at [99, 71] on nav "Products Platform Resources Customers Book a Demo" at bounding box center [708, 43] width 1416 height 86
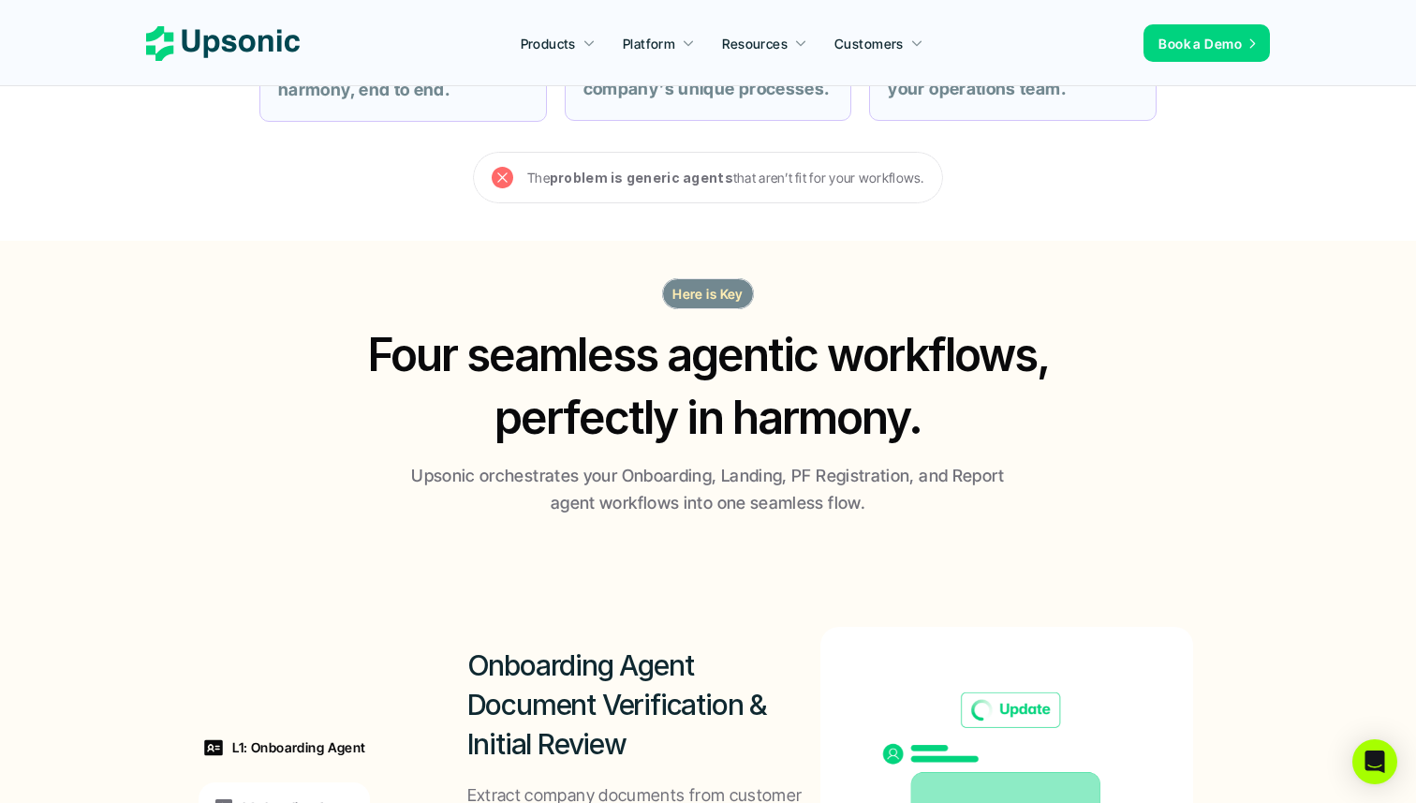
scroll to position [0, 0]
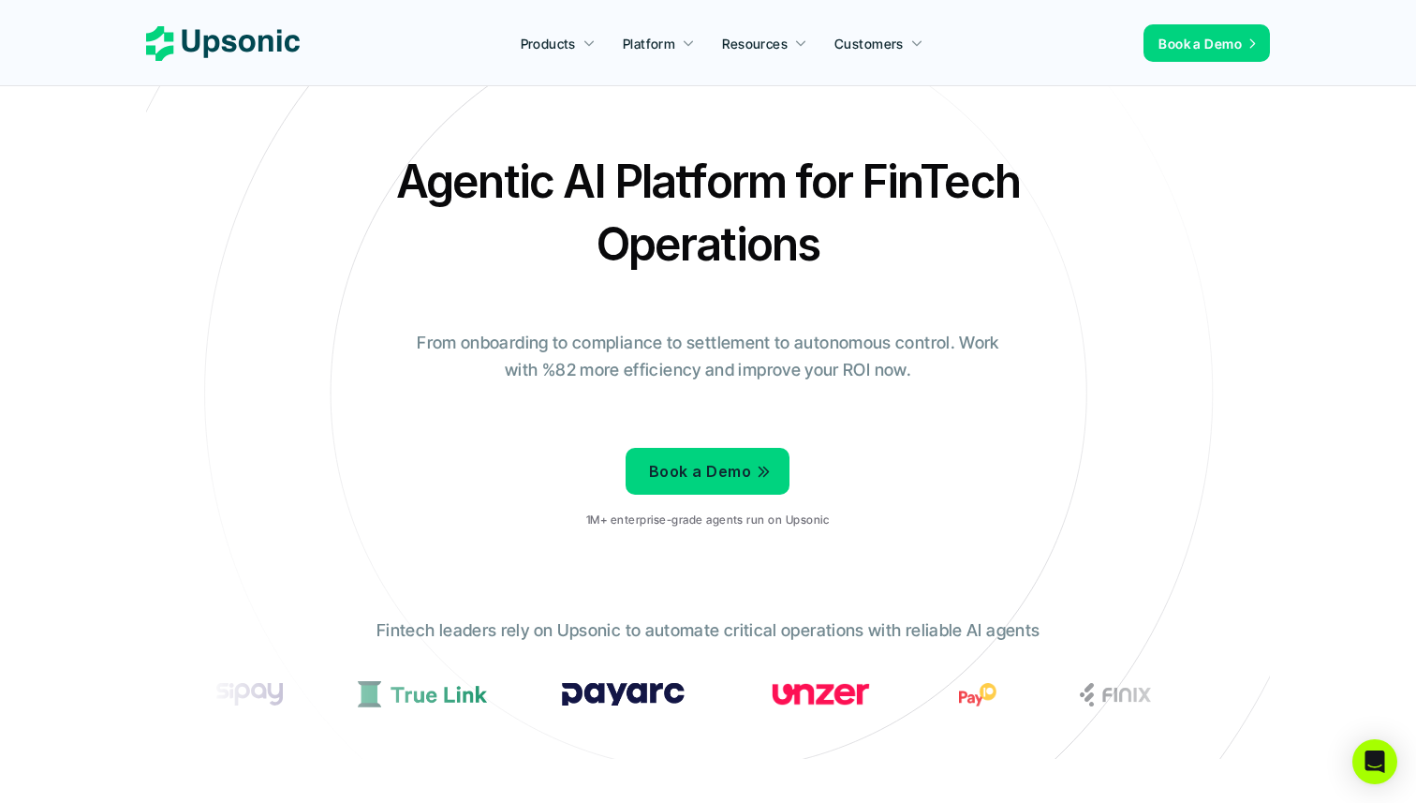
click at [226, 24] on nav "Products Platform Resources Customers Book a Demo" at bounding box center [708, 43] width 1416 height 86
click at [226, 40] on use at bounding box center [223, 43] width 154 height 35
click at [502, 185] on h2 "Agentic AI Platform for FinTech Operations" at bounding box center [708, 213] width 656 height 126
drag, startPoint x: 502, startPoint y: 185, endPoint x: 941, endPoint y: 445, distance: 510.2
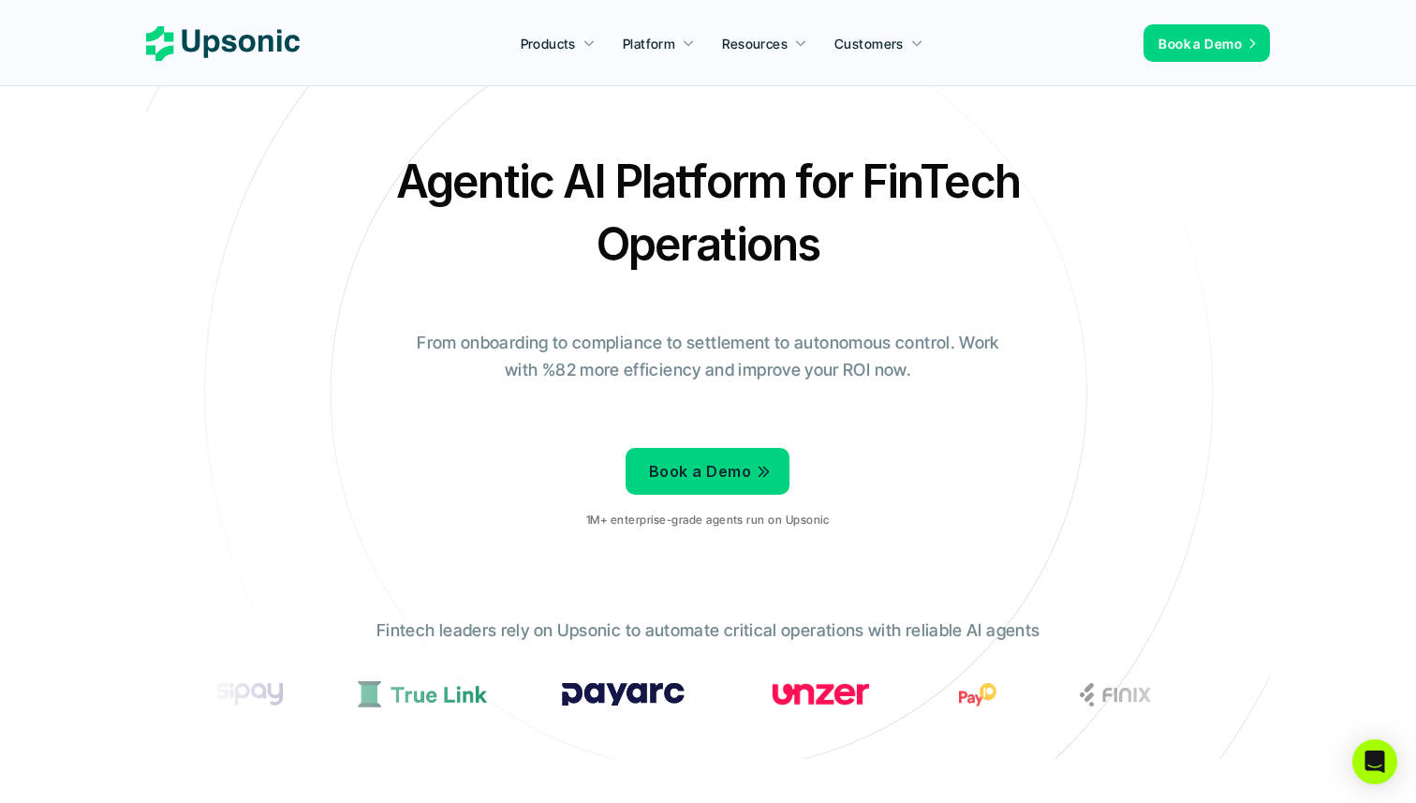
click at [941, 445] on div "Agentic AI Platform for FinTech Operations From onboarding to compliance to set…" at bounding box center [708, 346] width 1096 height 393
click at [936, 453] on div "Agentic AI Platform for FinTech Operations From onboarding to compliance to set…" at bounding box center [708, 346] width 1096 height 393
drag, startPoint x: 936, startPoint y: 453, endPoint x: 480, endPoint y: 184, distance: 530.0
click at [480, 184] on div "Agentic AI Platform for FinTech Operations From onboarding to compliance to set…" at bounding box center [708, 346] width 1096 height 393
click at [480, 184] on h2 "Agentic AI Platform for FinTech Operations" at bounding box center [708, 213] width 656 height 126
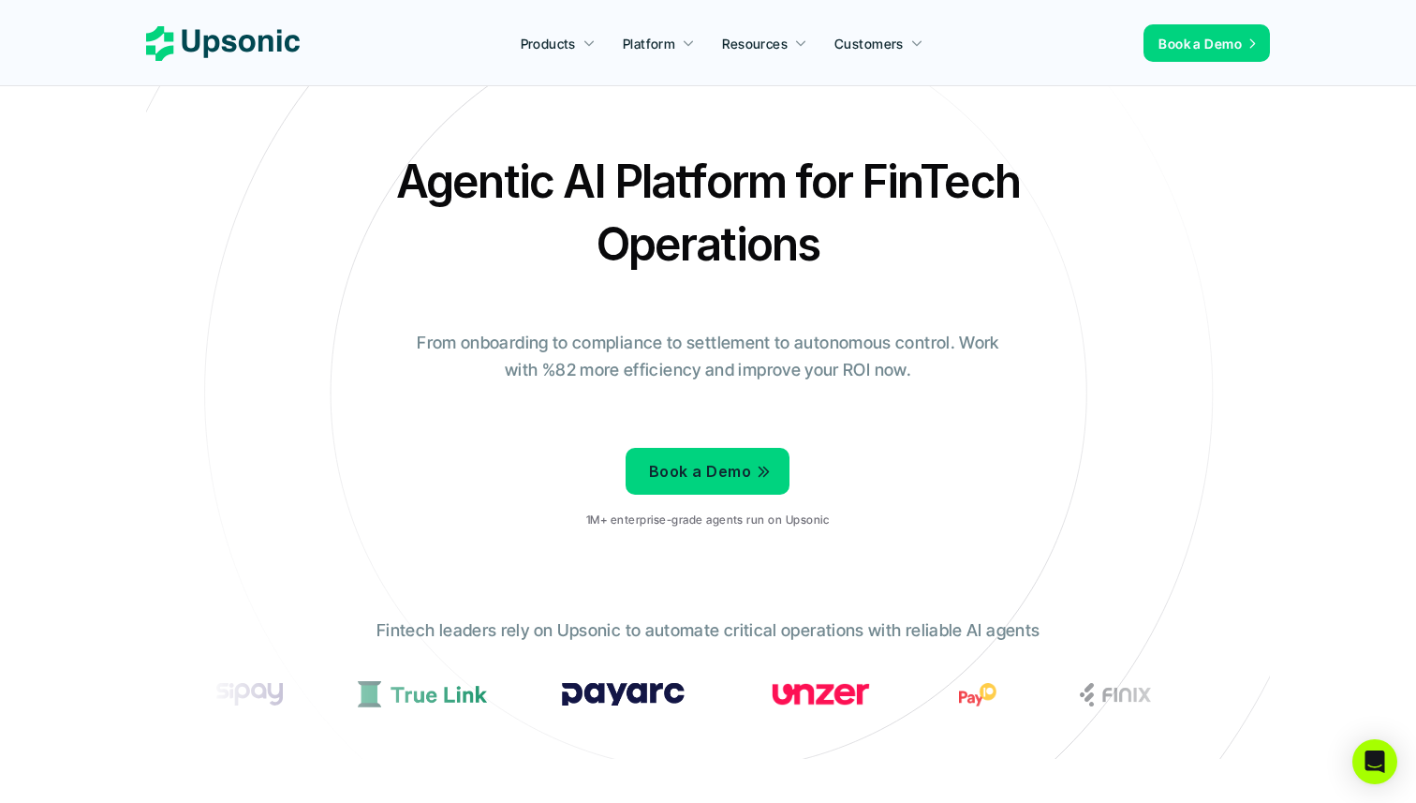
click at [480, 184] on h2 "Agentic AI Platform for FinTech Operations" at bounding box center [708, 213] width 656 height 126
drag, startPoint x: 480, startPoint y: 184, endPoint x: 938, endPoint y: 461, distance: 535.4
click at [939, 460] on div "Agentic AI Platform for FinTech Operations From onboarding to compliance to set…" at bounding box center [708, 346] width 1096 height 393
click at [938, 461] on div "Agentic AI Platform for FinTech Operations From onboarding to compliance to set…" at bounding box center [708, 346] width 1096 height 393
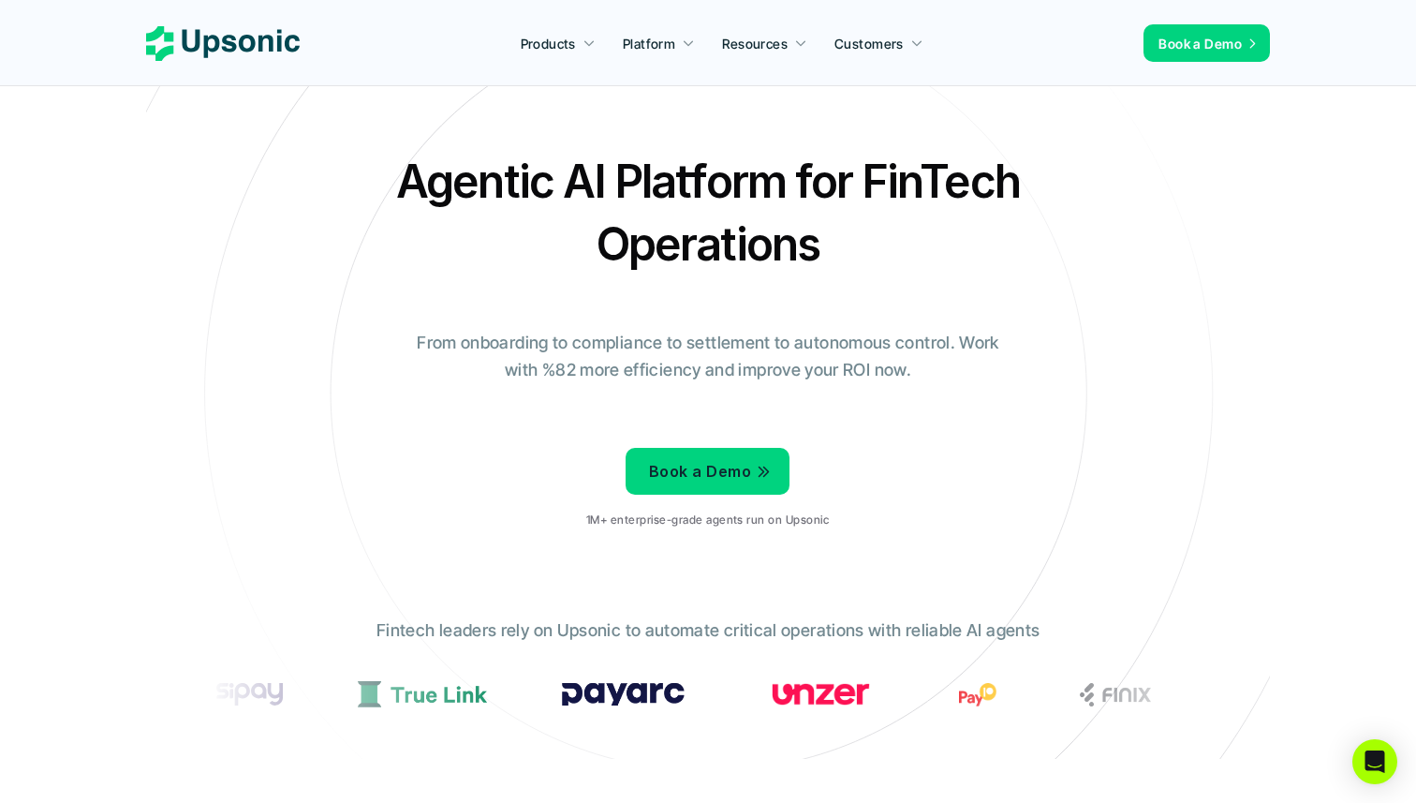
drag, startPoint x: 117, startPoint y: 16, endPoint x: 806, endPoint y: 379, distance: 778.5
click at [882, 416] on div "Agentic AI Platform for FinTech Operations From onboarding to compliance to set…" at bounding box center [708, 346] width 1096 height 393
drag, startPoint x: 889, startPoint y: 525, endPoint x: 404, endPoint y: 157, distance: 608.5
click at [404, 157] on div "Agentic AI Platform for FinTech Operations From onboarding to compliance to set…" at bounding box center [708, 346] width 1096 height 393
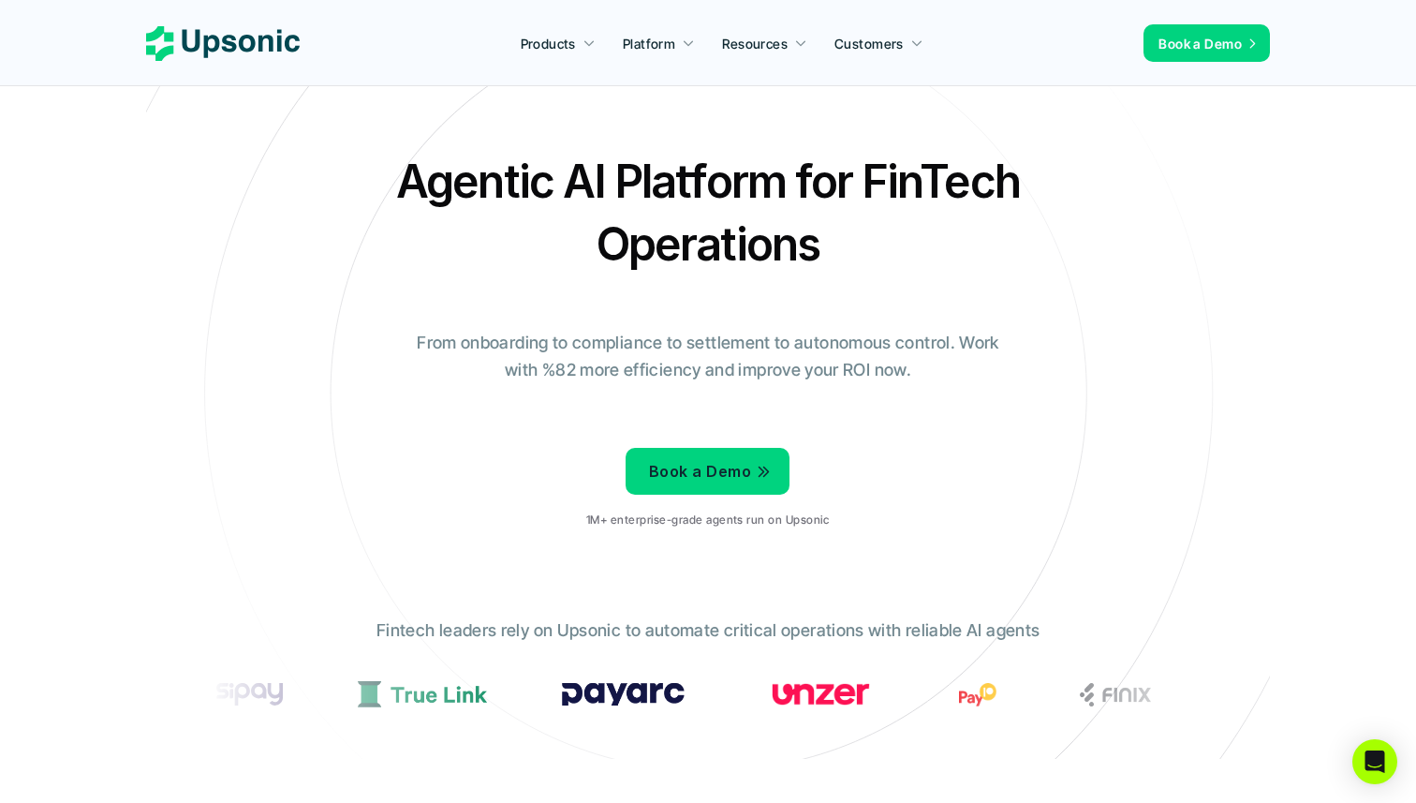
click at [404, 157] on h2 "Agentic AI Platform for FinTech Operations" at bounding box center [708, 213] width 656 height 126
drag, startPoint x: 404, startPoint y: 157, endPoint x: 1043, endPoint y: 629, distance: 793.8
click at [1043, 629] on section "Agentic AI Platform for FinTech Operations From onboarding to compliance to set…" at bounding box center [708, 379] width 1124 height 759
click at [1043, 629] on div "Fintech leaders rely on Upsonic to automate critical operations with reliable A…" at bounding box center [708, 673] width 1030 height 141
drag, startPoint x: 1043, startPoint y: 629, endPoint x: 418, endPoint y: 177, distance: 770.9
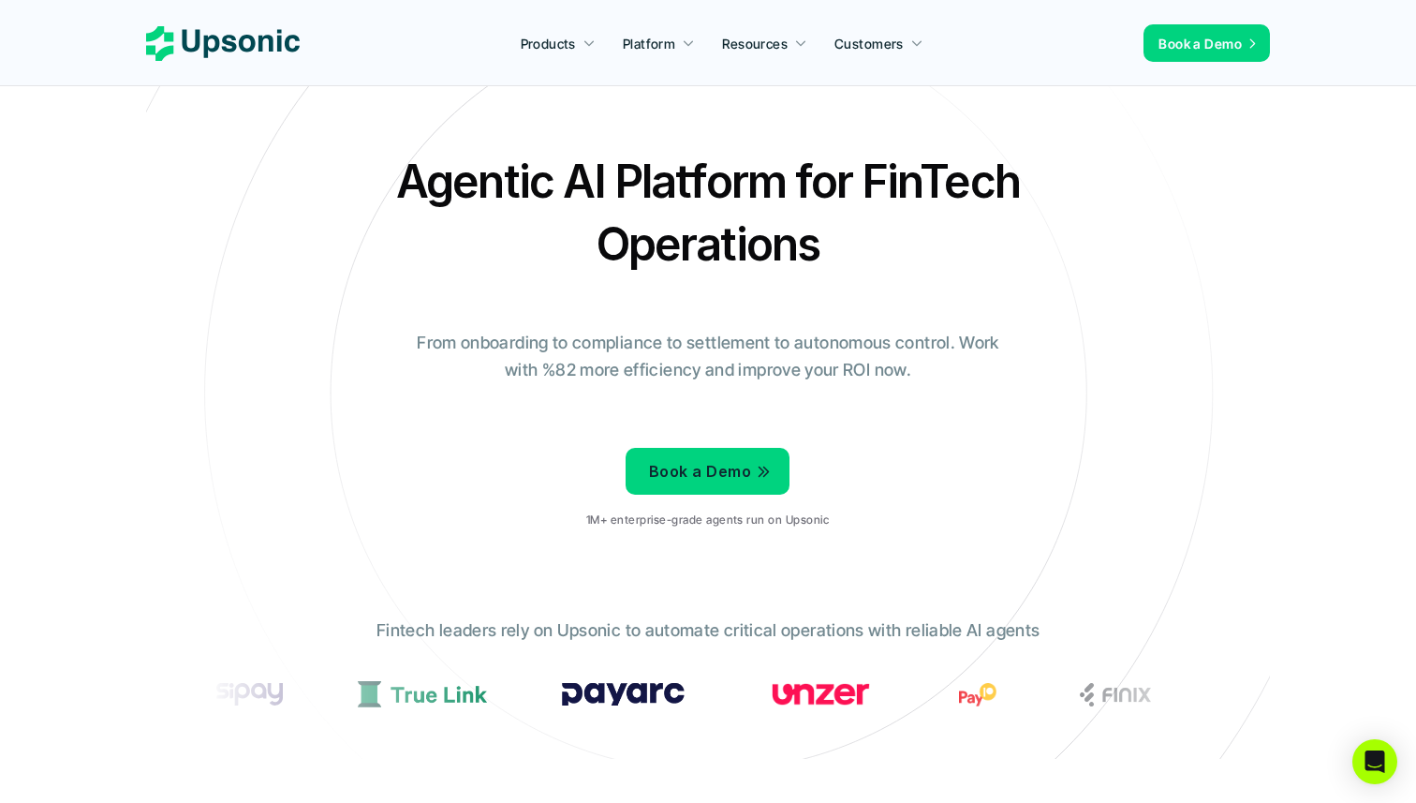
click at [418, 177] on section "Agentic AI Platform for FinTech Operations From onboarding to compliance to set…" at bounding box center [708, 379] width 1124 height 759
click at [418, 177] on h2 "Agentic AI Platform for FinTech Operations" at bounding box center [708, 213] width 656 height 126
drag, startPoint x: 418, startPoint y: 177, endPoint x: 1138, endPoint y: 692, distance: 885.6
click at [1138, 692] on section "Agentic AI Platform for FinTech Operations From onboarding to compliance to set…" at bounding box center [708, 379] width 1124 height 759
click at [882, 691] on img at bounding box center [821, 693] width 123 height 23
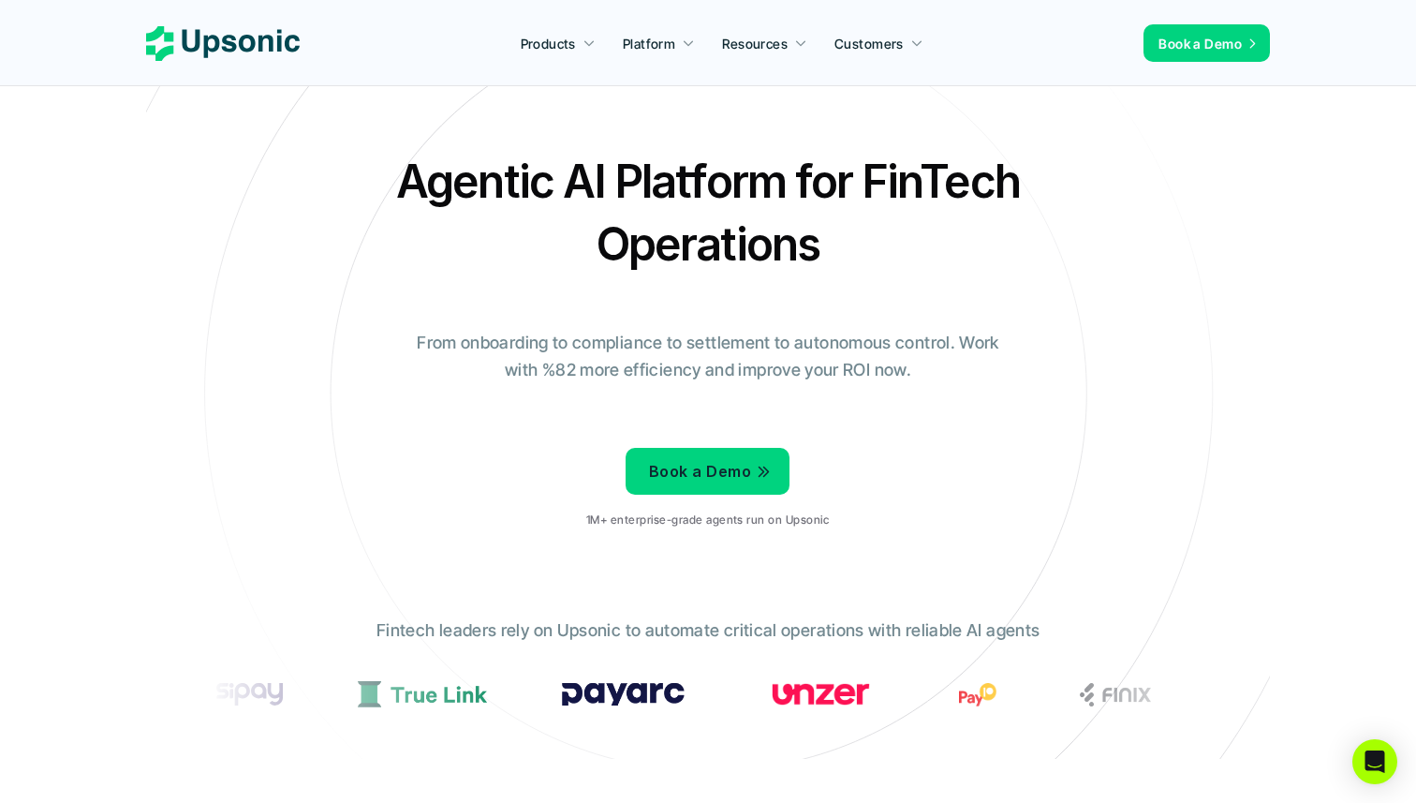
click at [945, 650] on div "Fintech leaders rely on Upsonic to automate critical operations with reliable A…" at bounding box center [708, 673] width 1030 height 141
click at [954, 629] on p "Fintech leaders rely on Upsonic to automate critical operations with reliable A…" at bounding box center [708, 630] width 663 height 27
drag, startPoint x: 945, startPoint y: 614, endPoint x: 812, endPoint y: 361, distance: 285.8
click at [814, 365] on section "Agentic AI Platform for FinTech Operations From onboarding to compliance to set…" at bounding box center [708, 379] width 1124 height 759
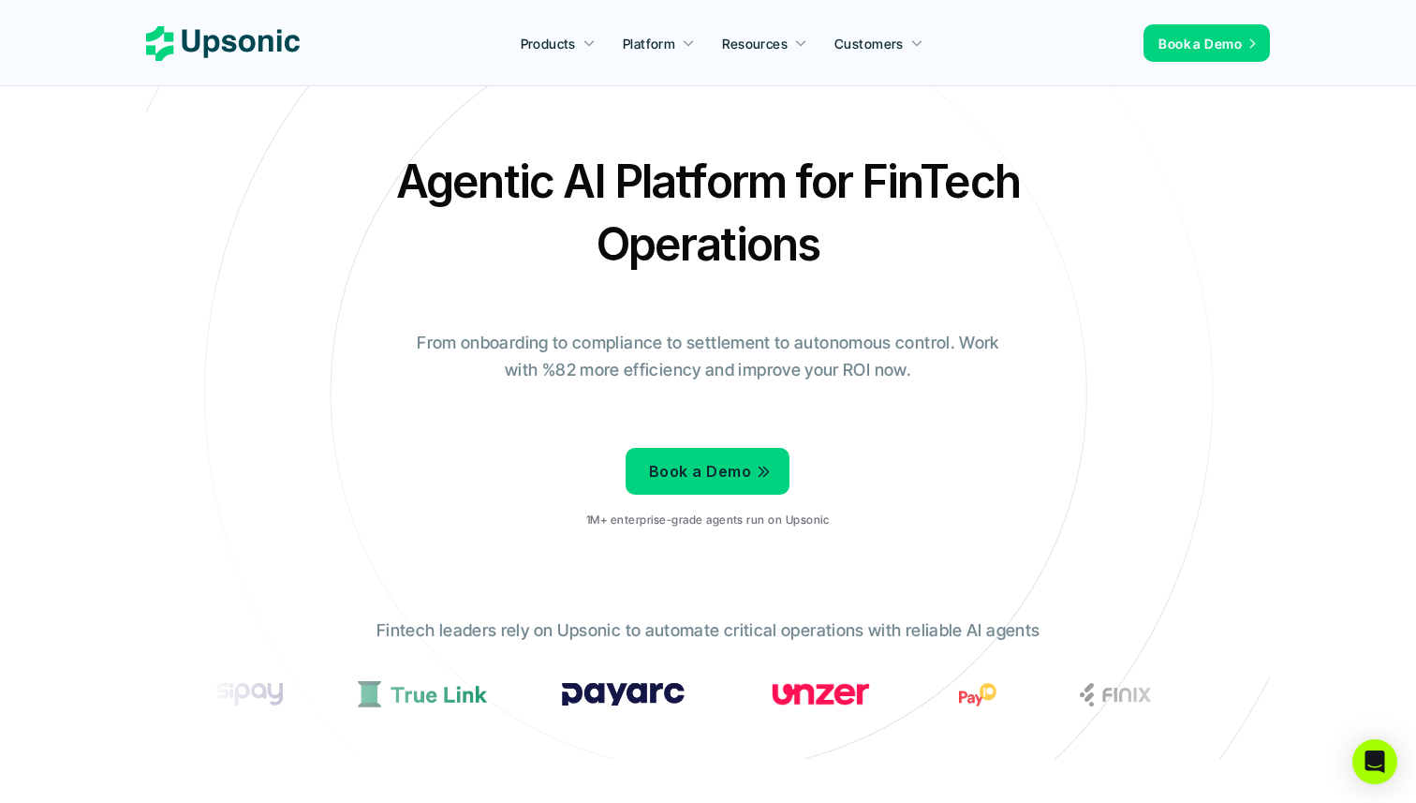
click at [812, 361] on p "From onboarding to compliance to settlement to autonomous control. Work with %8…" at bounding box center [708, 357] width 609 height 54
drag, startPoint x: 812, startPoint y: 361, endPoint x: 998, endPoint y: 627, distance: 324.3
click at [998, 627] on section "Agentic AI Platform for FinTech Operations From onboarding to compliance to set…" at bounding box center [708, 379] width 1124 height 759
click at [998, 627] on p "Fintech leaders rely on Upsonic to automate critical operations with reliable A…" at bounding box center [708, 630] width 663 height 27
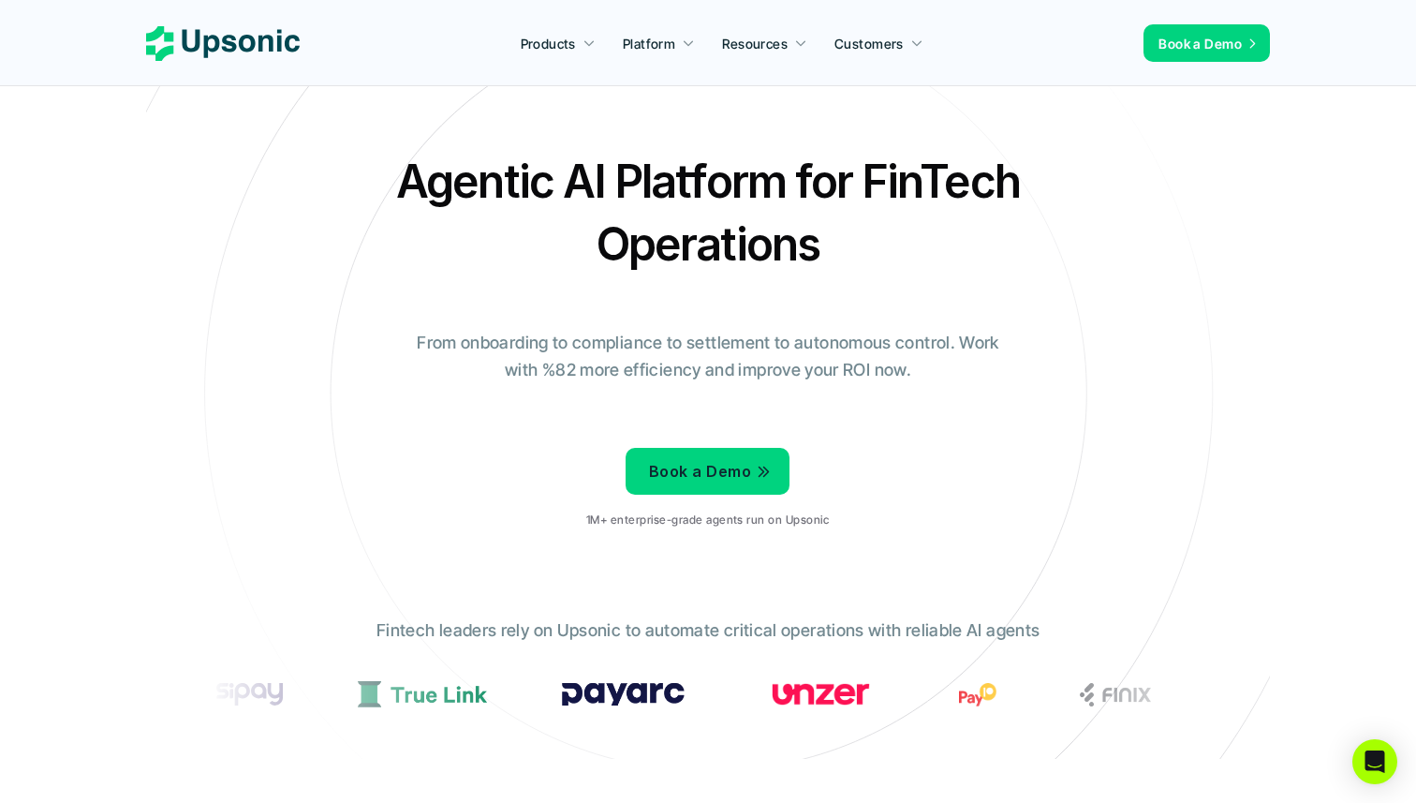
click at [998, 627] on p "Fintech leaders rely on Upsonic to automate critical operations with reliable A…" at bounding box center [708, 630] width 663 height 27
drag, startPoint x: 998, startPoint y: 627, endPoint x: 451, endPoint y: 152, distance: 724.4
click at [452, 152] on section "Agentic AI Platform for FinTech Operations From onboarding to compliance to set…" at bounding box center [708, 379] width 1124 height 759
click at [451, 152] on h2 "Agentic AI Platform for FinTech Operations" at bounding box center [708, 213] width 656 height 126
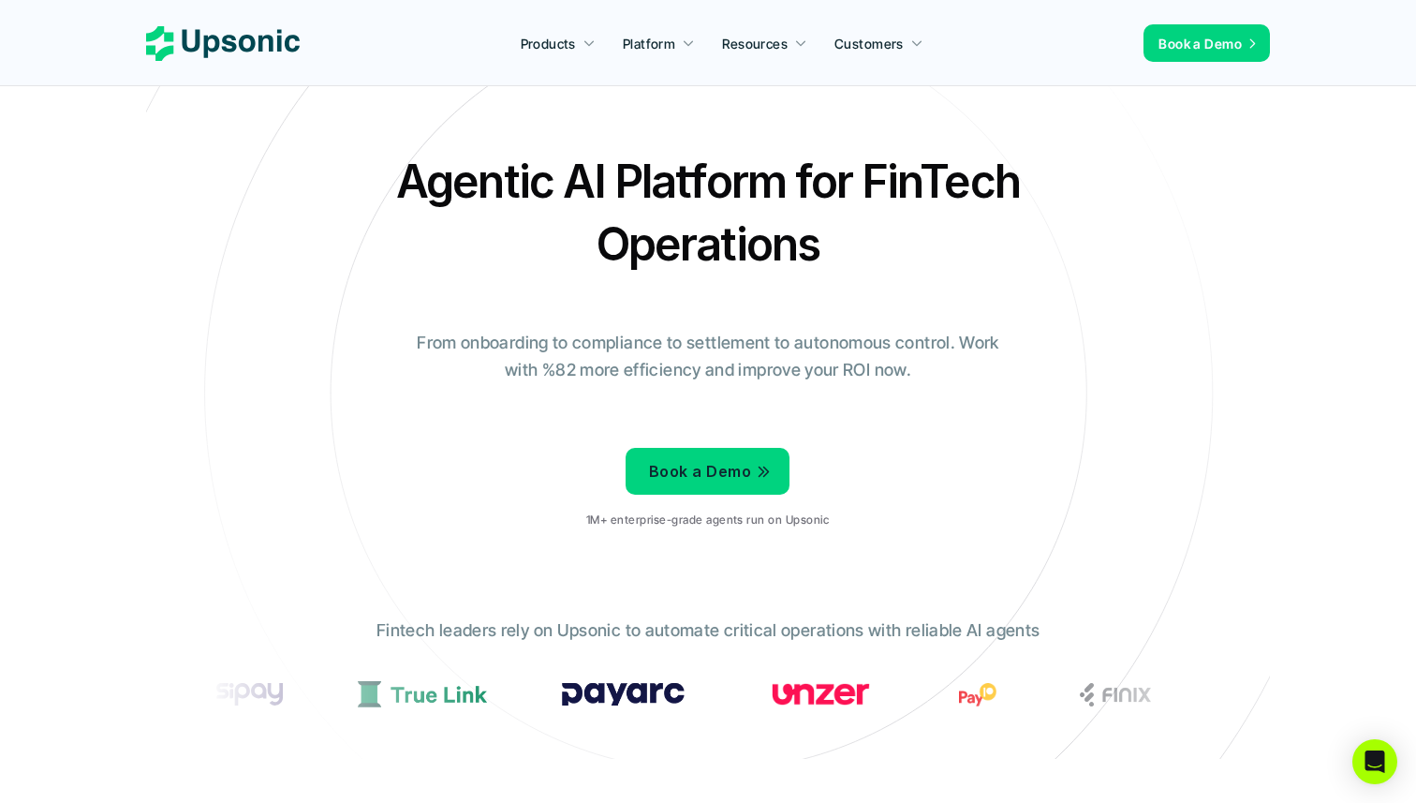
drag, startPoint x: 451, startPoint y: 152, endPoint x: 1126, endPoint y: 743, distance: 897.5
click at [1126, 743] on section "Agentic AI Platform for FinTech Operations From onboarding to compliance to set…" at bounding box center [708, 379] width 1124 height 759
click at [1089, 565] on icon at bounding box center [708, 393] width 1259 height 1259
drag, startPoint x: 350, startPoint y: 571, endPoint x: 1151, endPoint y: 692, distance: 810.0
click at [1151, 692] on section "Agentic AI Platform for FinTech Operations From onboarding to compliance to set…" at bounding box center [708, 379] width 1124 height 759
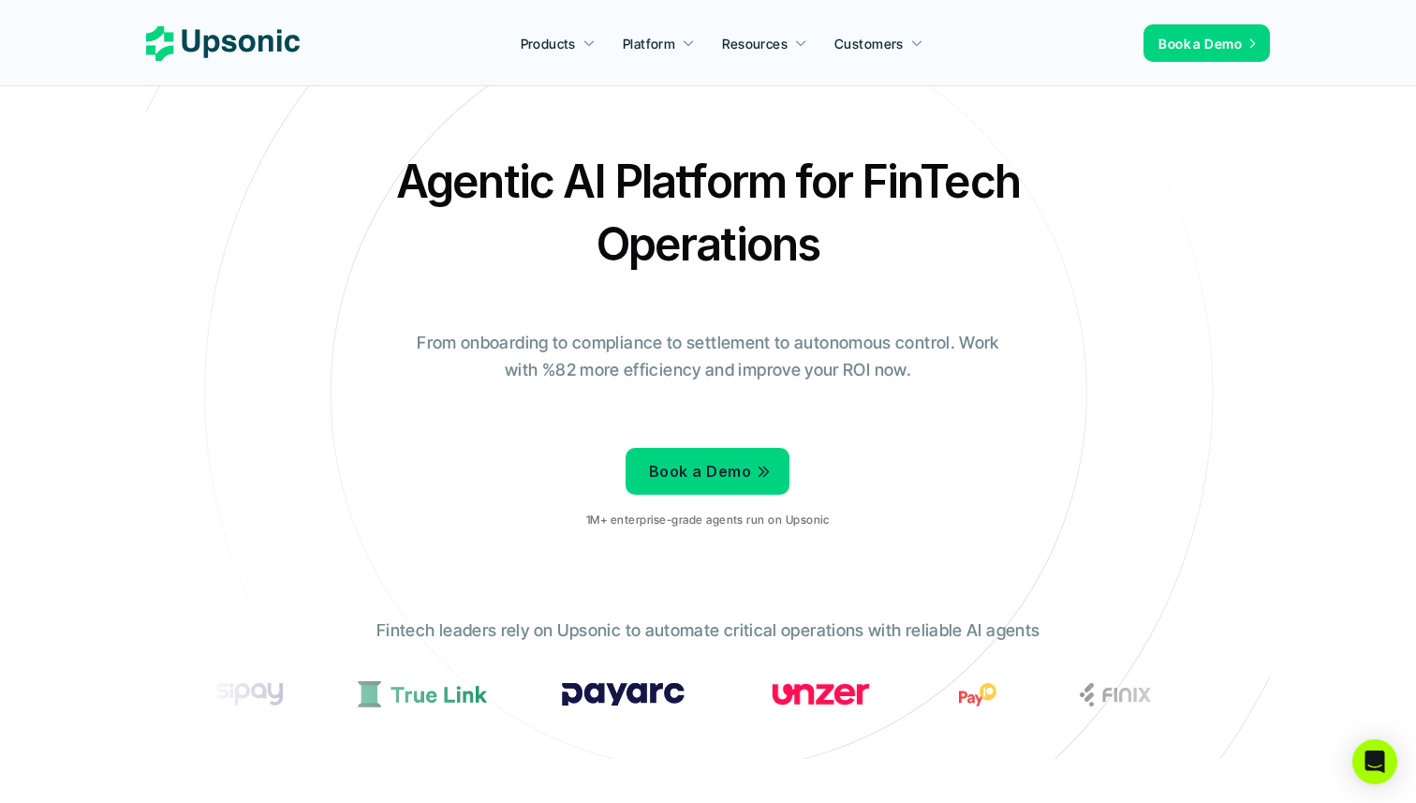
click at [564, 170] on h2 "Agentic AI Platform for FinTech Operations" at bounding box center [708, 213] width 656 height 126
drag, startPoint x: 564, startPoint y: 170, endPoint x: 758, endPoint y: 400, distance: 301.2
click at [758, 400] on div "Agentic AI Platform for FinTech Operations From onboarding to compliance to set…" at bounding box center [708, 346] width 1096 height 393
click at [763, 385] on div "Agentic AI Platform for FinTech Operations From onboarding to compliance to set…" at bounding box center [708, 346] width 1096 height 393
